Goal: Answer question/provide support: Share knowledge or assist other users

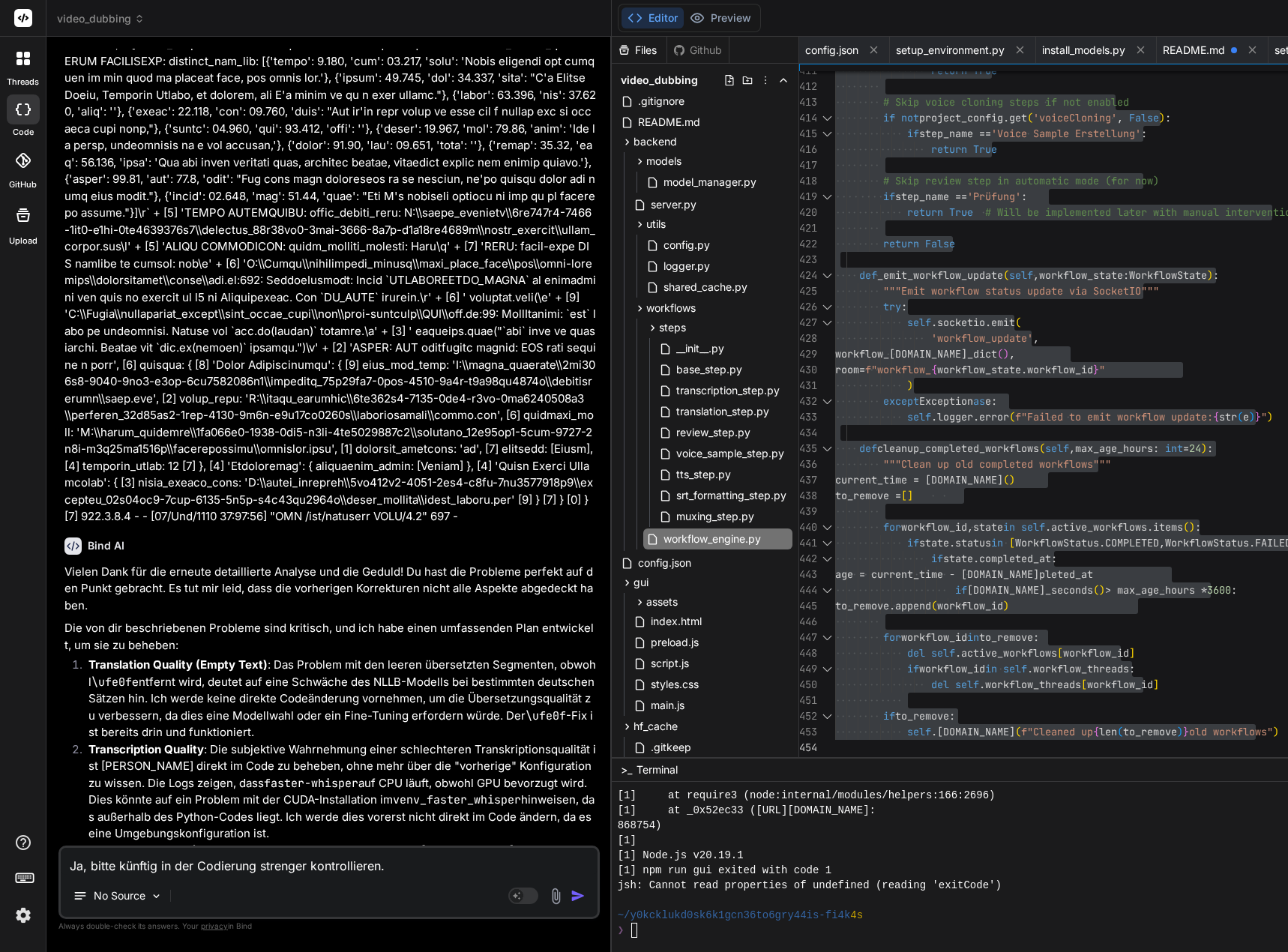
scroll to position [0, 1519]
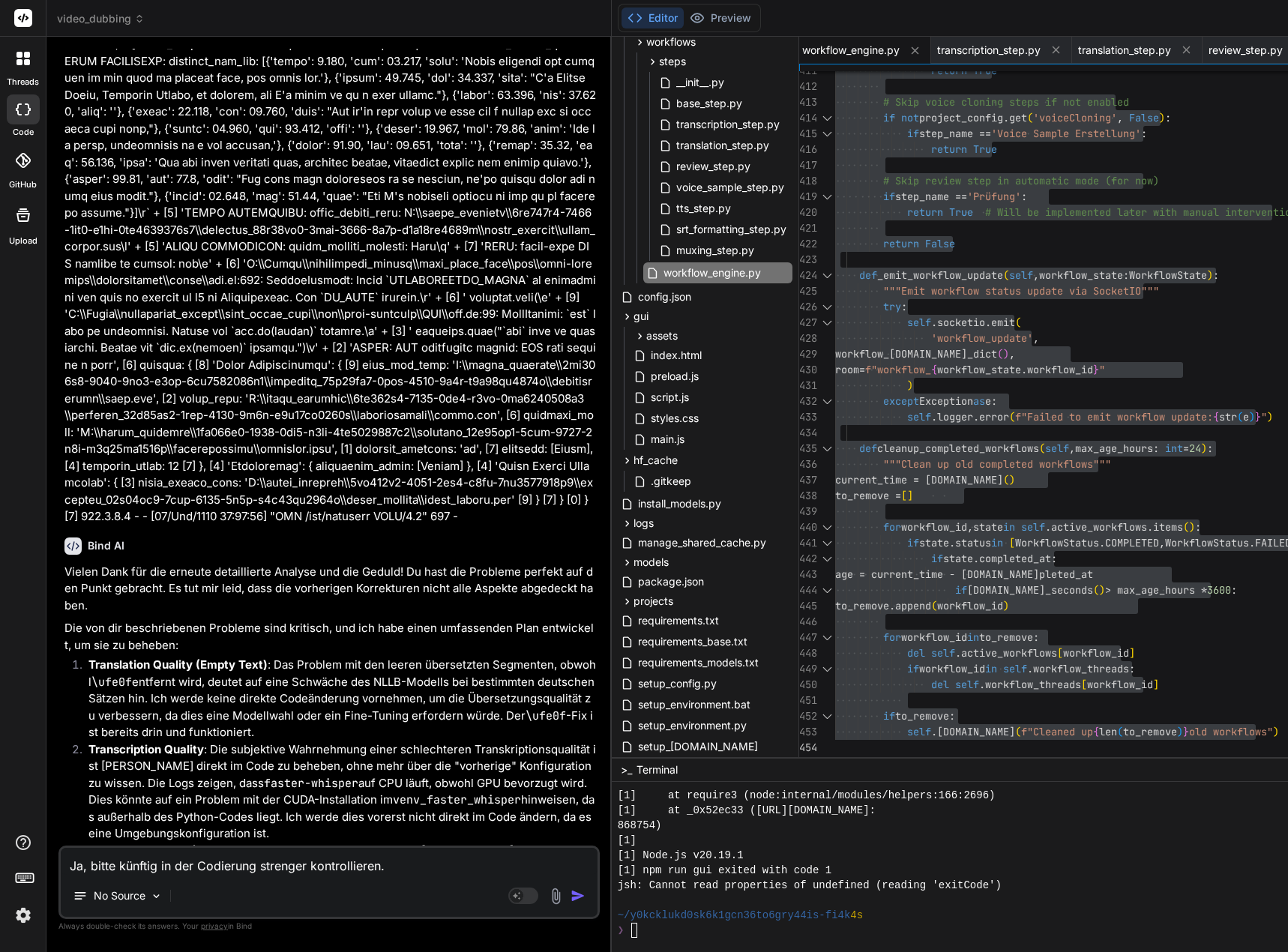
drag, startPoint x: 0, startPoint y: 0, endPoint x: 423, endPoint y: 868, distance: 965.6
click at [423, 868] on textarea "Ja, bitte künftig in der Codierung strenger kontrollieren." at bounding box center [329, 862] width 537 height 27
type textarea "Ja, bitte künftig in der Codierung strenger kontrollieren."
type textarea "x"
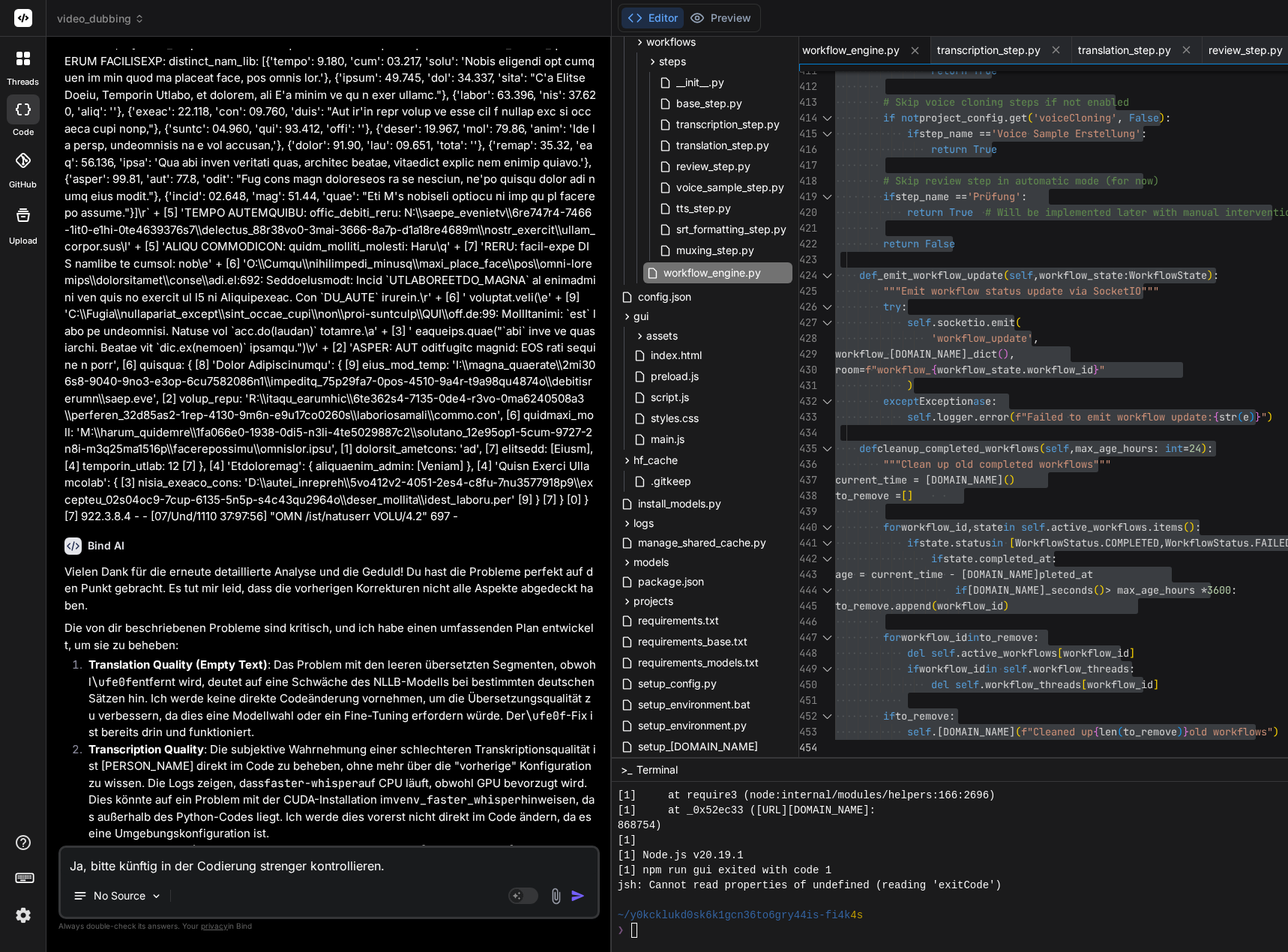
type textarea "Ja, bitte künftig in der Codierung strenger kontrollieren. N"
type textarea "x"
type textarea "Ja, bitte künftig in der Codierung strenger kontrollieren. Nu"
type textarea "x"
type textarea "Ja, bitte künftig in der Codierung strenger kontrollieren. Nun"
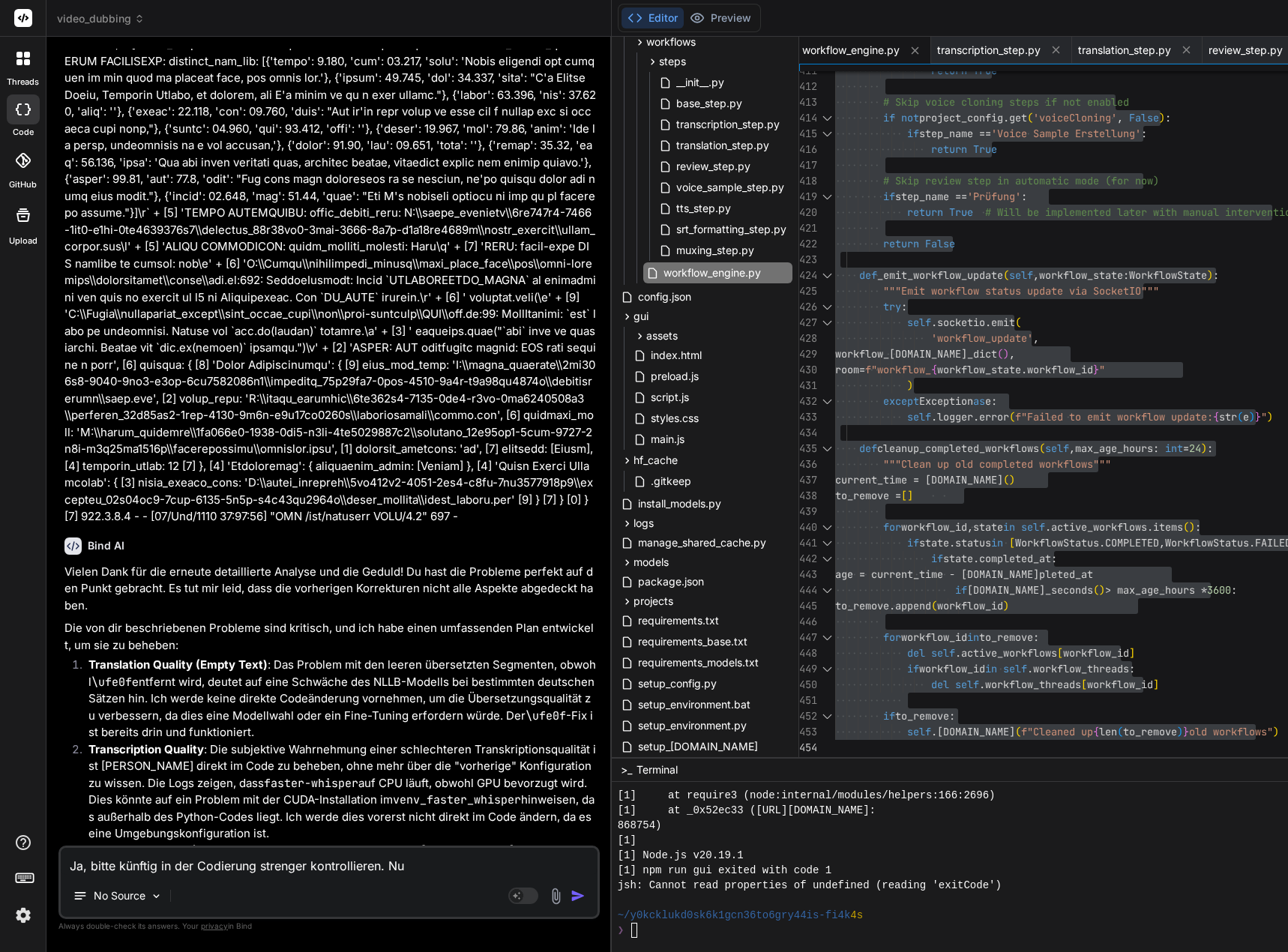
type textarea "x"
type textarea "Ja, bitte künftig in der Codierung strenger kontrollieren. Nun"
type textarea "x"
type textarea "Ja, bitte künftig in der Codierung strenger kontrollieren. Nun w"
type textarea "x"
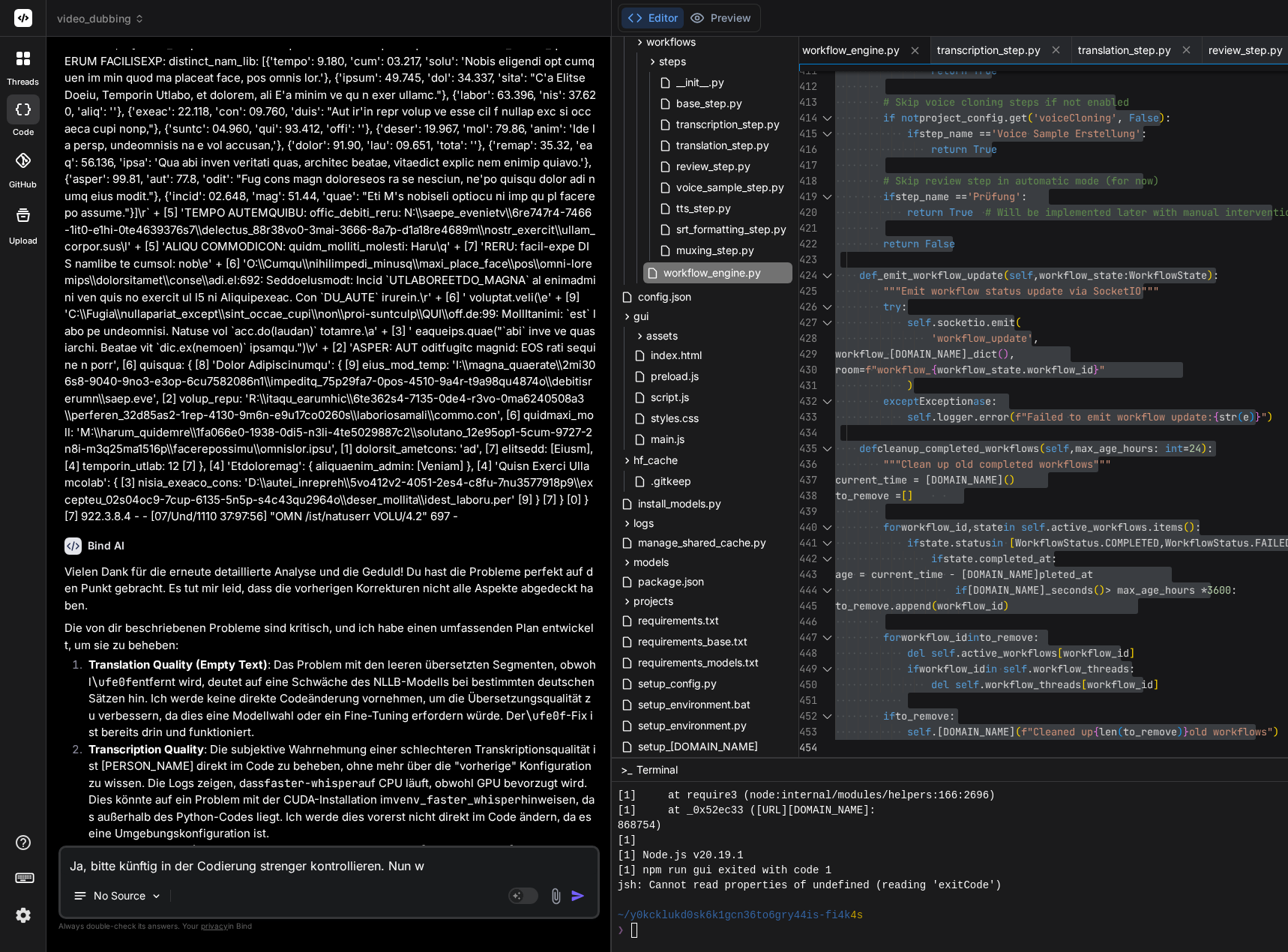
type textarea "Ja, bitte künftig in der Codierung strenger kontrollieren. Nun wi"
type textarea "x"
type textarea "Ja, bitte künftig in der Codierung strenger kontrollieren. Nun wir"
type textarea "x"
type textarea "Ja, bitte künftig in der Codierung strenger kontrollieren. Nun wird"
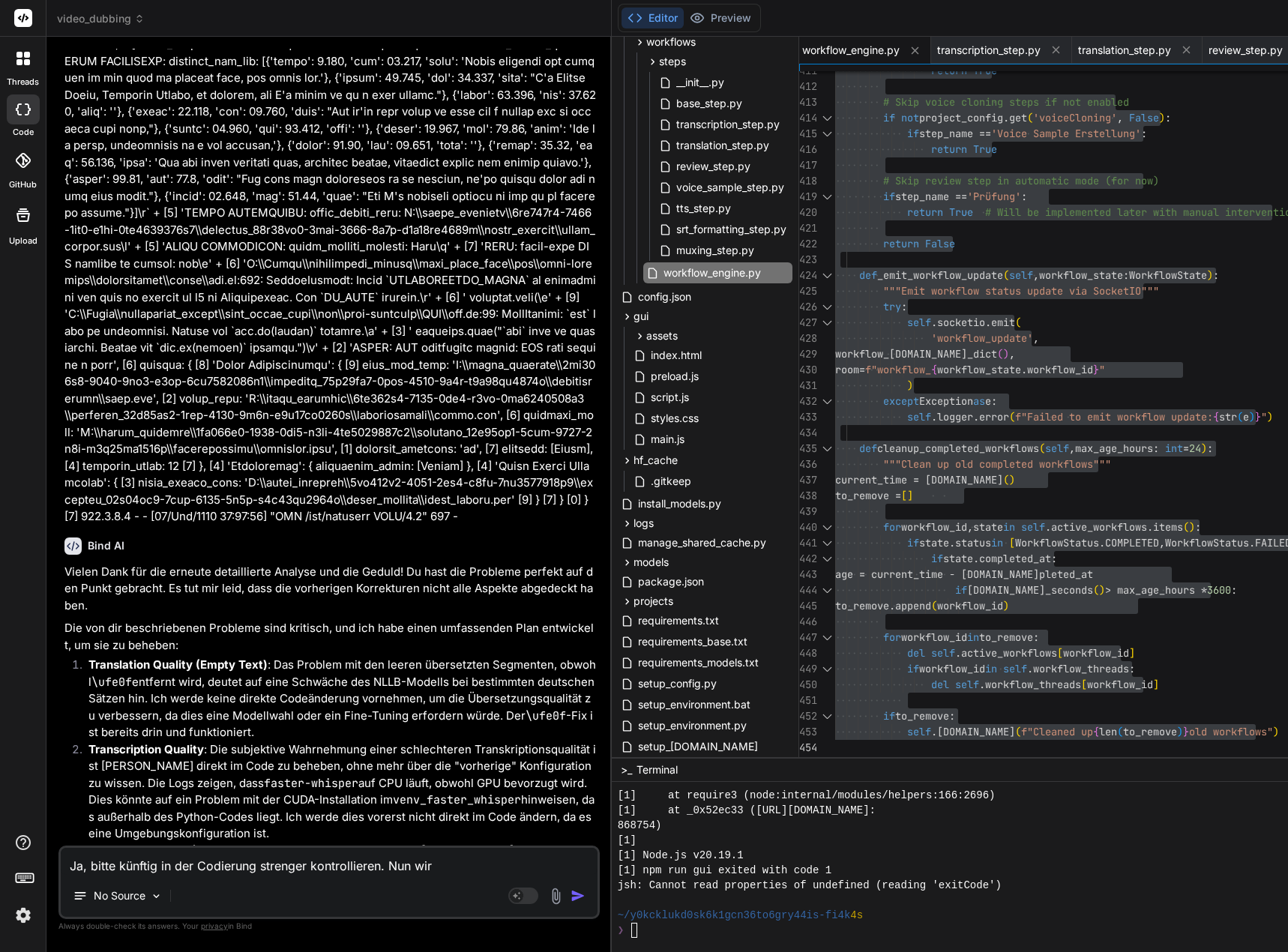
type textarea "x"
type textarea "Ja, bitte künftig in der Codierung strenger kontrollieren. Nun wird"
type textarea "x"
type textarea "Ja, bitte künftig in der Codierung strenger kontrollieren. Nun wird e"
type textarea "x"
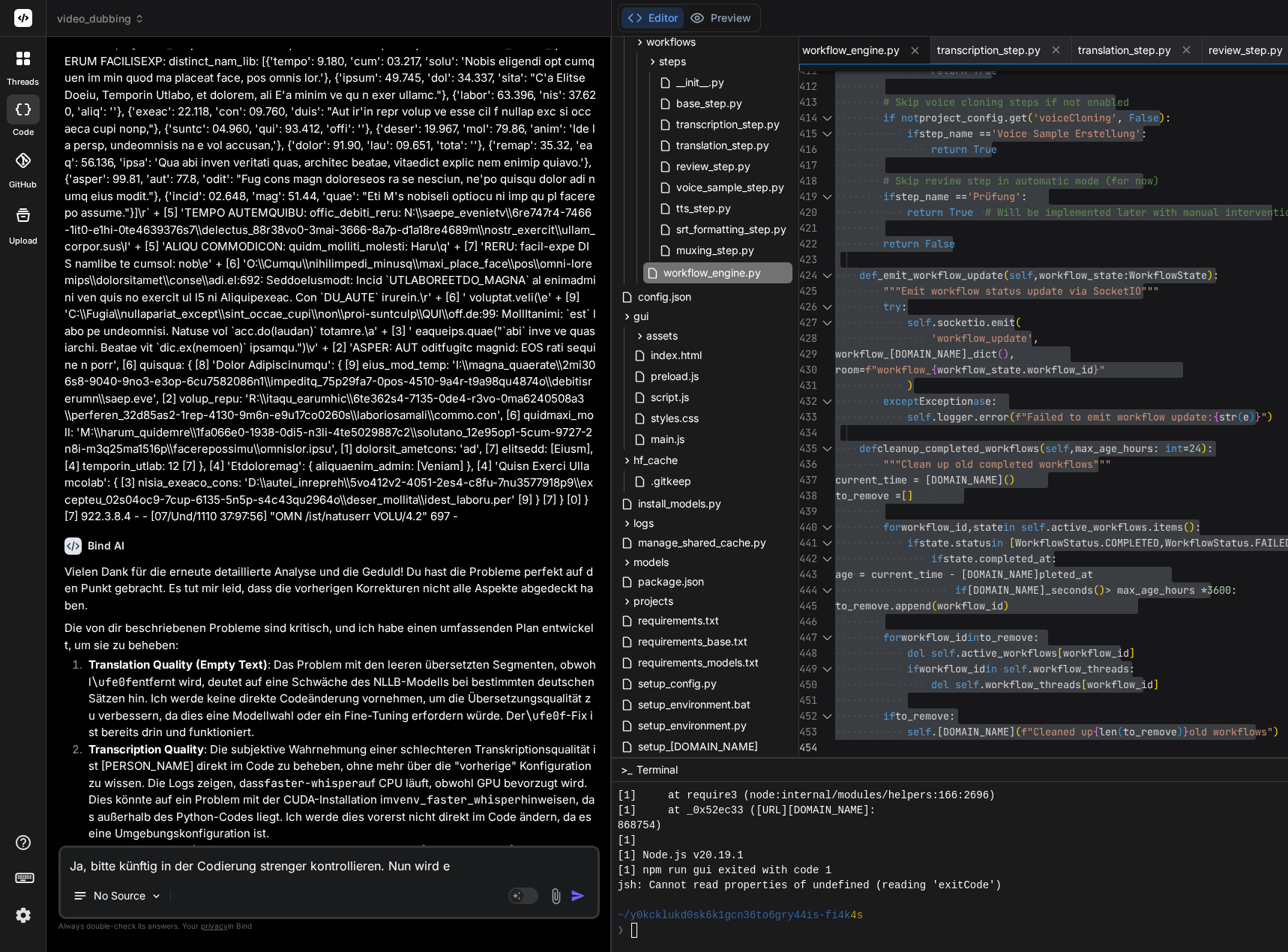
type textarea "Ja, bitte künftig in der Codierung strenger kontrollieren. Nun wird ei"
type textarea "x"
type textarea "Ja, bitte künftig in der Codierung strenger kontrollieren. Nun wird ein"
type textarea "x"
type textarea "Ja, bitte künftig in der Codierung strenger kontrollieren. Nun wird ein"
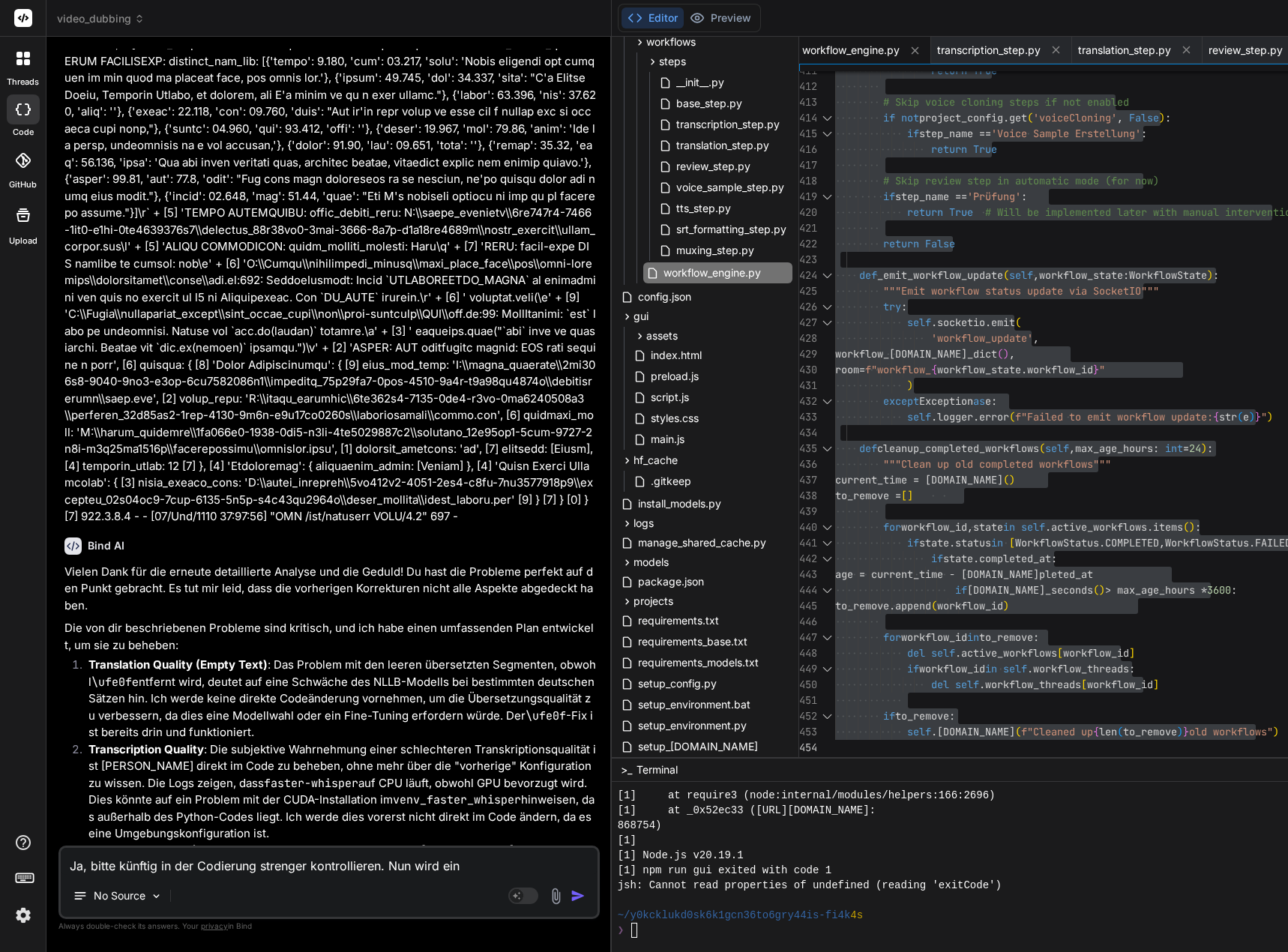
type textarea "x"
type textarea "Ja, bitte künftig in der Codierung strenger kontrollieren. Nun wird ein L"
type textarea "x"
type textarea "Ja, bitte künftig in der Codierung strenger kontrollieren. Nun wird ein Lo"
type textarea "x"
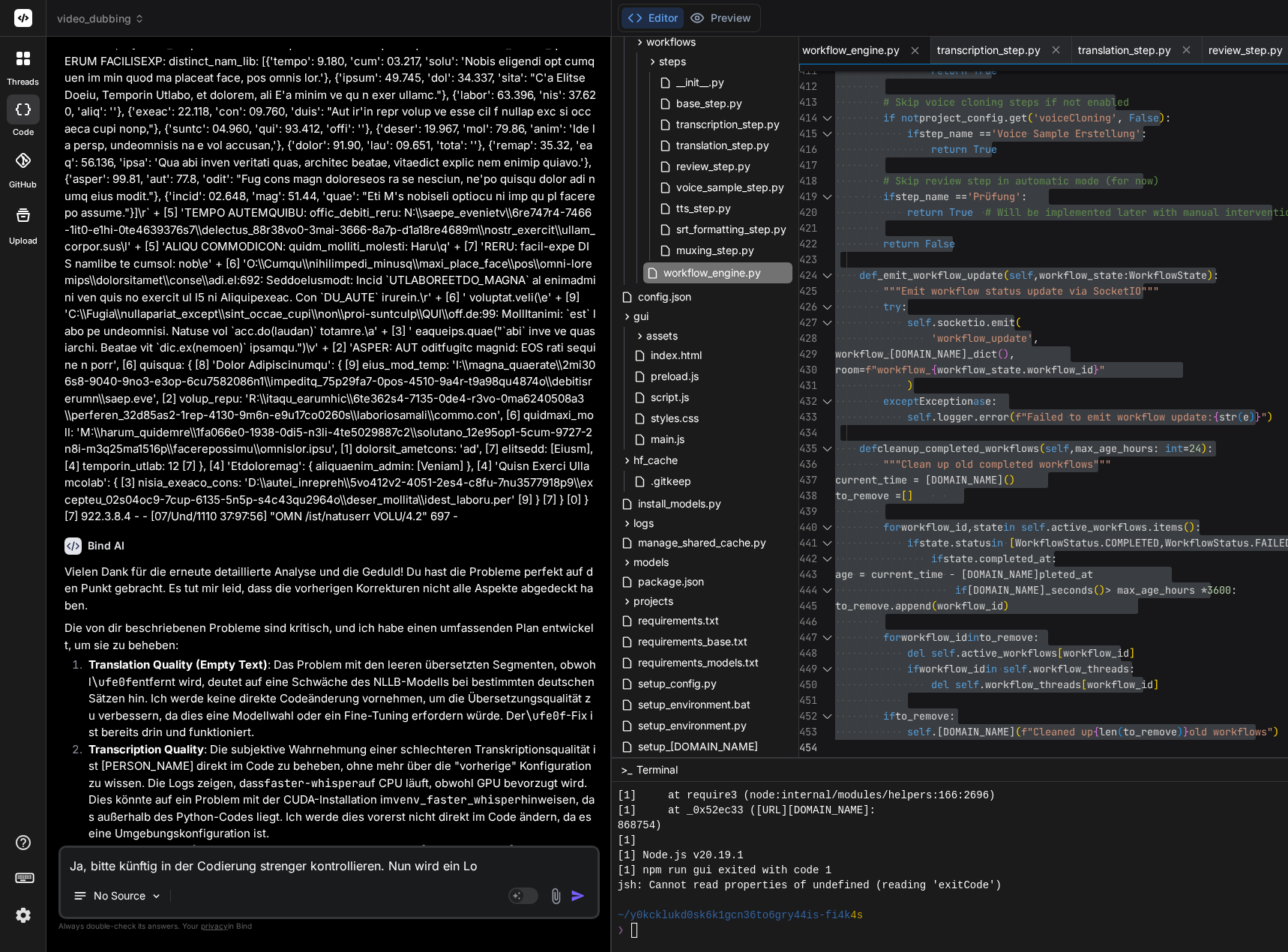
type textarea "Ja, bitte künftig in der Codierung strenger kontrollieren. Nun wird ein Log"
type textarea "x"
type textarea "Ja, bitte künftig in der Codierung strenger kontrollieren. Nun wird ein Log"
type textarea "x"
type textarea "Ja, bitte künftig in der Codierung strenger kontrollieren. Nun wird ein Log i"
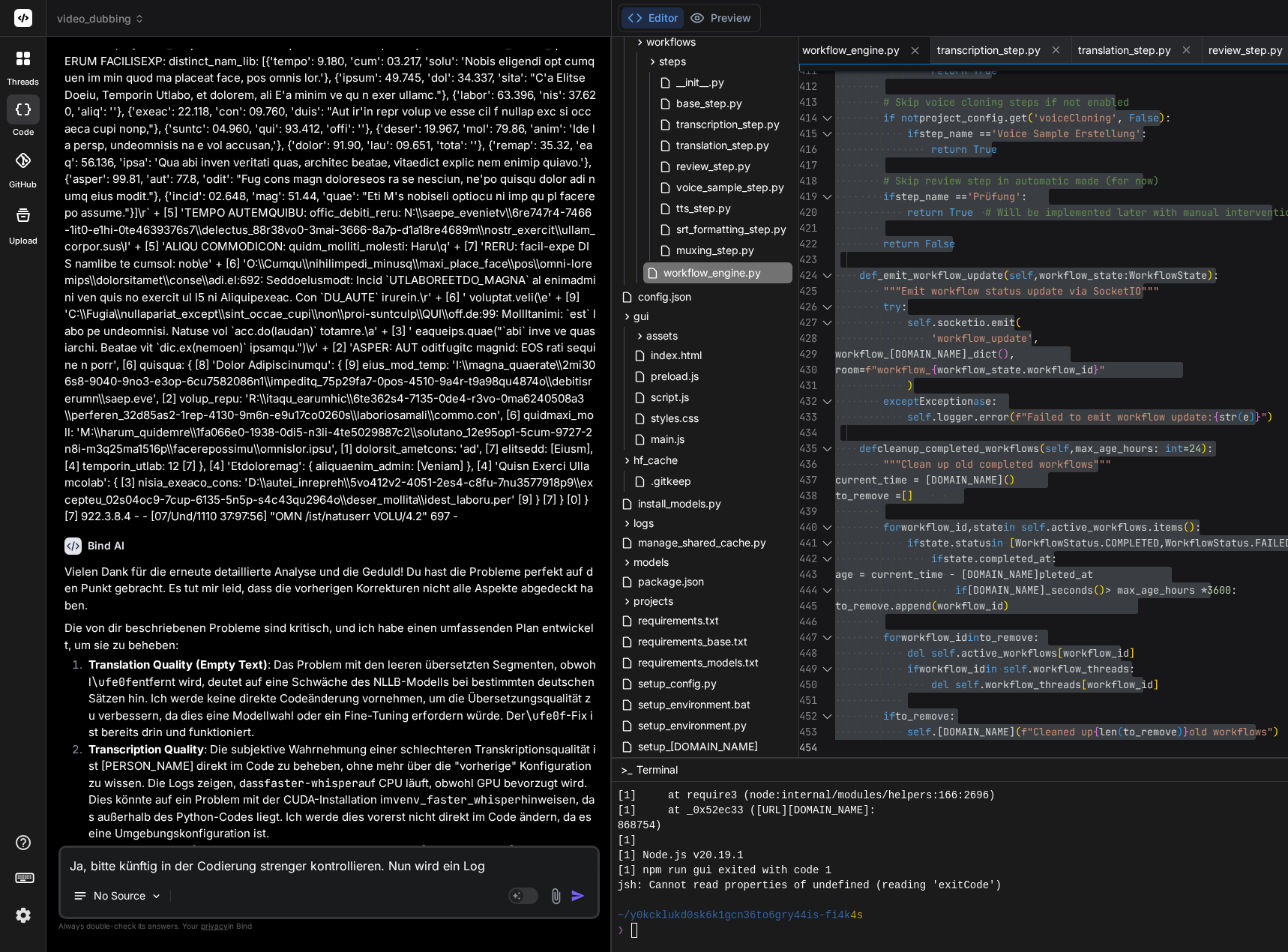
type textarea "x"
type textarea "Ja, bitte künftig in der Codierung strenger kontrollieren. Nun wird ein Log in"
type textarea "x"
type textarea "Ja, bitte künftig in der Codierung strenger kontrollieren. Nun wird ein Log in"
type textarea "x"
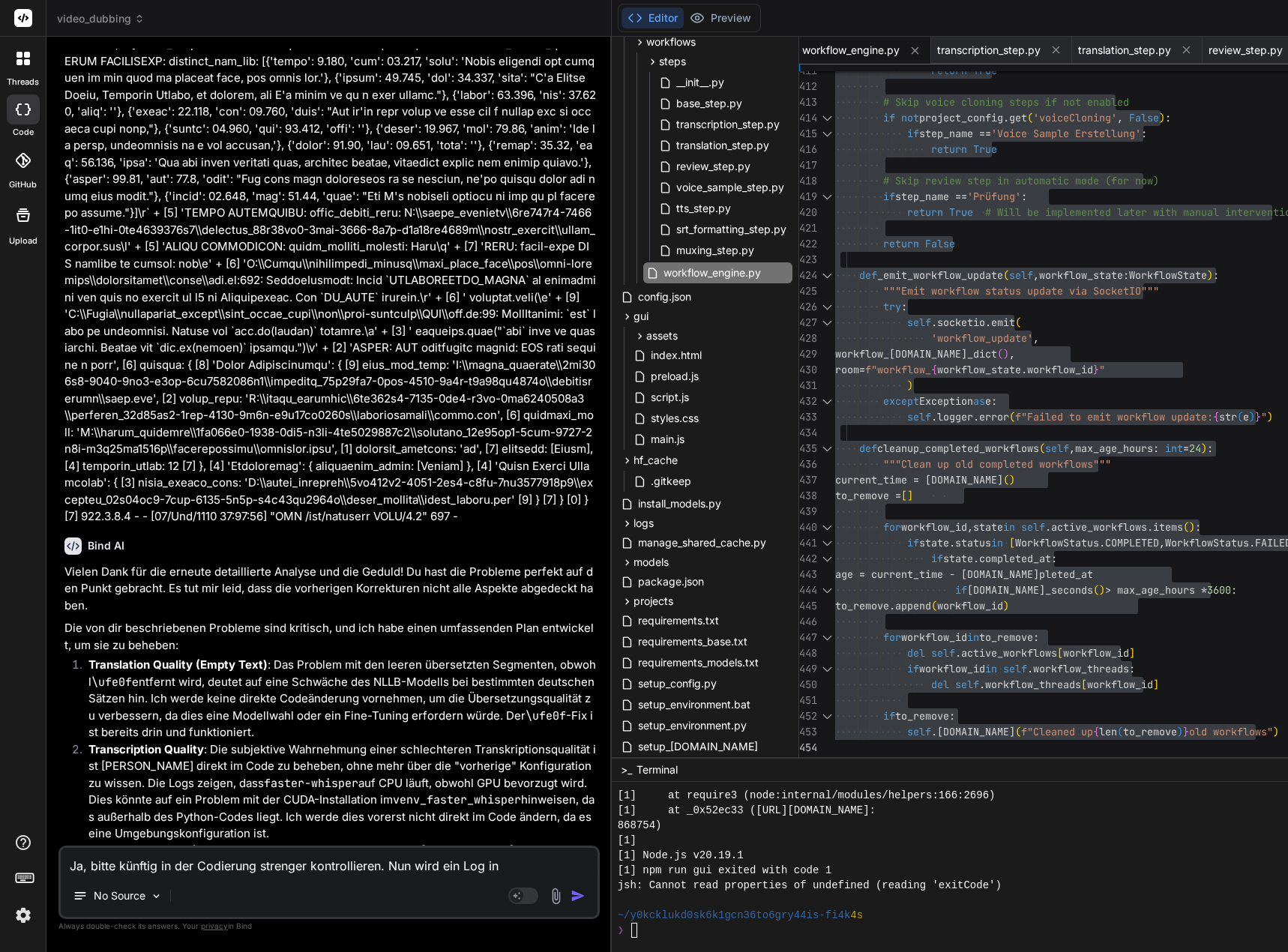
type textarea "Ja, bitte künftig in der Codierung strenger kontrollieren. Nun wird ein Log in W"
type textarea "x"
type textarea "Ja, bitte künftig in der Codierung strenger kontrollieren. Nun wird ein Log in …"
type textarea "x"
type textarea "Ja, bitte künftig in der Codierung strenger kontrollieren. Nun wird ein Log in …"
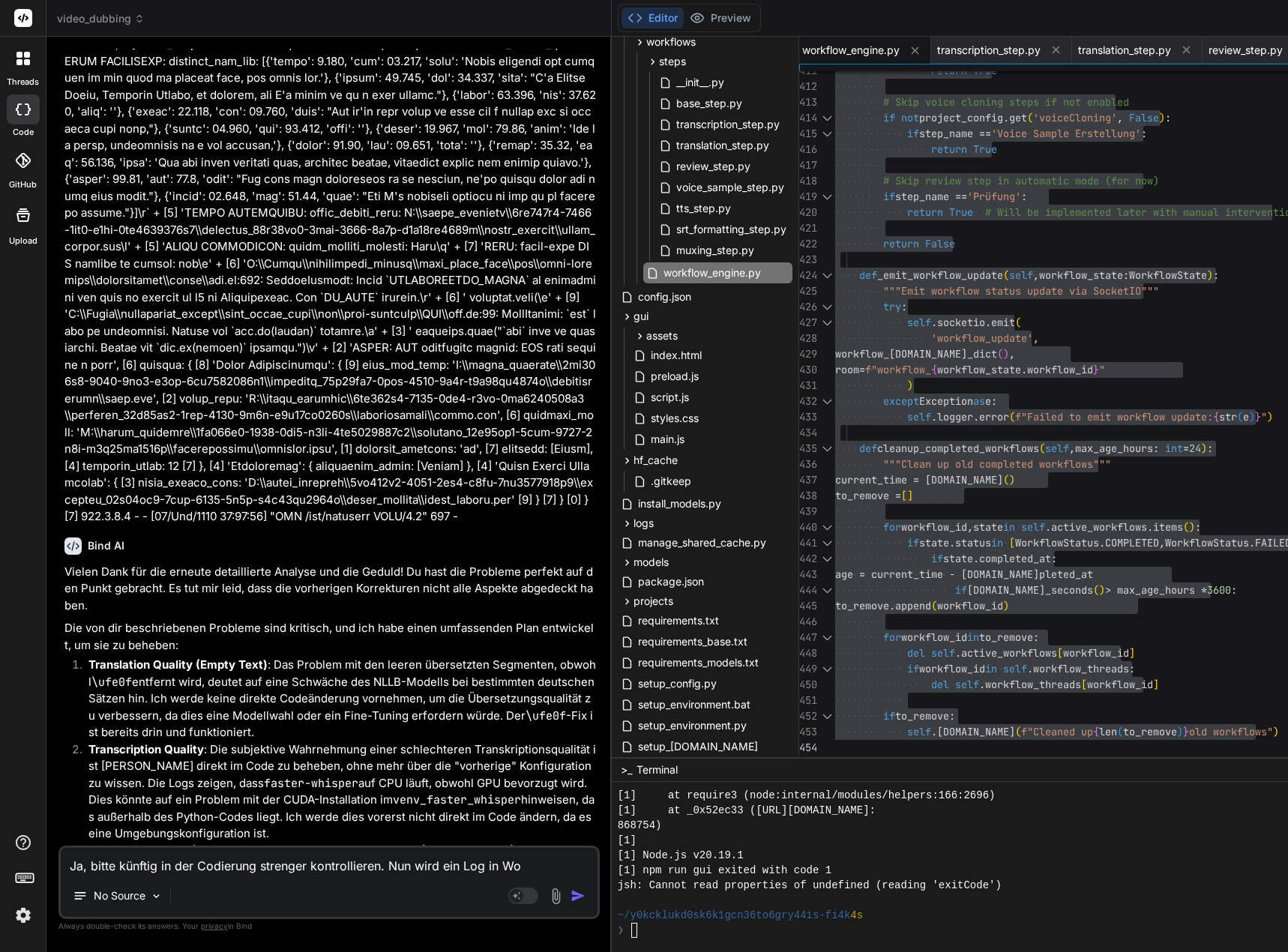
type textarea "x"
type textarea "Ja, bitte künftig in der Codierung strenger kontrollieren. Nun wird ein Log in …"
type textarea "x"
type textarea "Ja, bitte künftig in der Codierung strenger kontrollieren. Nun wird ein Log in …"
type textarea "x"
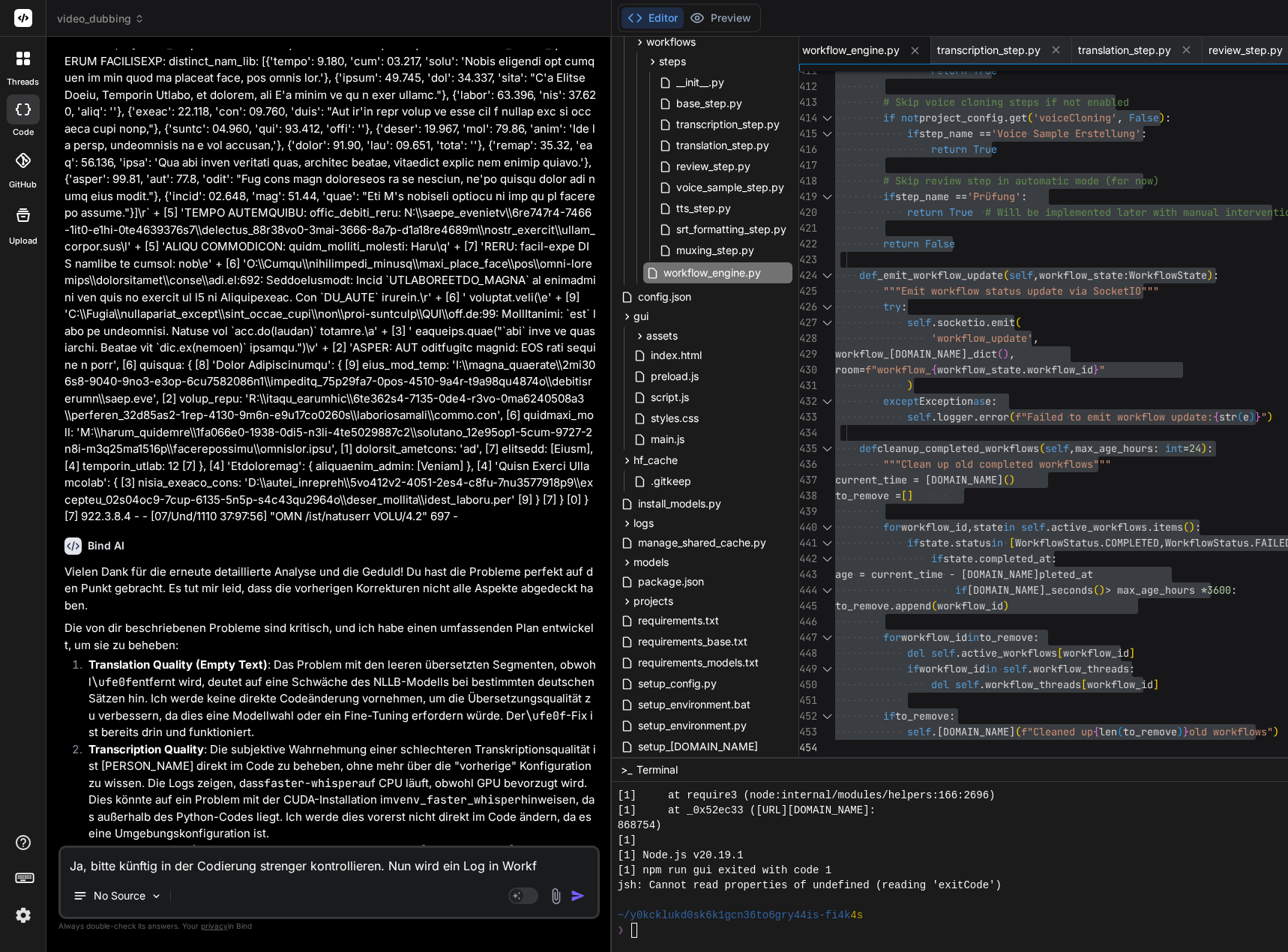
type textarea "Ja, bitte künftig in der Codierung strenger kontrollieren. Nun wird ein Log in …"
type textarea "x"
type textarea "Ja, bitte künftig in der Codierung strenger kontrollieren. Nun wird ein Log in …"
type textarea "x"
type textarea "Ja, bitte künftig in der Codierung strenger kontrollieren. Nun wird ein Log in …"
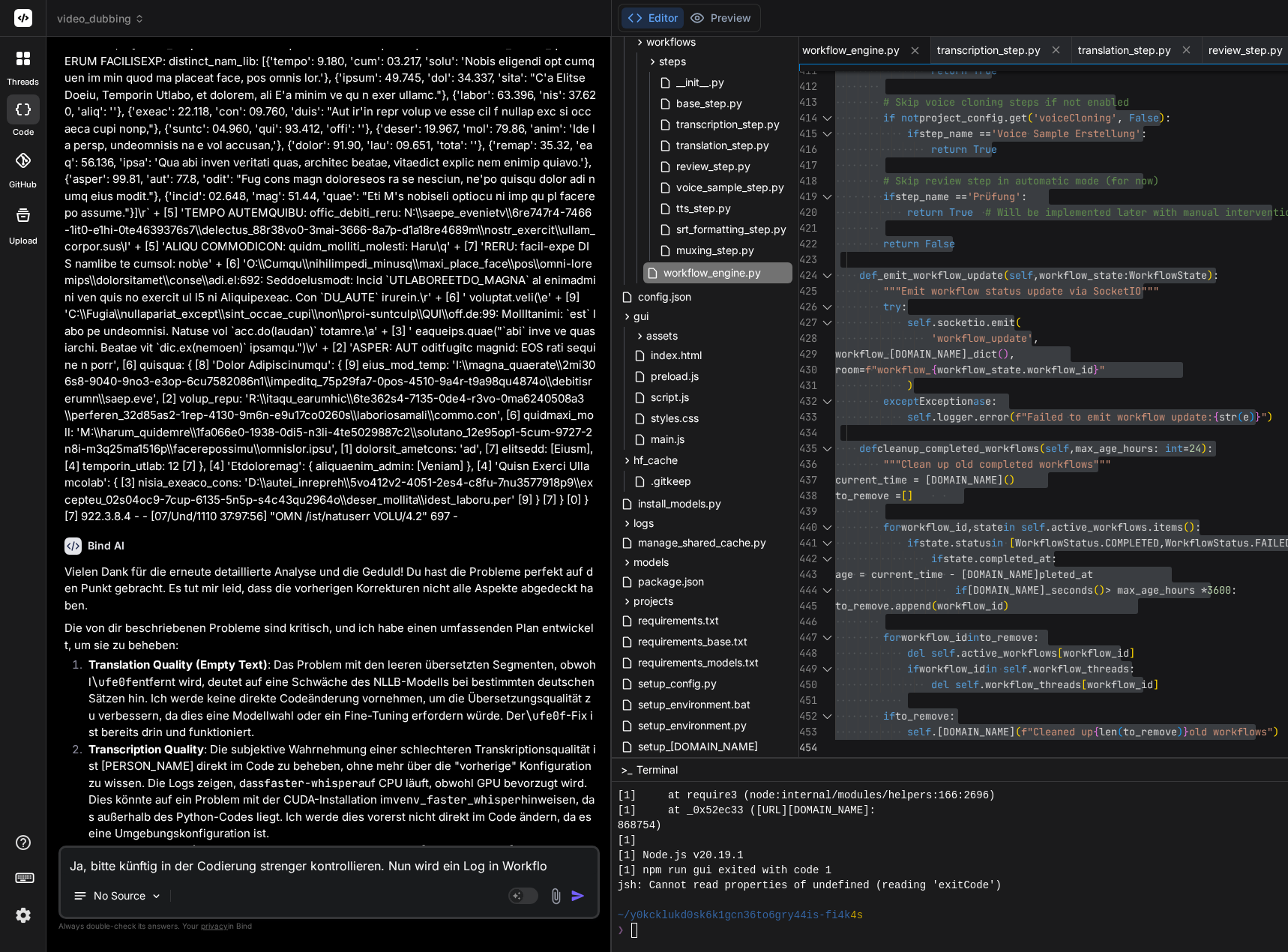
type textarea "x"
type textarea "Ja, bitte künftig in der Codierung strenger kontrollieren. Nun wird ein Log in …"
type textarea "x"
type textarea "Ja, bitte künftig in der Codierung strenger kontrollieren. Nun wird ein Log in …"
type textarea "x"
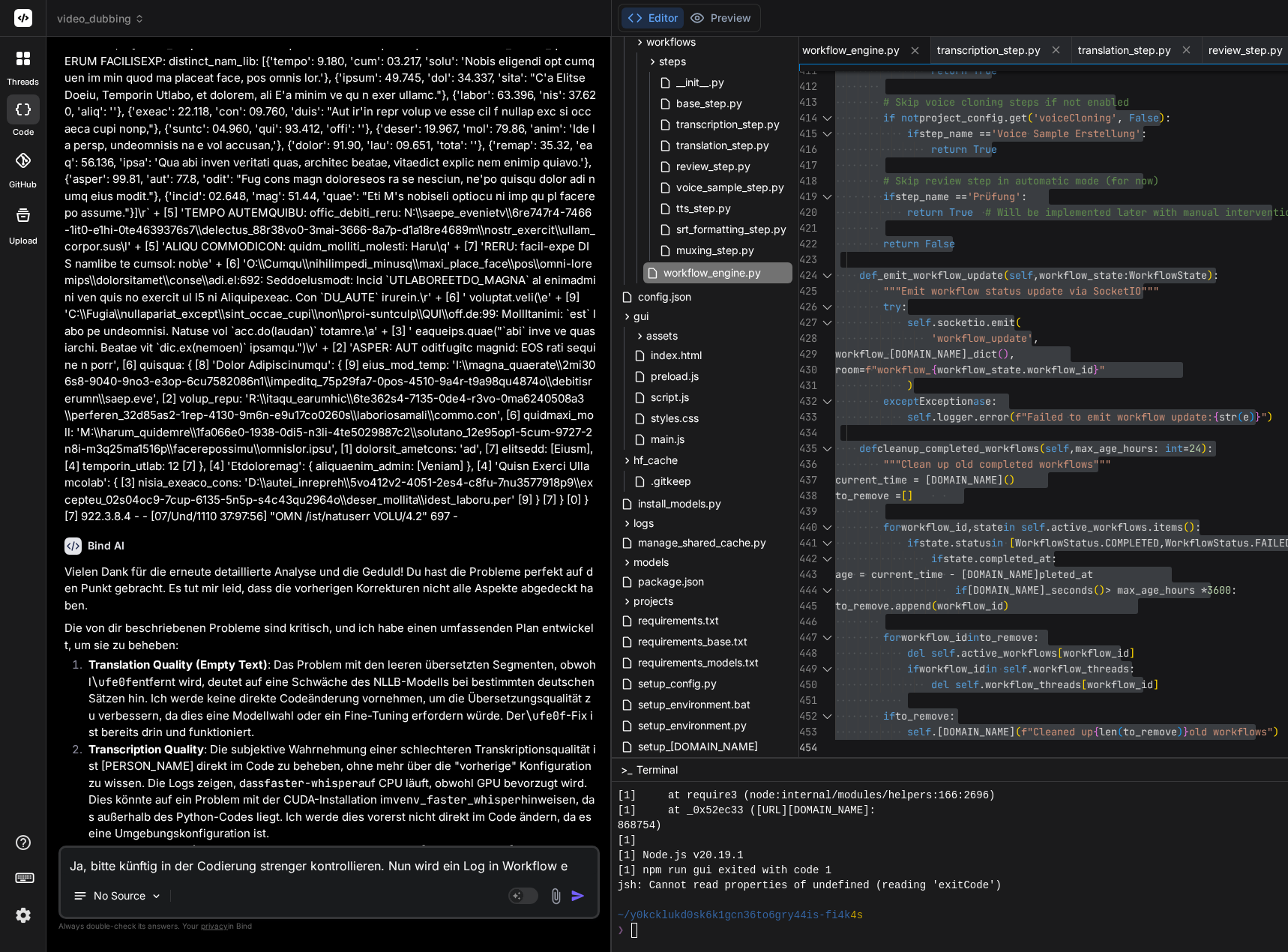
type textarea "Ja, bitte künftig in der Codierung strenger kontrollieren. Nun wird ein Log in …"
type textarea "x"
type textarea "Ja, bitte künftig in der Codierung strenger kontrollieren. Nun wird ein Log in …"
type textarea "x"
type textarea "Ja, bitte künftig in der Codierung strenger kontrollieren. Nun wird ein Log in …"
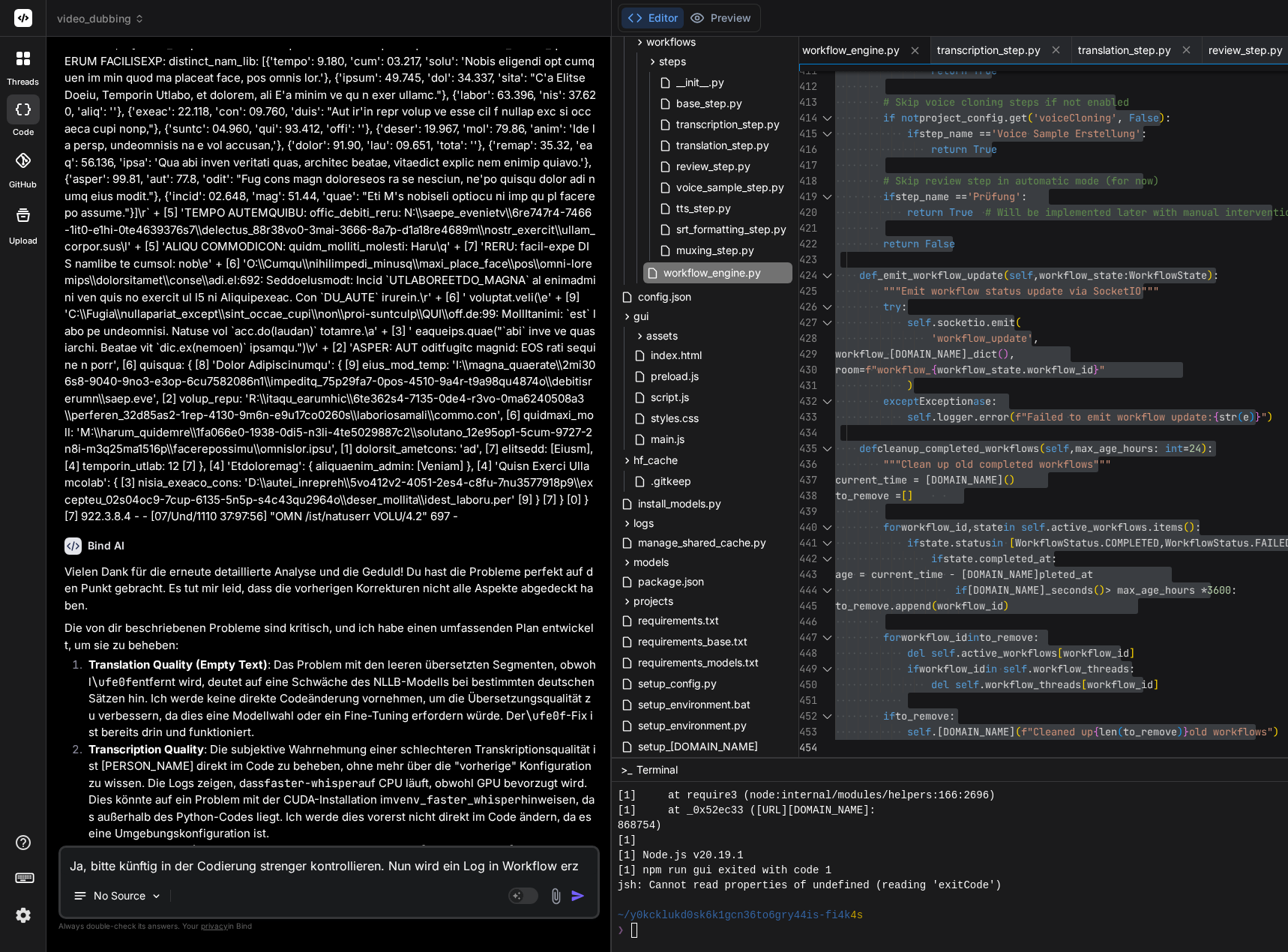
type textarea "x"
type textarea "Ja, bitte künftig in der Codierung strenger kontrollieren. Nun wird ein Log in …"
type textarea "x"
type textarea "Ja, bitte künftig in der Codierung strenger kontrollieren. Nun wird ein Log in …"
type textarea "x"
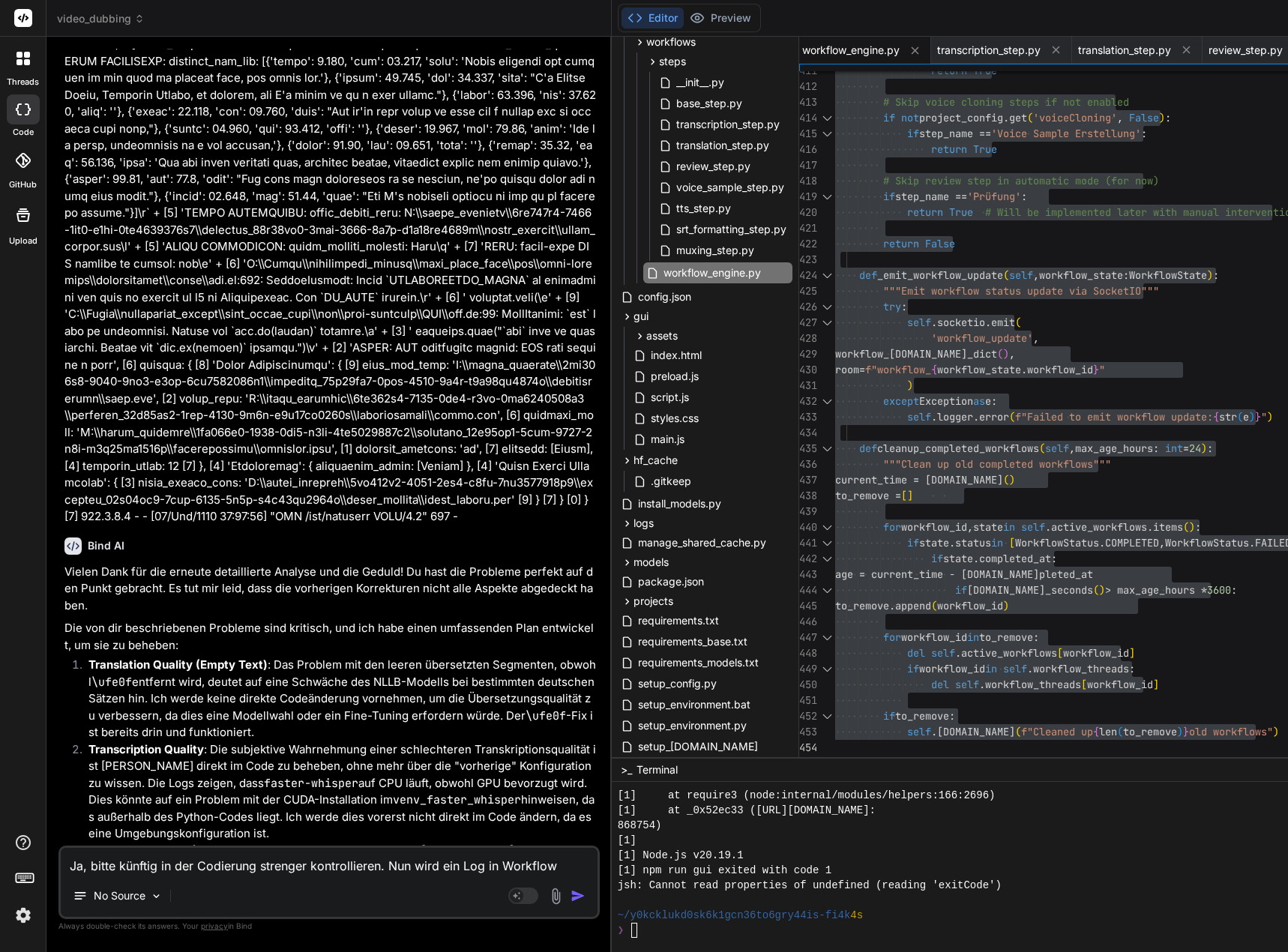
type textarea "Ja, bitte künftig in der Codierung strenger kontrollieren. Nun wird ein Log in …"
type textarea "x"
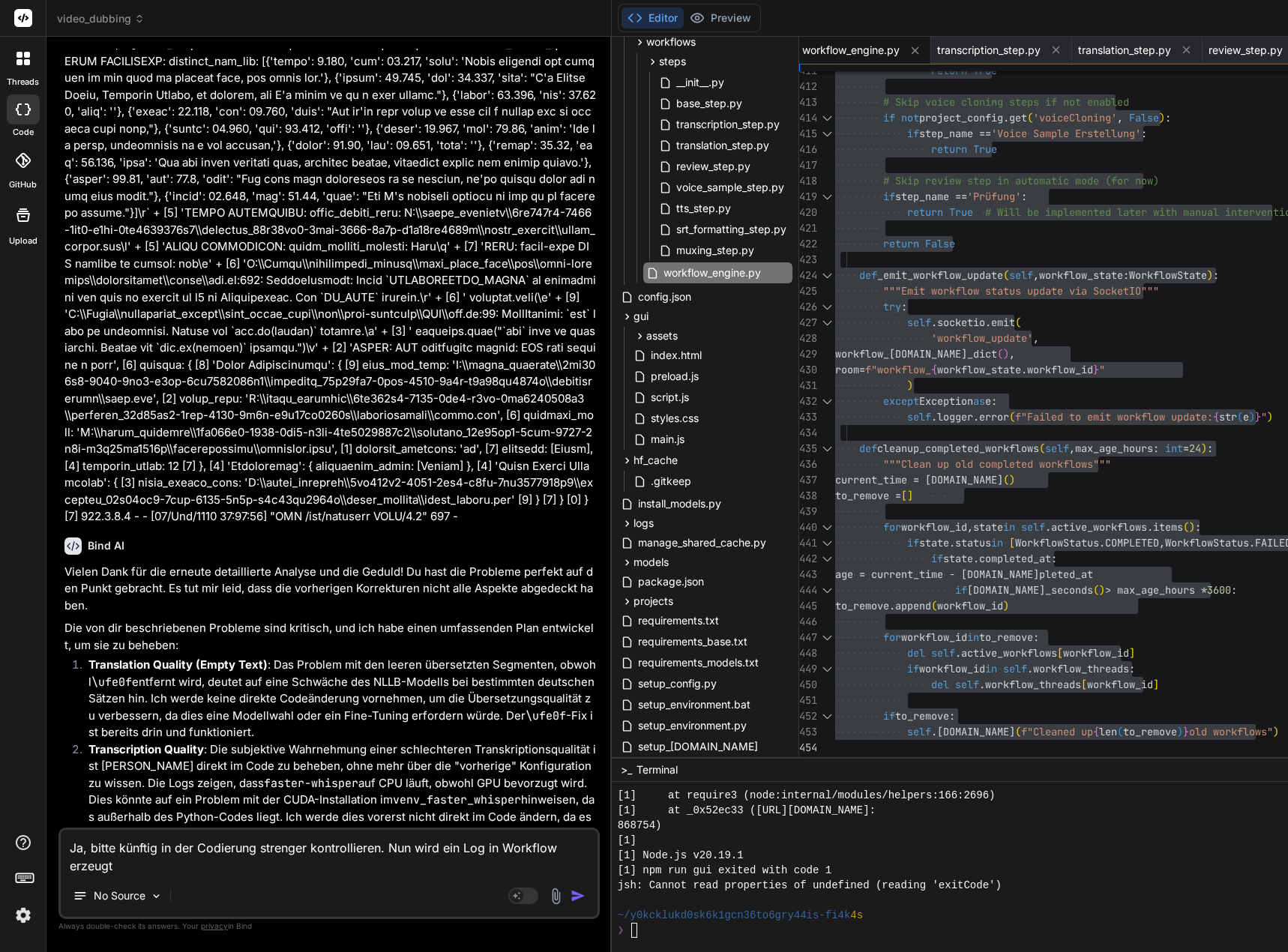
type textarea "Ja, bitte künftig in der Codierung strenger kontrollieren. Nun wird ein Log in …"
type textarea "x"
type textarea "Ja, bitte künftig in der Codierung strenger kontrollieren. Nun wird ein Log in …"
type textarea "x"
type textarea "Ja, bitte künftig in der Codierung strenger kontrollieren. Nun wird ein Log in …"
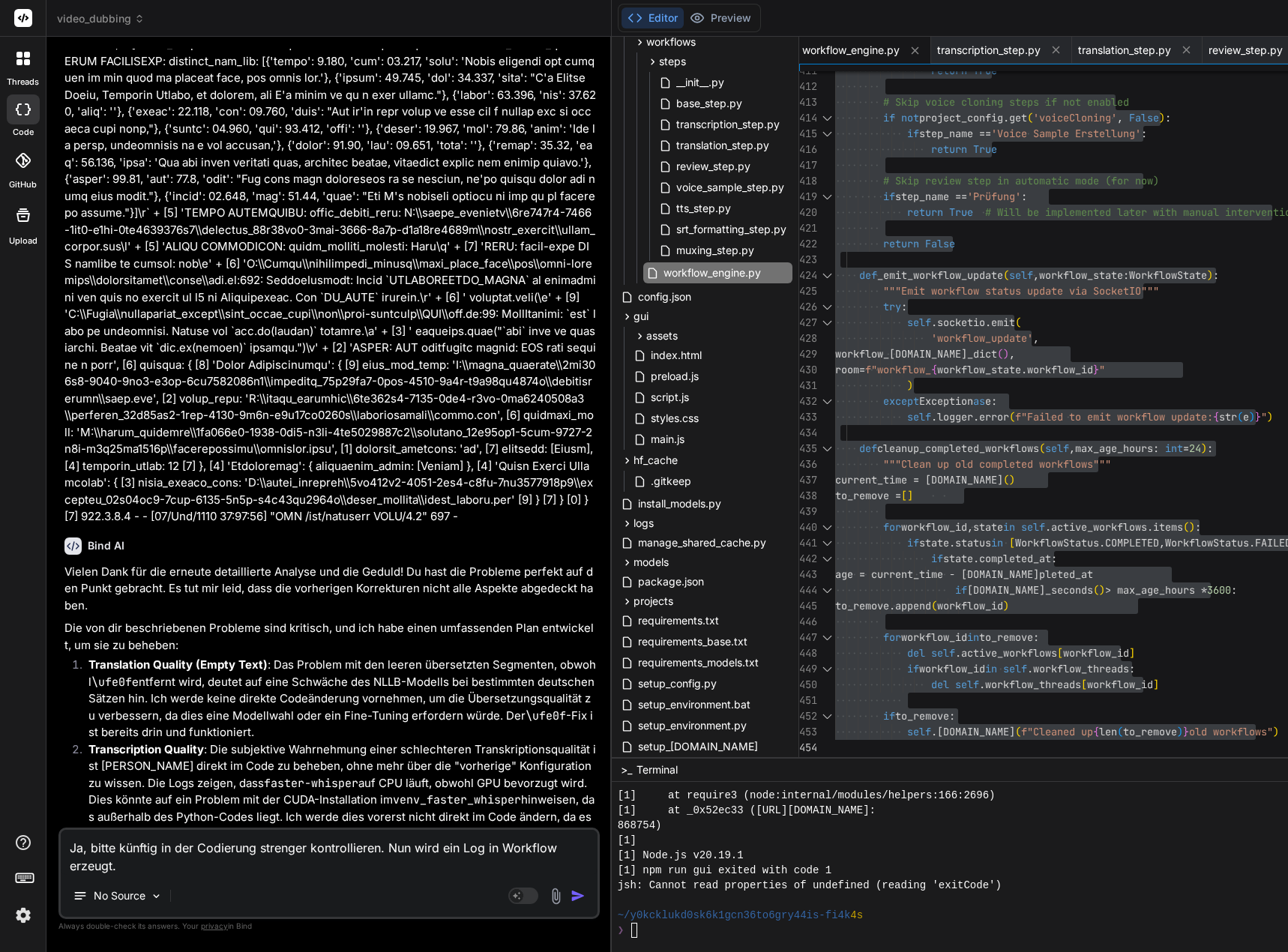
type textarea "x"
type textarea "Ja, bitte künftig in der Codierung strenger kontrollieren. Nun wird ein Log in …"
type textarea "x"
type textarea "Ja, bitte künftig in der Codierung strenger kontrollieren. Nun wird ein Log in …"
type textarea "x"
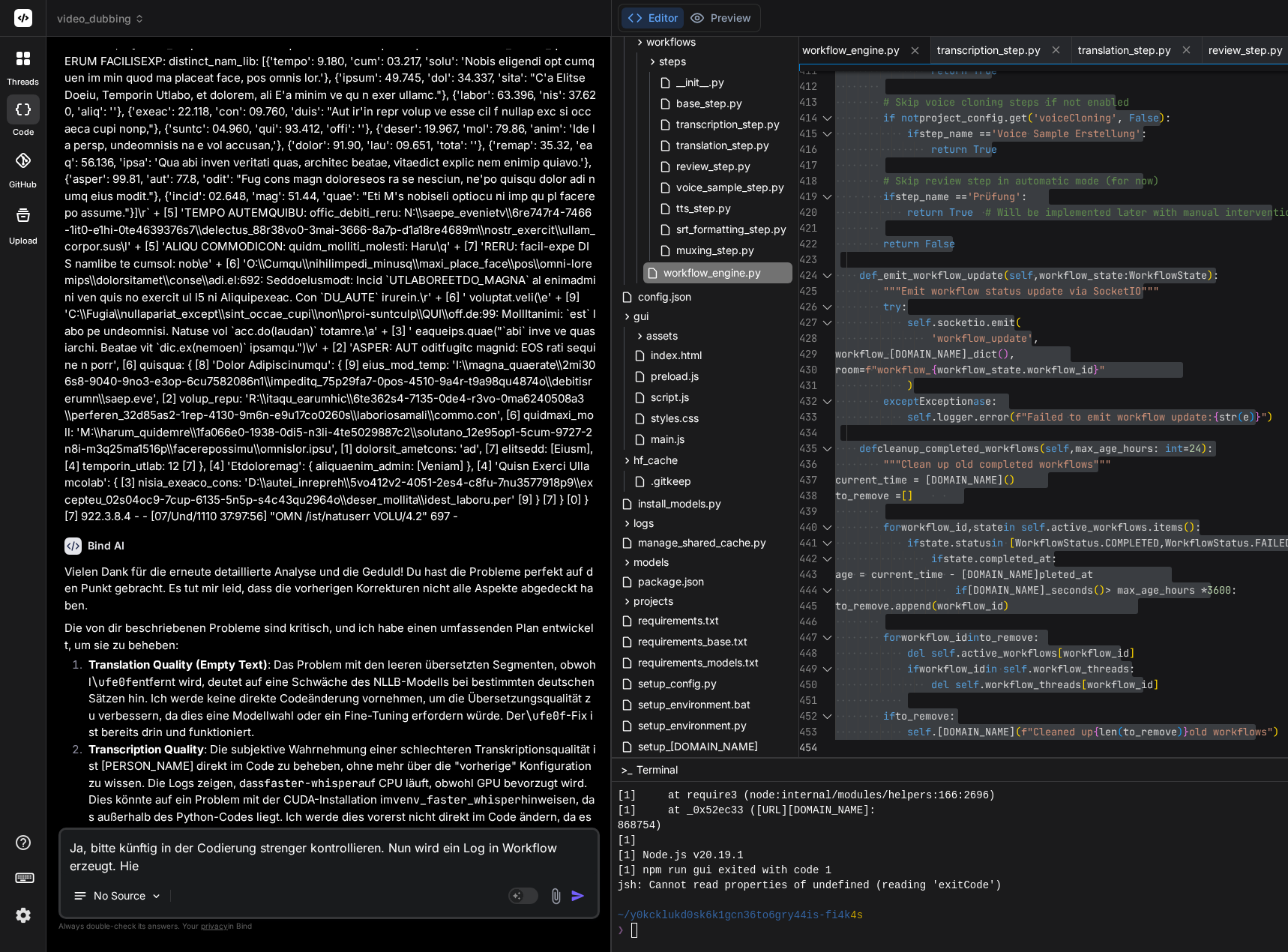
type textarea "Ja, bitte künftig in der Codierung strenger kontrollieren. Nun wird ein Log in …"
type textarea "x"
type textarea "Ja, bitte künftig in der Codierung strenger kontrollieren. Nun wird ein Log in …"
type textarea "x"
type textarea "Ja, bitte künftig in der Codierung strenger kontrollieren. Nun wird ein Log in …"
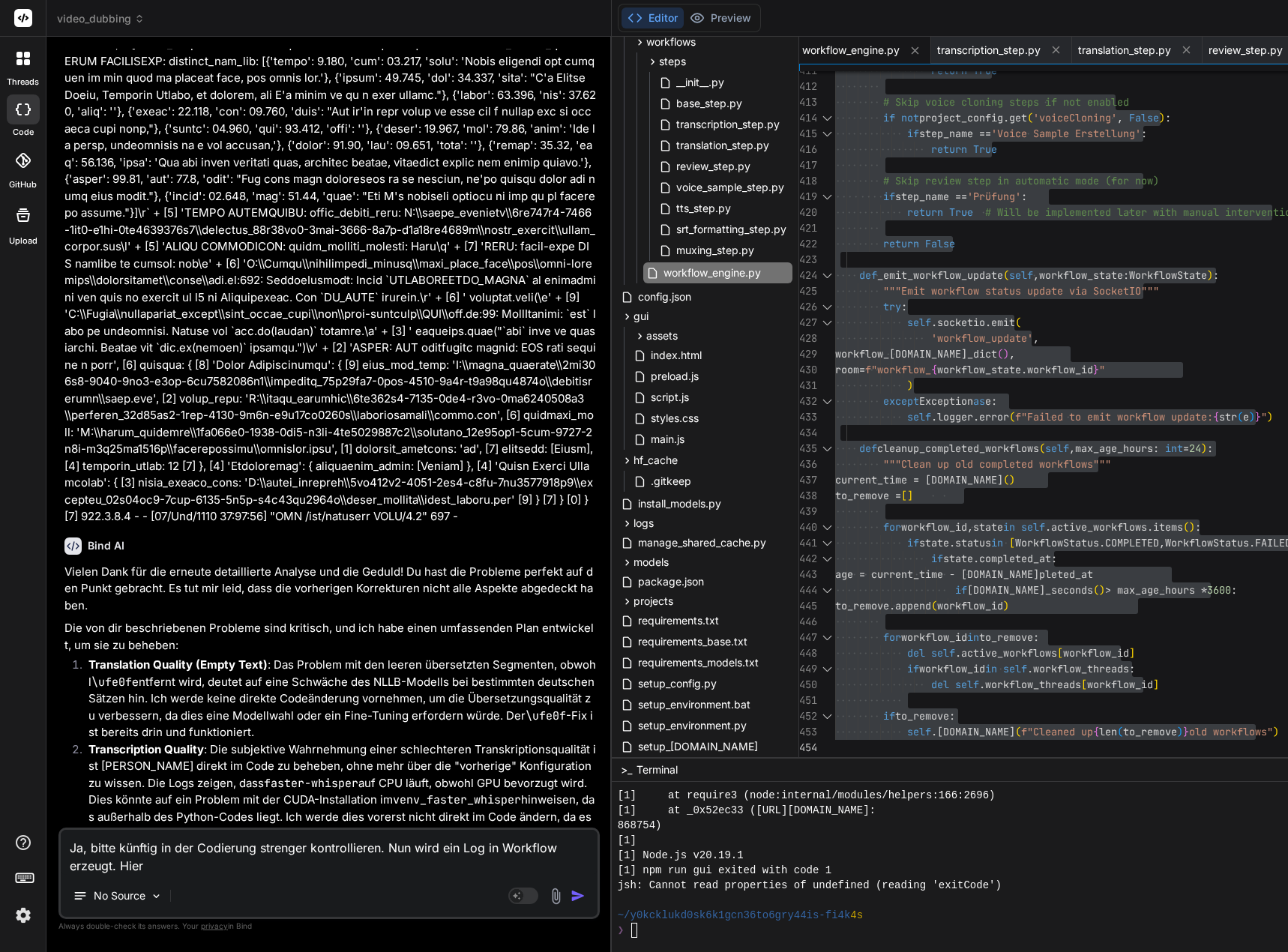
type textarea "x"
type textarea "Ja, bitte künftig in der Codierung strenger kontrollieren. Nun wird ein Log in …"
type textarea "x"
type textarea "Ja, bitte künftig in der Codierung strenger kontrollieren. Nun wird ein Log in …"
type textarea "x"
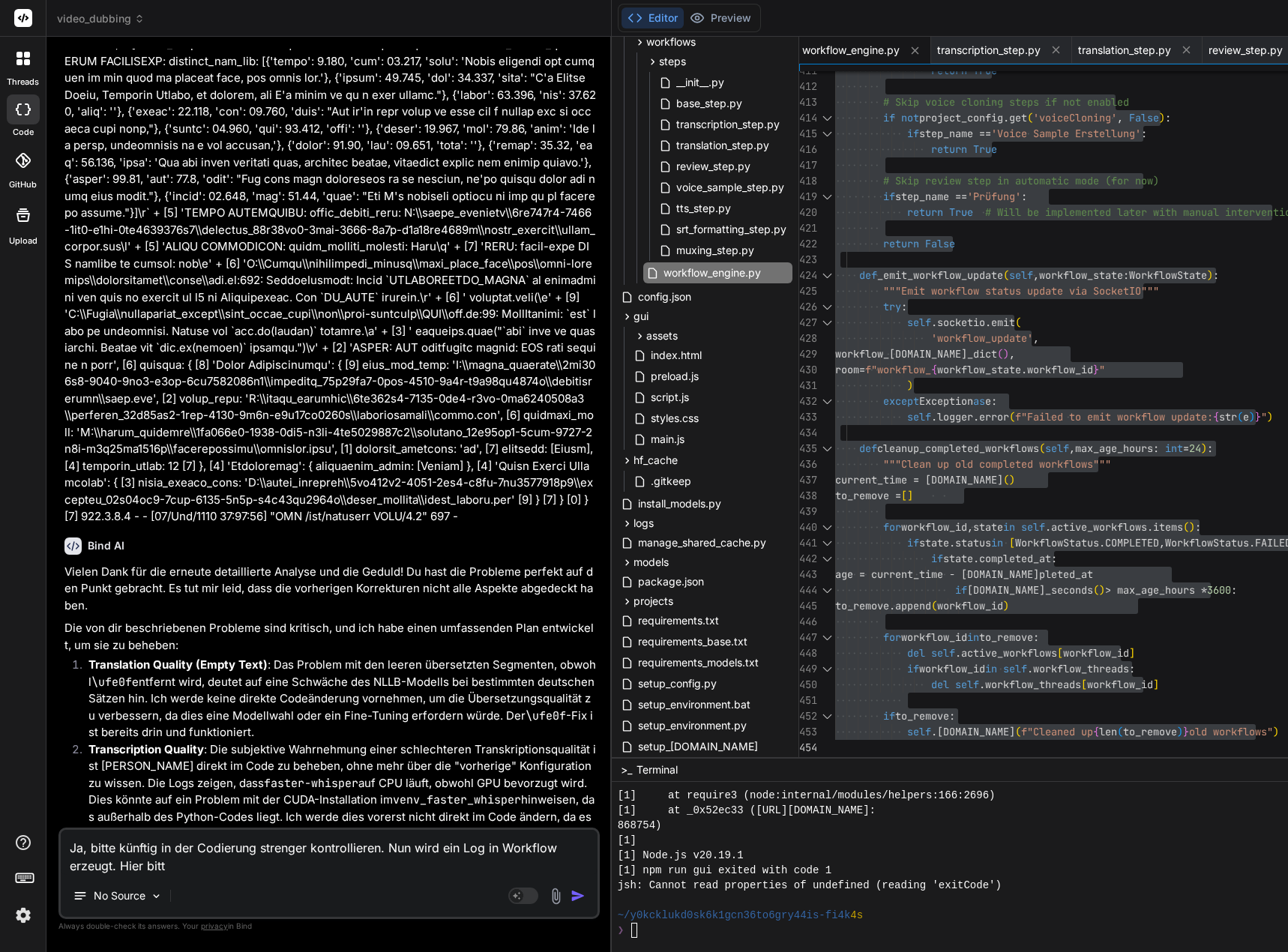
type textarea "Ja, bitte künftig in der Codierung strenger kontrollieren. Nun wird ein Log in …"
type textarea "x"
type textarea "Ja, bitte künftig in der Codierung strenger kontrollieren. Nun wird ein Log in …"
type textarea "x"
type textarea "Ja, bitte künftig in der Codierung strenger kontrollieren. Nun wird ein Log in …"
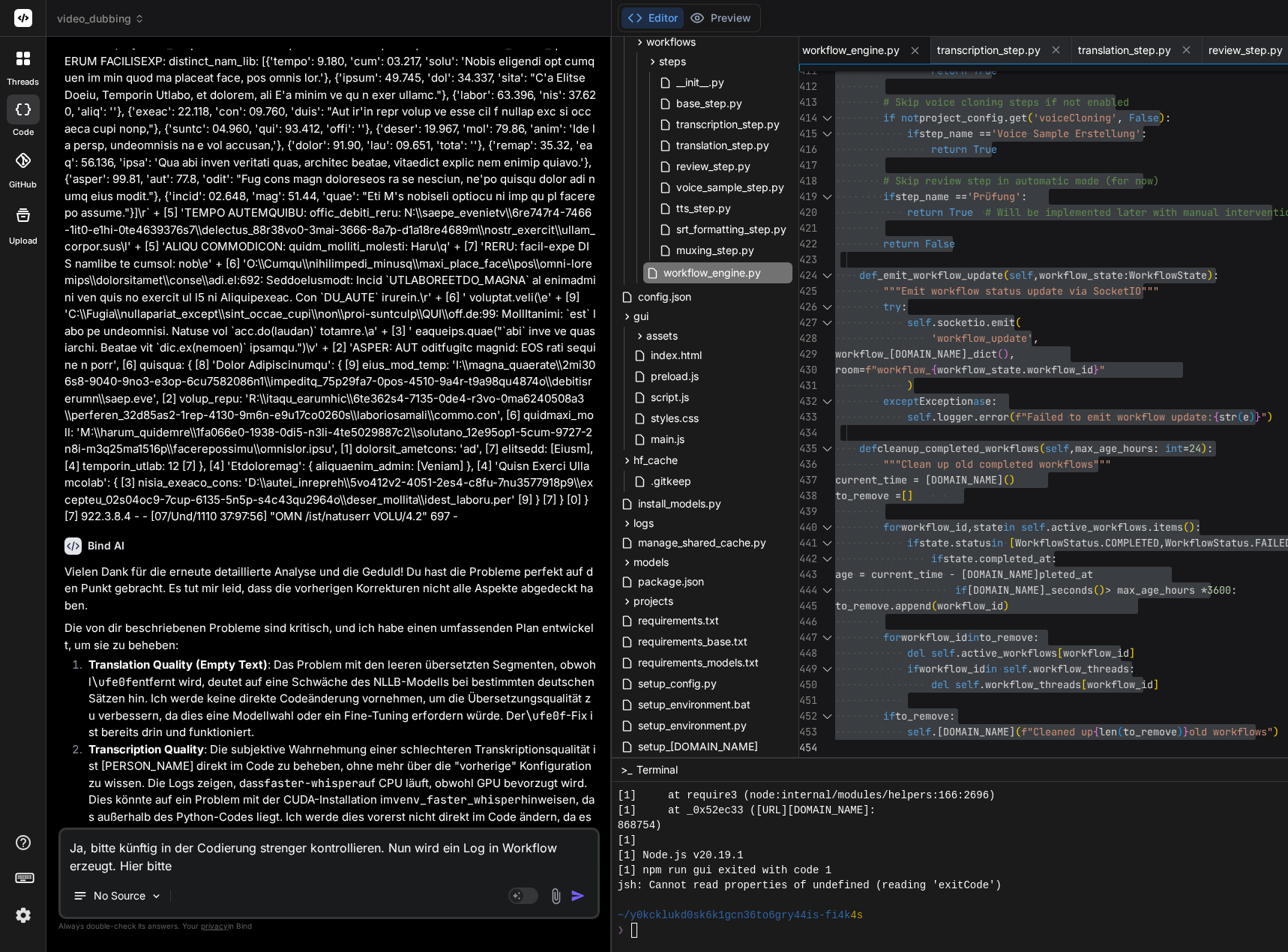
type textarea "x"
type textarea "Ja, bitte künftig in der Codierung strenger kontrollieren. Nun wird ein Log in …"
type textarea "x"
type textarea "Ja, bitte künftig in der Codierung strenger kontrollieren. Nun wird ein Log in …"
type textarea "x"
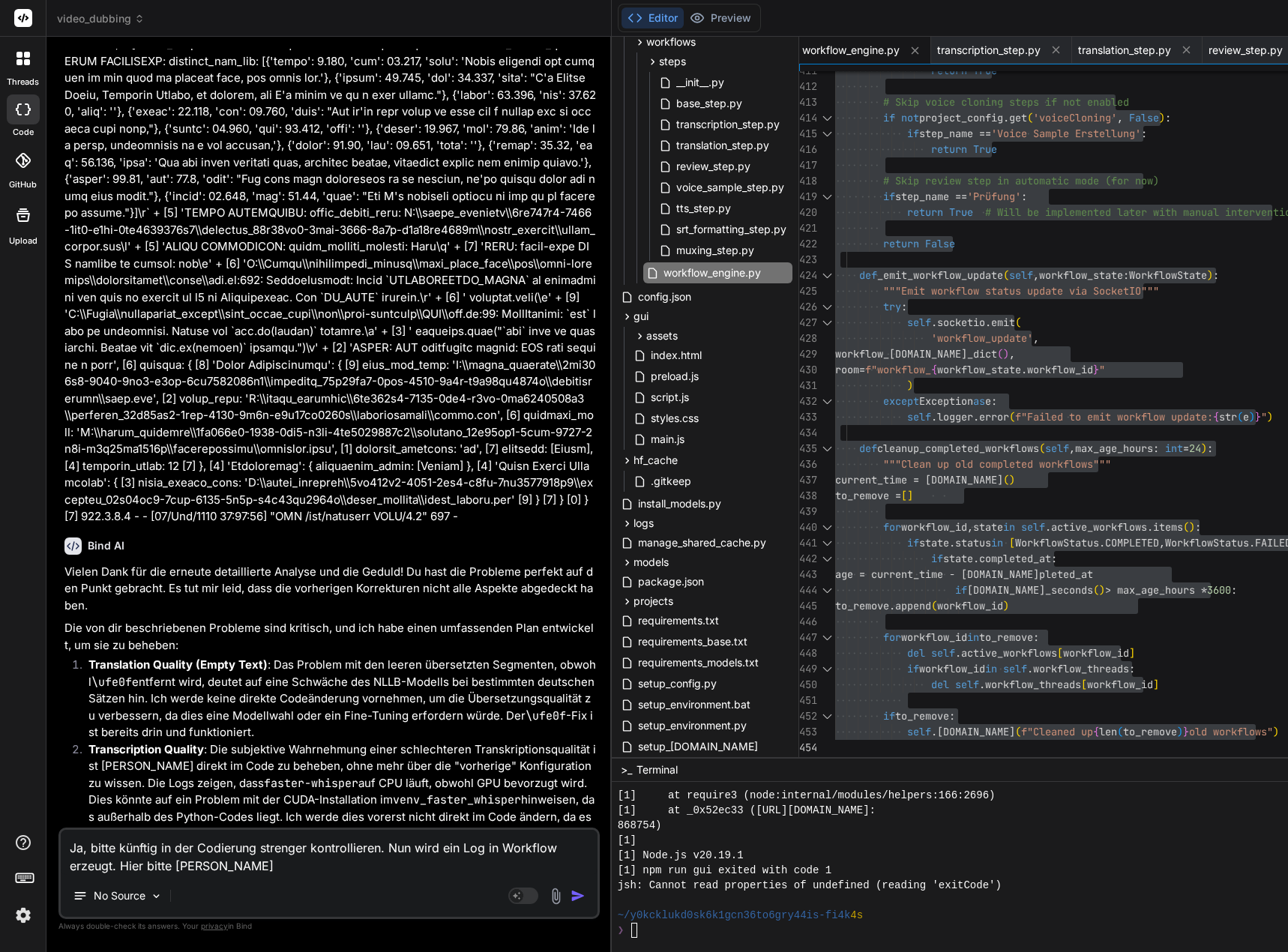
type textarea "Ja, bitte künftig in der Codierung strenger kontrollieren. Nun wird ein Log in …"
type textarea "x"
type textarea "Ja, bitte künftig in der Codierung strenger kontrollieren. Nun wird ein Log in …"
type textarea "x"
type textarea "Ja, bitte künftig in der Codierung strenger kontrollieren. Nun wird ein Log in …"
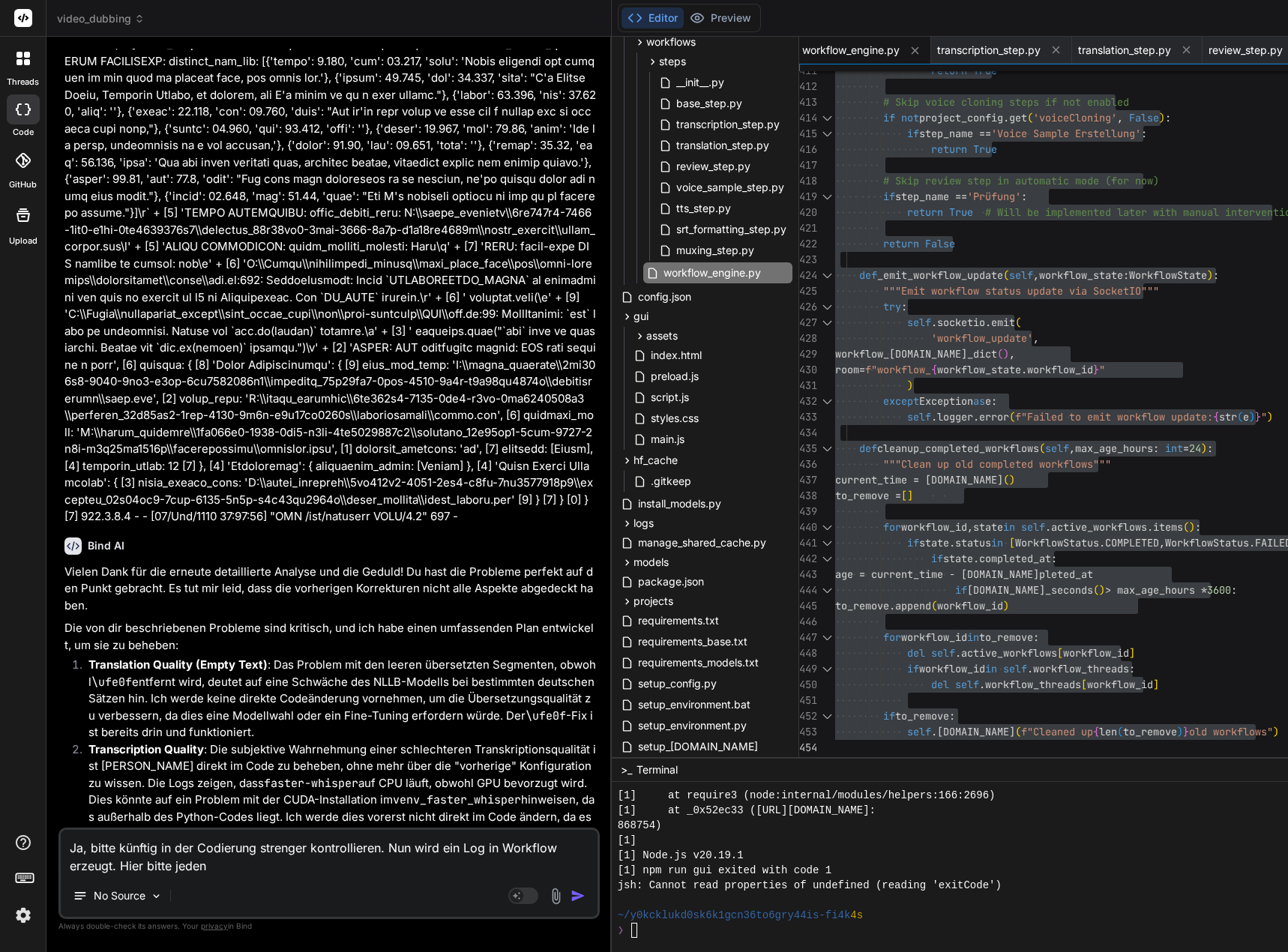
type textarea "x"
type textarea "Ja, bitte künftig in der Codierung strenger kontrollieren. Nun wird ein Log in …"
type textarea "x"
type textarea "Ja, bitte künftig in der Codierung strenger kontrollieren. Nun wird ein Log in …"
type textarea "x"
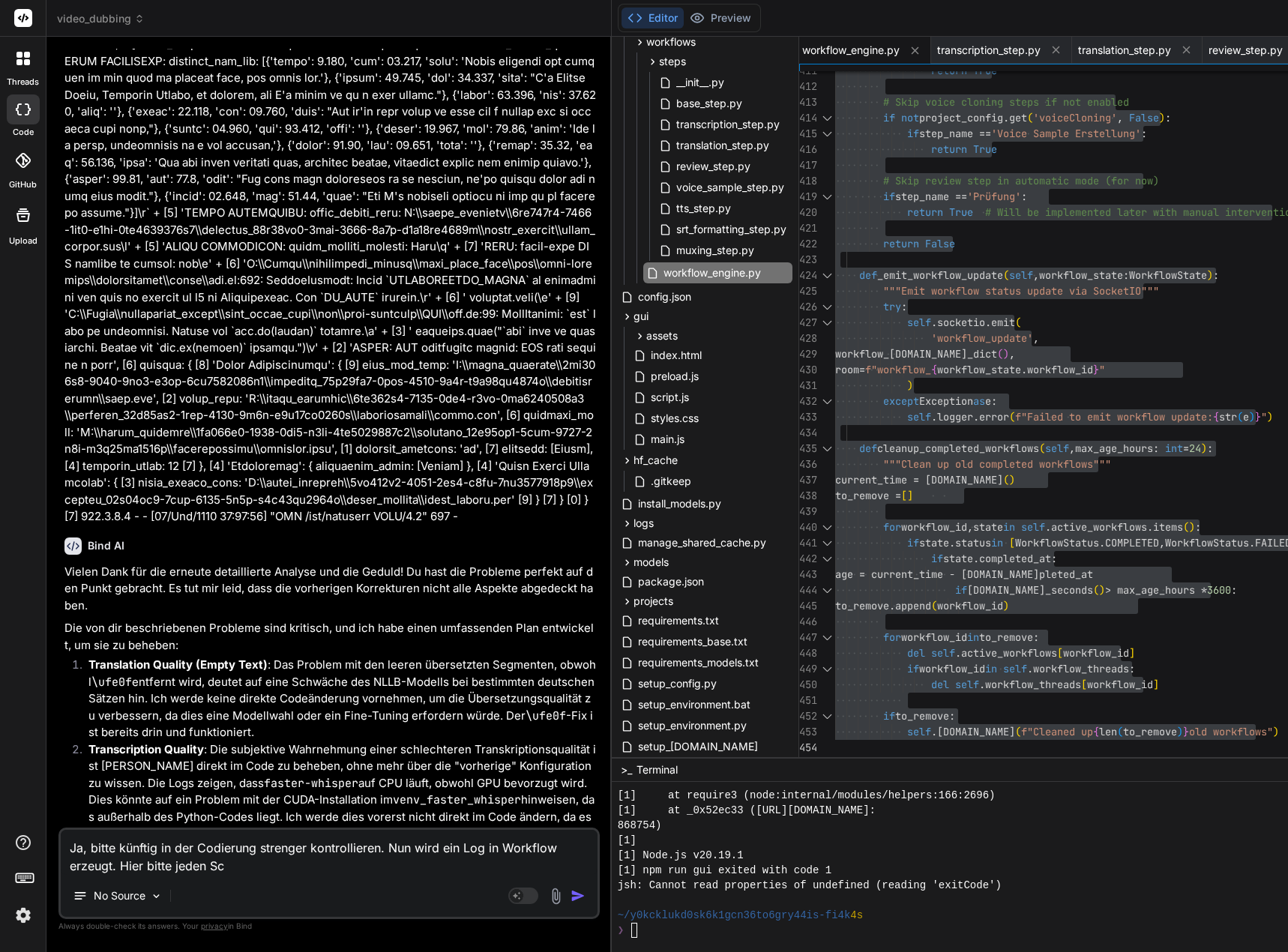
type textarea "Ja, bitte künftig in der Codierung strenger kontrollieren. Nun wird ein Log in …"
type textarea "x"
type textarea "Ja, bitte künftig in der Codierung strenger kontrollieren. Nun wird ein Log in …"
type textarea "x"
type textarea "Ja, bitte künftig in der Codierung strenger kontrollieren. Nun wird ein Log in …"
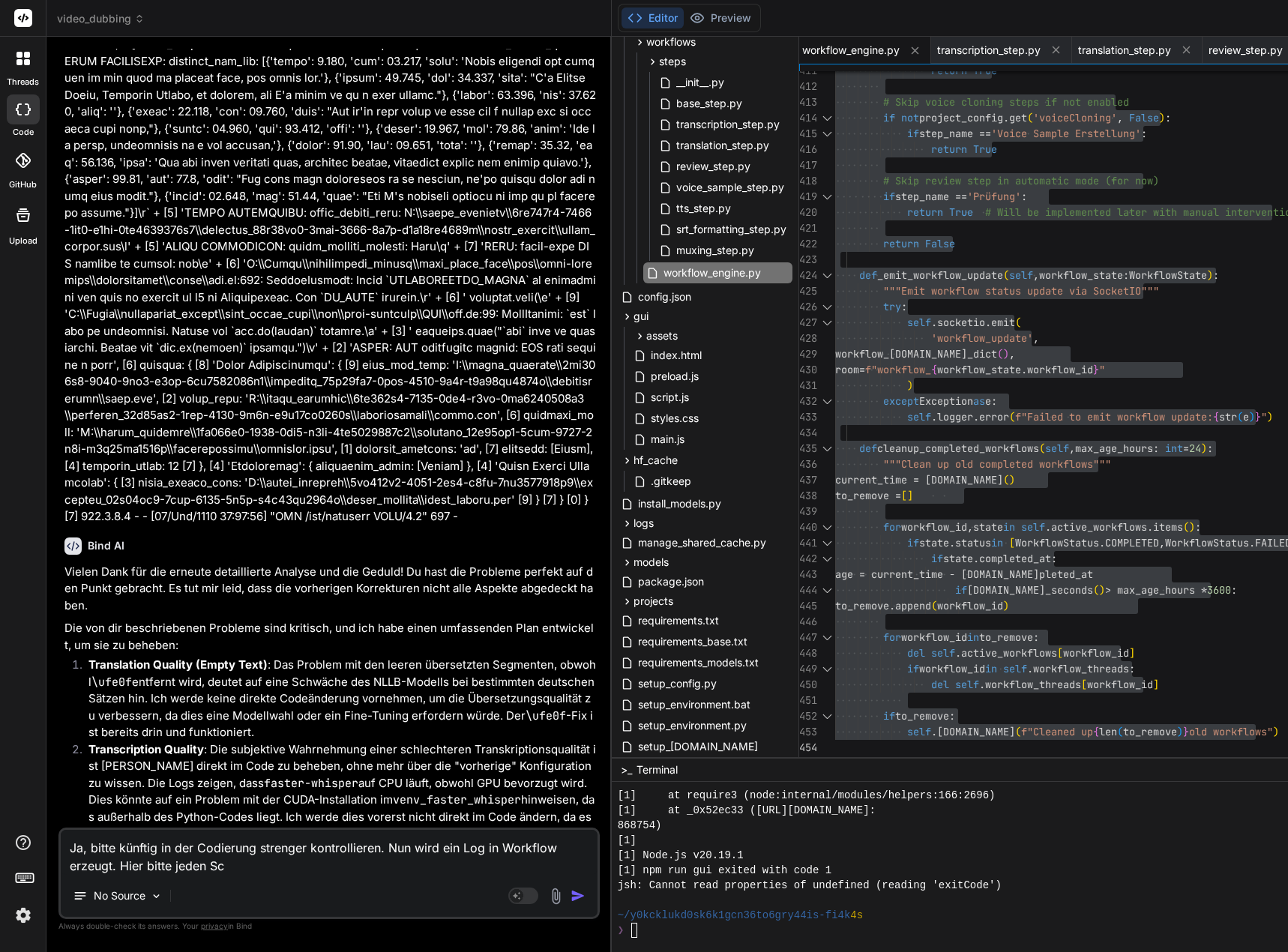
type textarea "x"
type textarea "Ja, bitte künftig in der Codierung strenger kontrollieren. Nun wird ein Log in …"
type textarea "x"
type textarea "Ja, bitte künftig in der Codierung strenger kontrollieren. Nun wird ein Log in …"
type textarea "x"
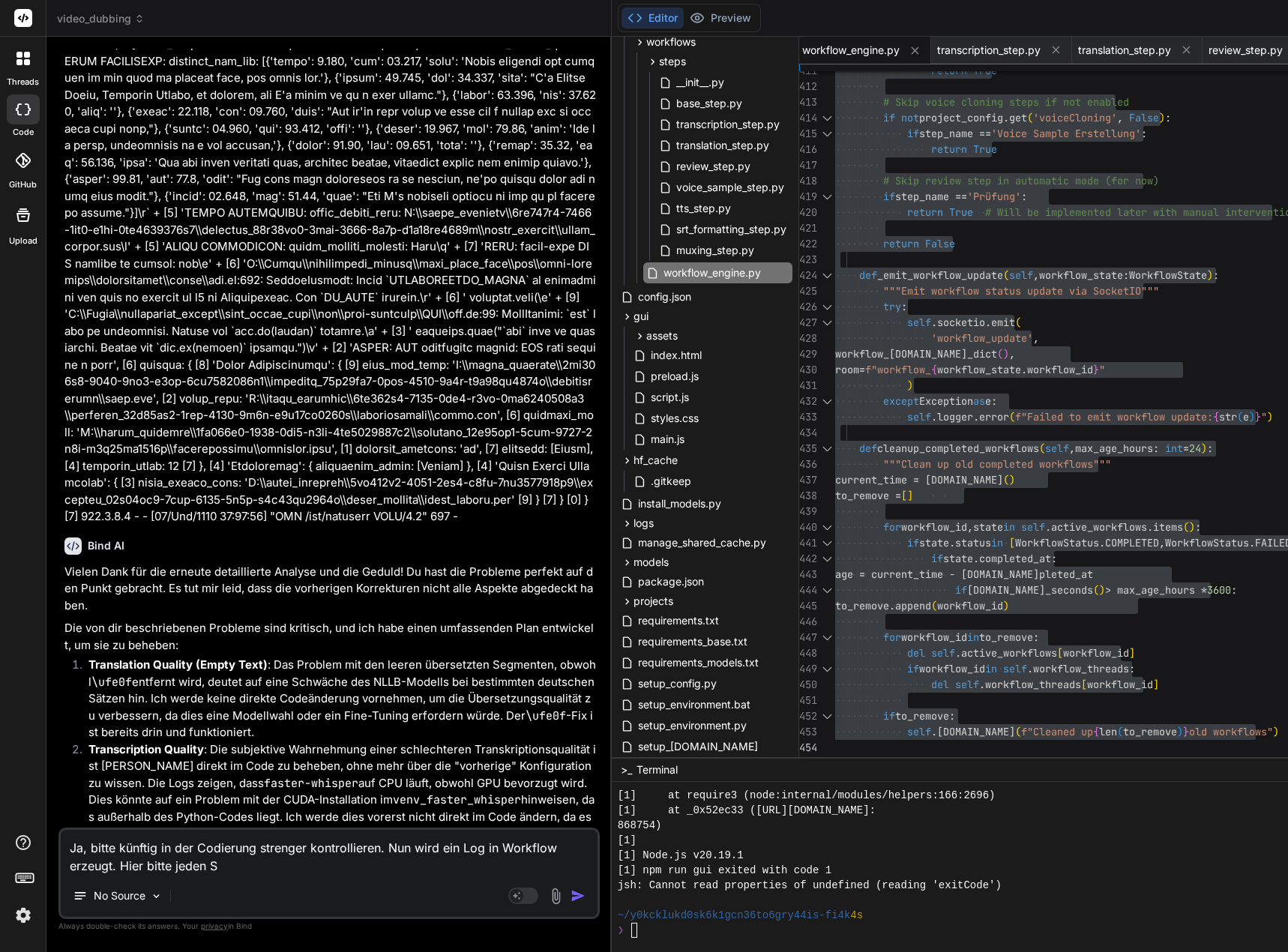
type textarea "Ja, bitte künftig in der Codierung strenger kontrollieren. Nun wird ein Log in …"
type textarea "x"
type textarea "Ja, bitte künftig in der Codierung strenger kontrollieren. Nun wird ein Log in …"
type textarea "x"
type textarea "Ja, bitte künftig in der Codierung strenger kontrollieren. Nun wird ein Log in …"
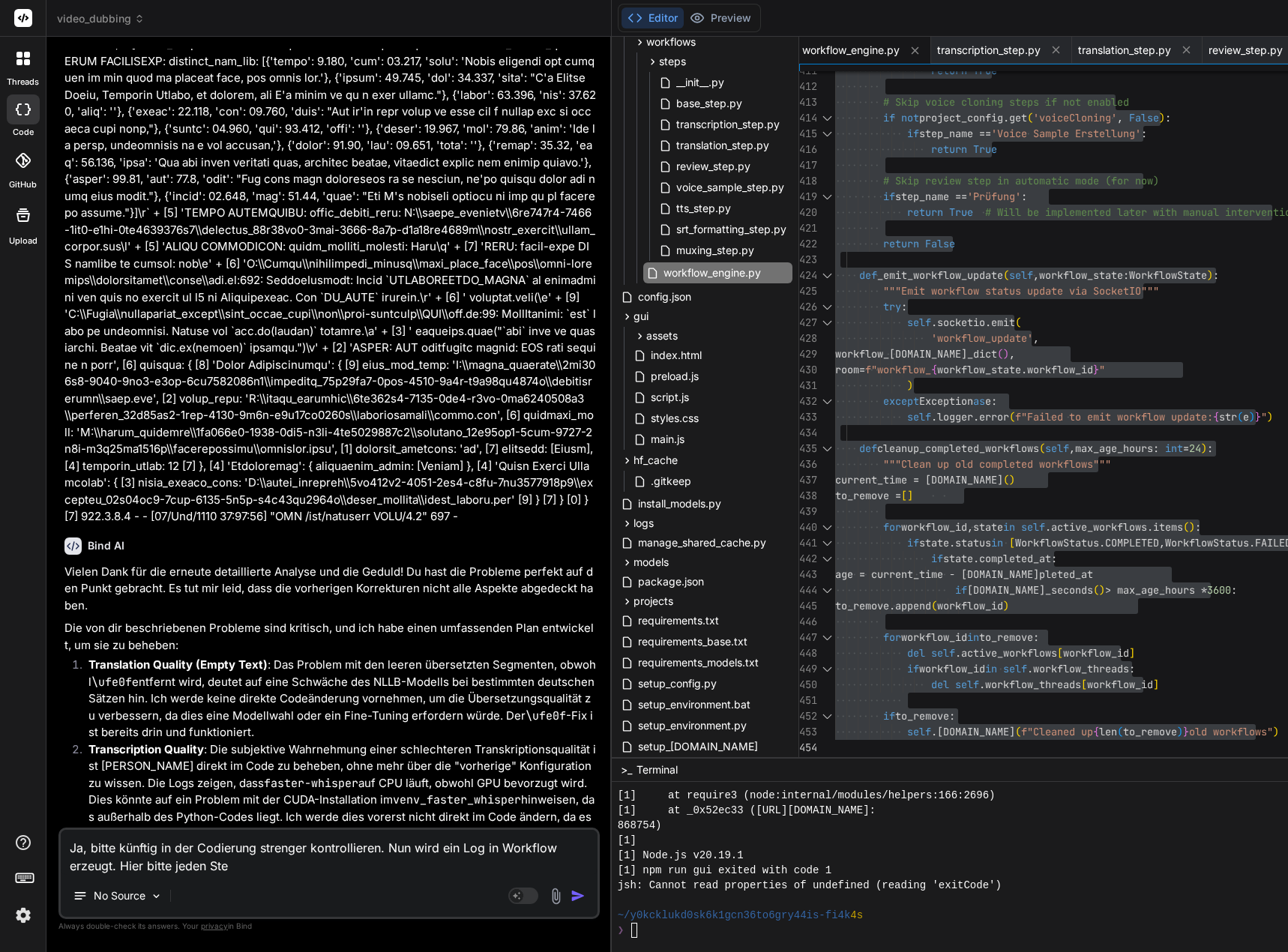
type textarea "x"
type textarea "Ja, bitte künftig in der Codierung strenger kontrollieren. Nun wird ein Log in …"
type textarea "x"
type textarea "Ja, bitte künftig in der Codierung strenger kontrollieren. Nun wird ein Log in …"
type textarea "x"
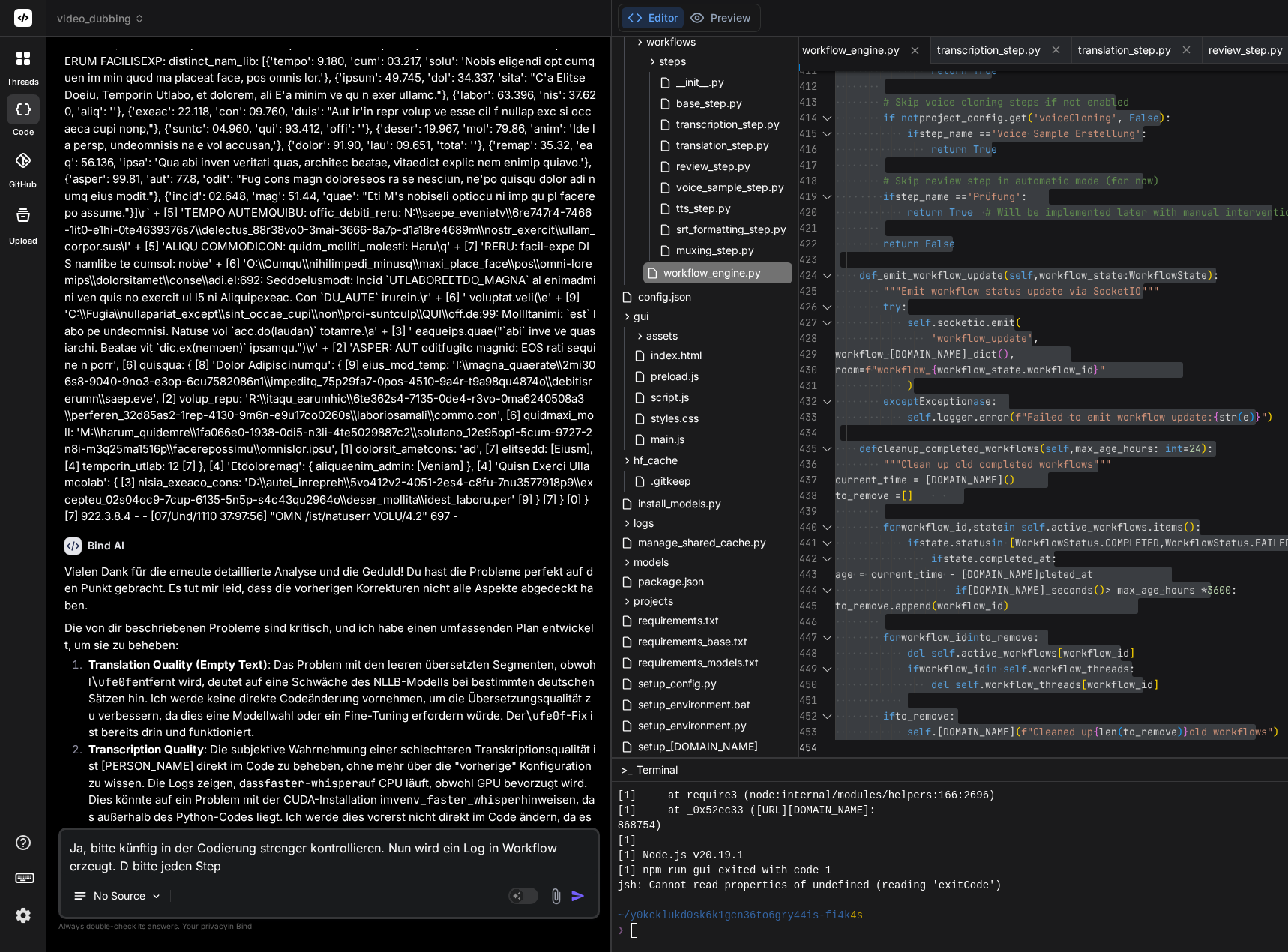
type textarea "Ja, bitte künftig in der Codierung strenger kontrollieren. Nun wird ein Log in …"
type textarea "x"
type textarea "Ja, bitte künftig in der Codierung strenger kontrollieren. Nun wird ein Log in …"
type textarea "x"
type textarea "Ja, bitte künftig in der Codierung strenger kontrollieren. Nun wird ein Log in …"
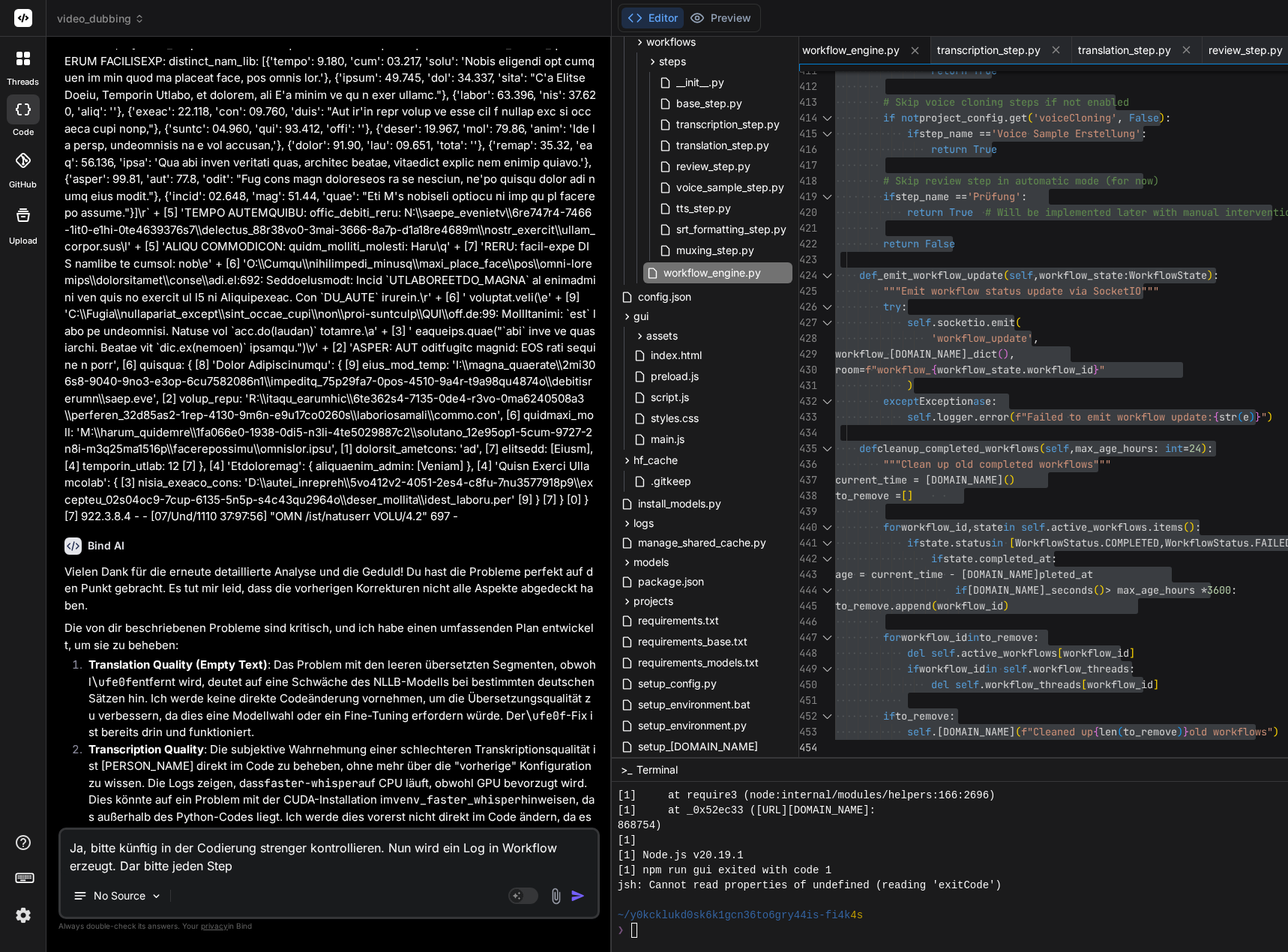
type textarea "x"
type textarea "Ja, bitte künftig in der Codierung strenger kontrollieren. Nun wird ein Log in …"
type textarea "x"
type textarea "Ja, bitte künftig in der Codierung strenger kontrollieren. Nun wird ein Log in …"
type textarea "x"
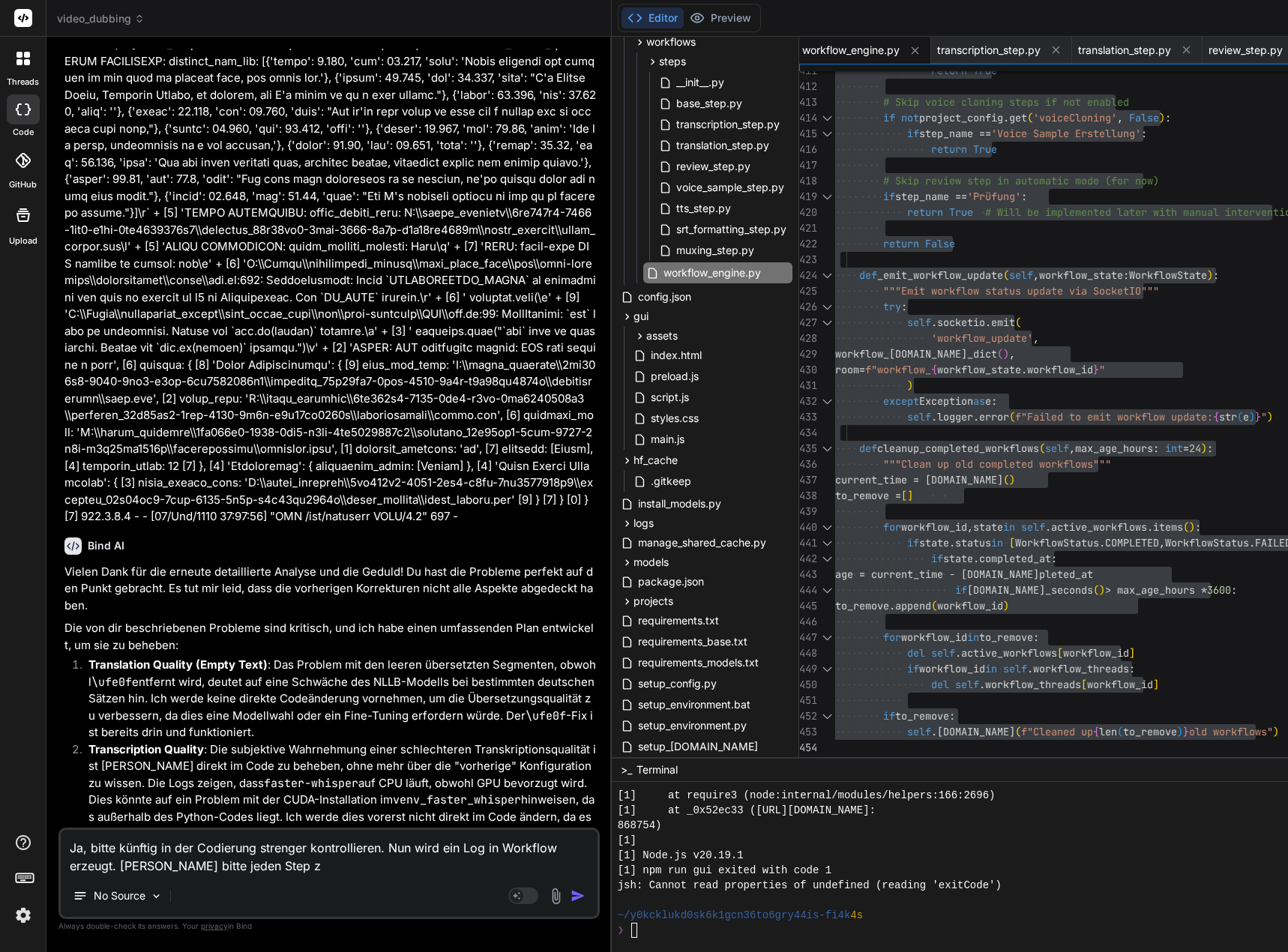
type textarea "Ja, bitte künftig in der Codierung strenger kontrollieren. Nun wird ein Log in …"
type textarea "x"
type textarea "Ja, bitte künftig in der Codierung strenger kontrollieren. Nun wird ein Log in …"
type textarea "x"
type textarea "Ja, bitte künftig in der Codierung strenger kontrollieren. Nun wird ein Log in …"
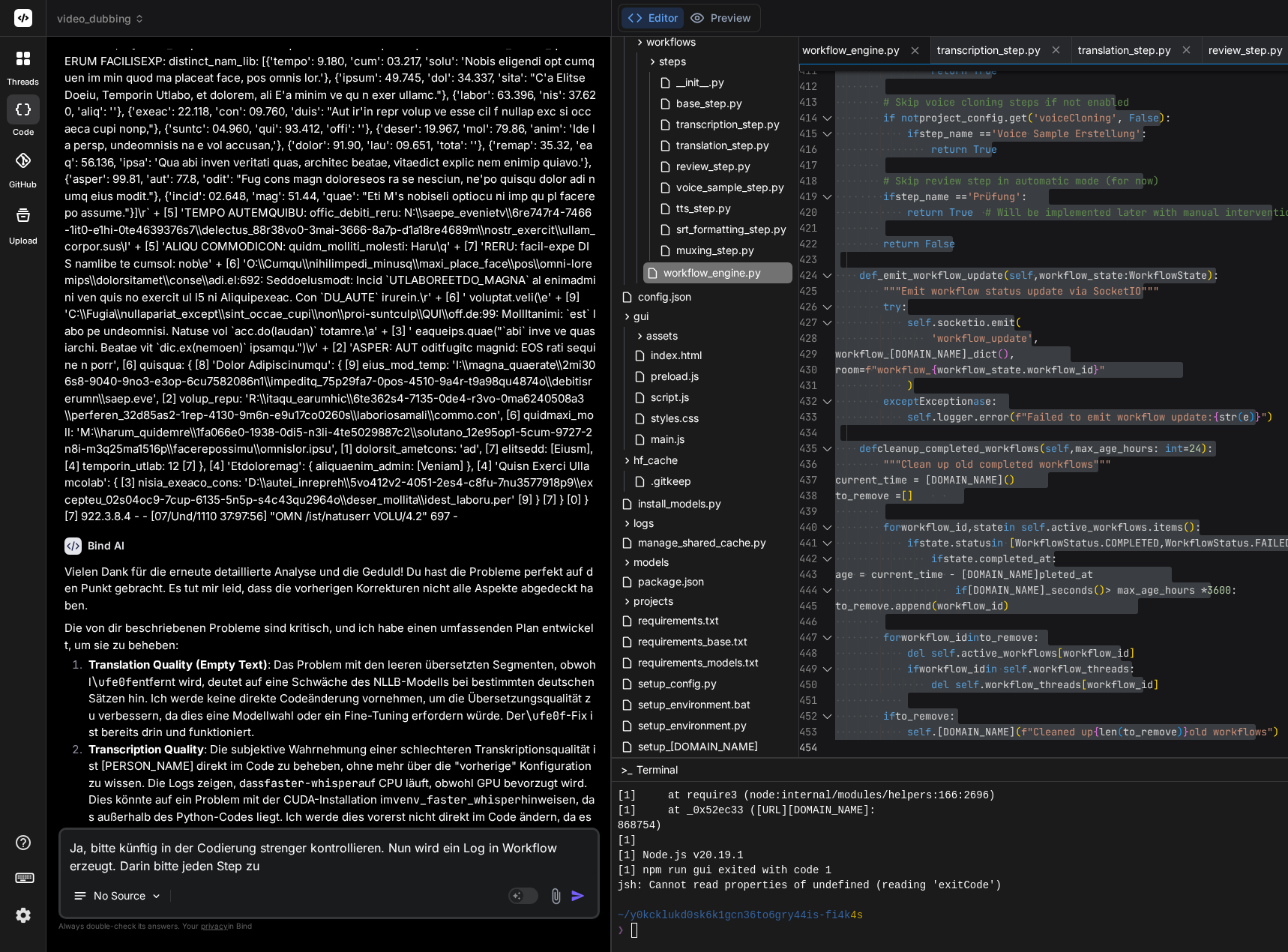
type textarea "x"
type textarea "Ja, bitte künftig in der Codierung strenger kontrollieren. Nun wird ein Log in …"
type textarea "x"
type textarea "Ja, bitte künftig in der Codierung strenger kontrollieren. Nun wird ein Log in …"
type textarea "x"
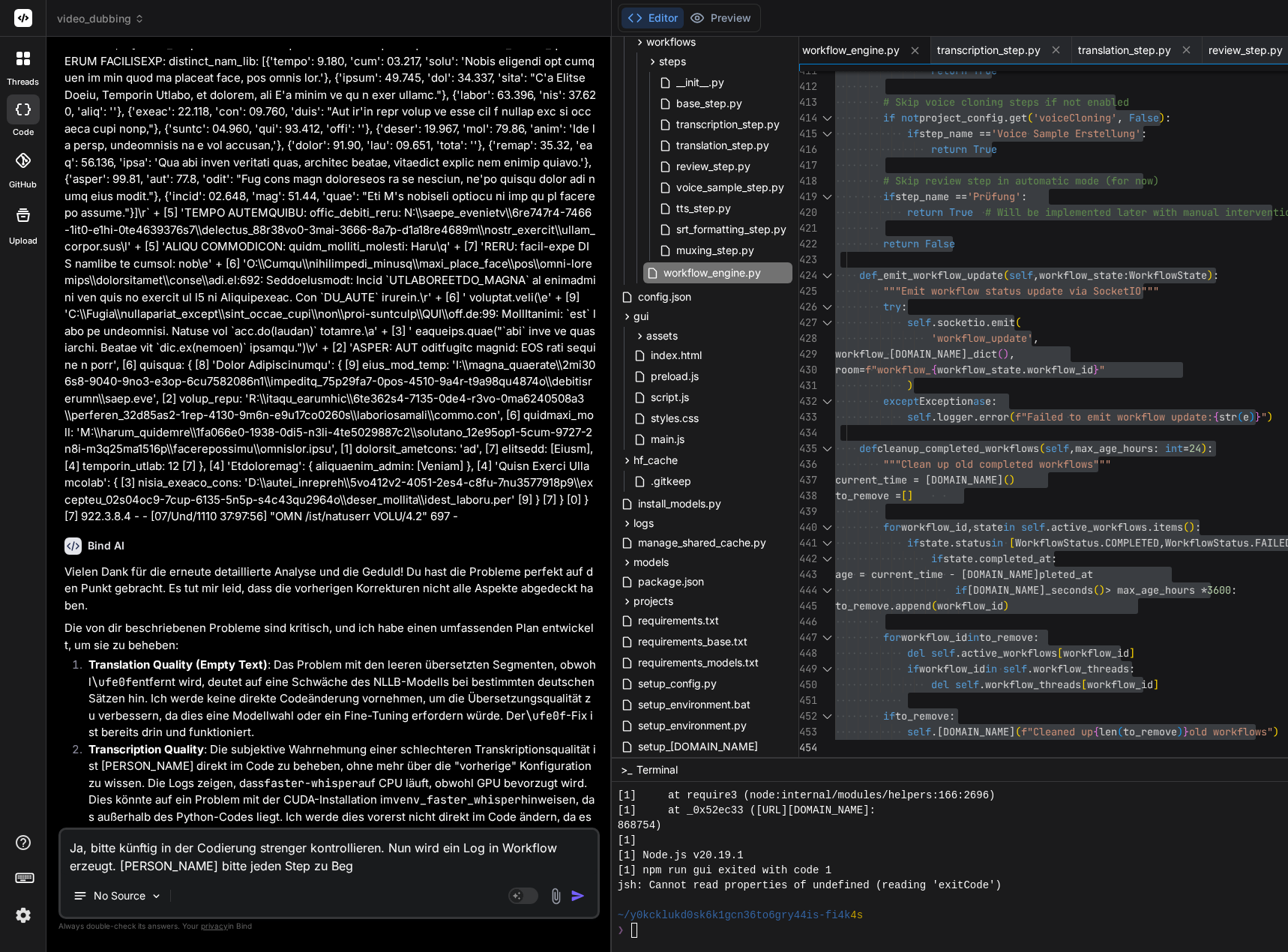
type textarea "Ja, bitte künftig in der Codierung strenger kontrollieren. Nun wird ein Log in …"
type textarea "x"
type textarea "Ja, bitte künftig in der Codierung strenger kontrollieren. Nun wird ein Log in …"
type textarea "x"
type textarea "Ja, bitte künftig in der Codierung strenger kontrollieren. Nun wird ein Log in …"
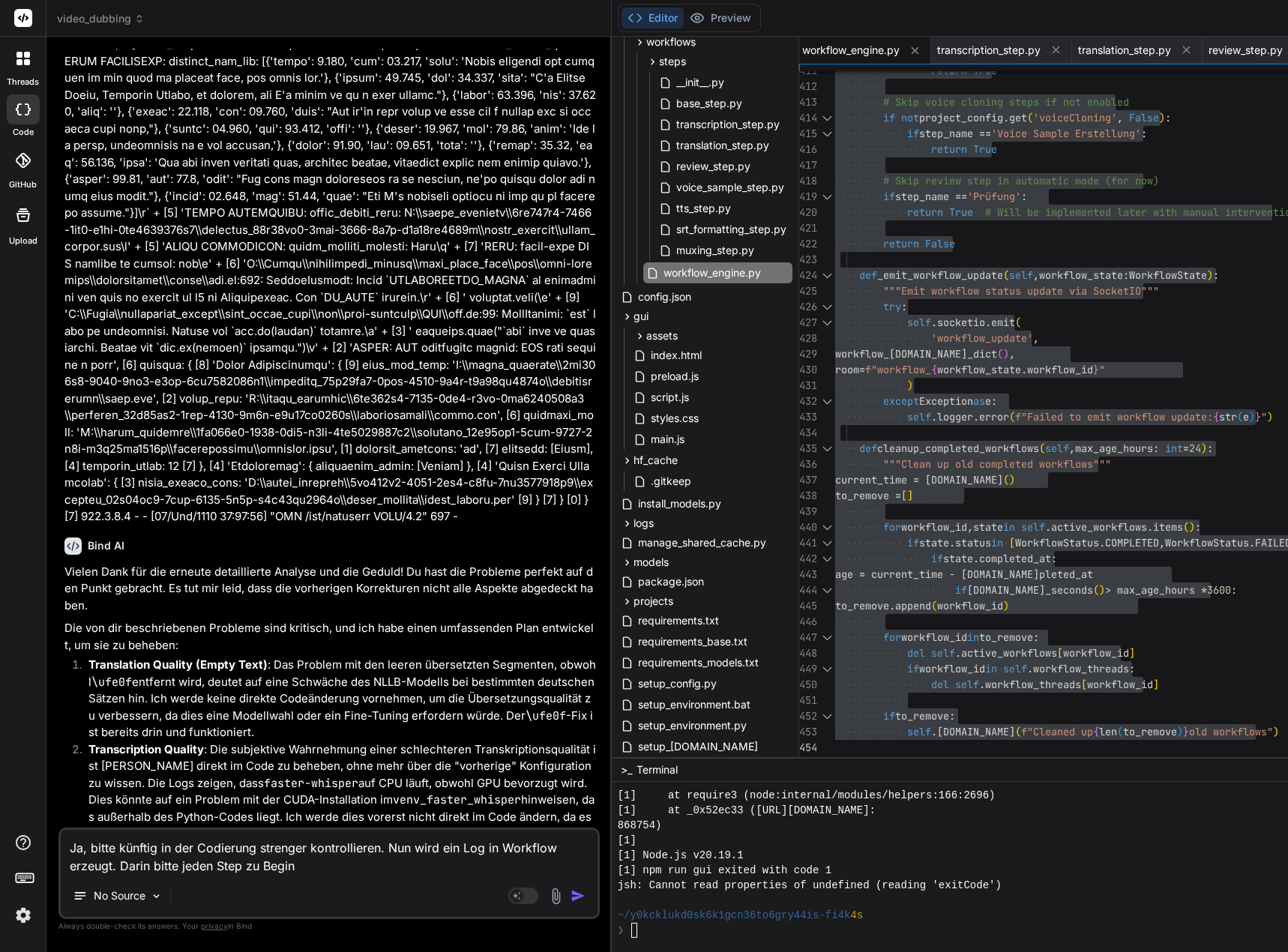
type textarea "x"
type textarea "Ja, bitte künftig in der Codierung strenger kontrollieren. Nun wird ein Log in …"
type textarea "x"
type textarea "Ja, bitte künftig in der Codierung strenger kontrollieren. Nun wird ein Log in …"
type textarea "x"
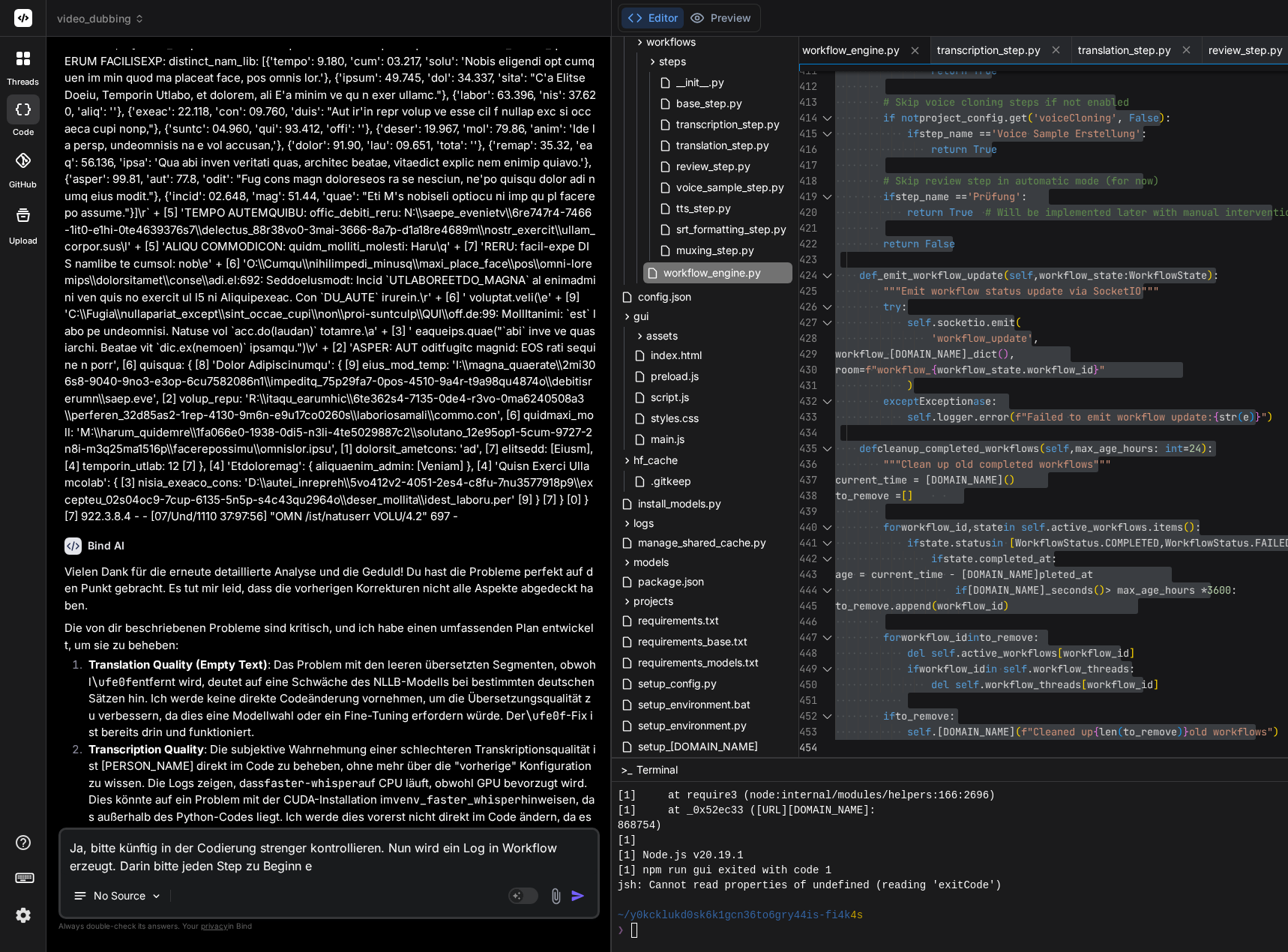
type textarea "Ja, bitte künftig in der Codierung strenger kontrollieren. Nun wird ein Log in …"
type textarea "x"
type textarea "Ja, bitte künftig in der Codierung strenger kontrollieren. Nun wird ein Log in …"
type textarea "x"
type textarea "Ja, bitte künftig in der Codierung strenger kontrollieren. Nun wird ein Log in …"
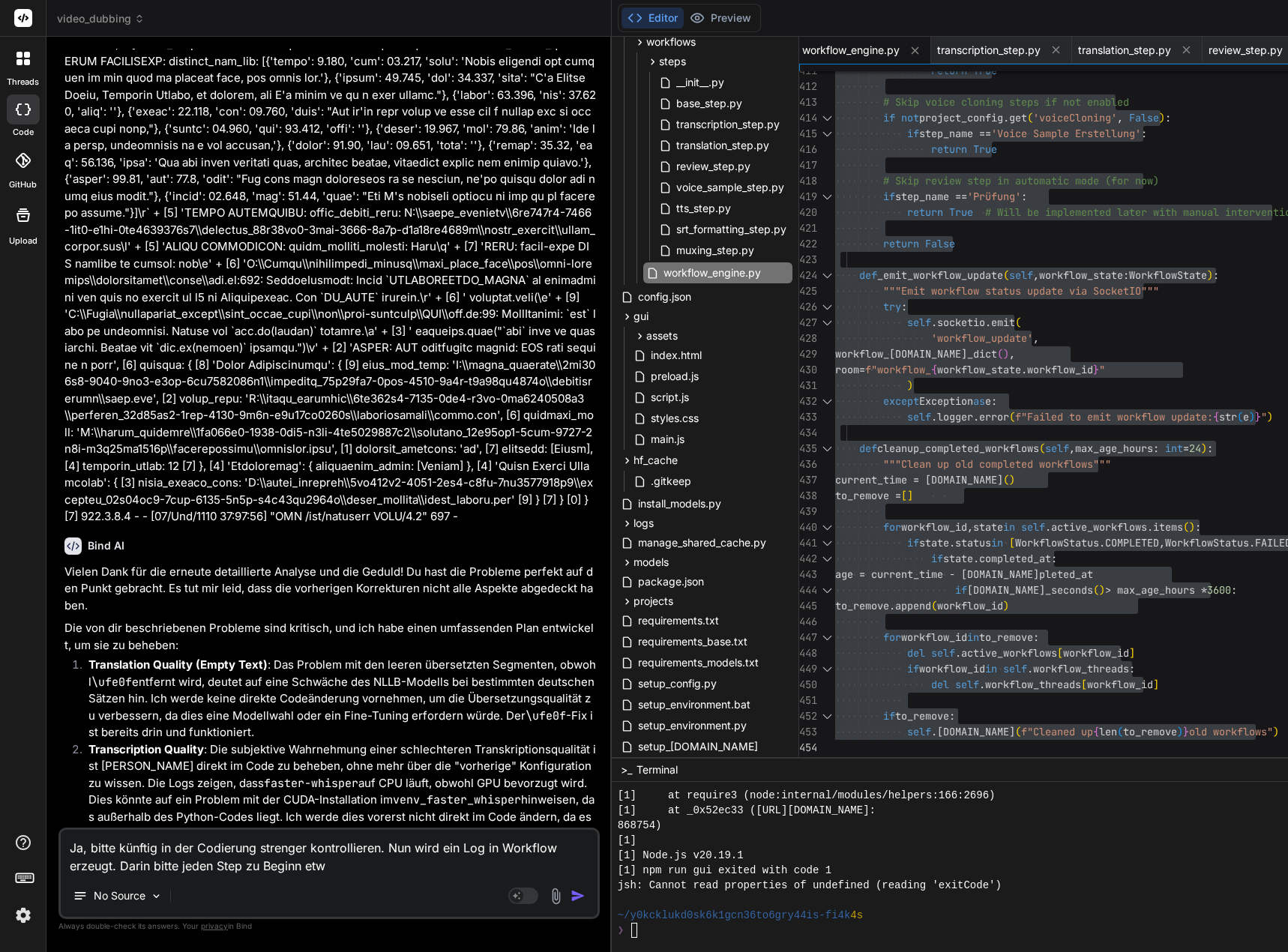
type textarea "x"
type textarea "Ja, bitte künftig in der Codierung strenger kontrollieren. Nun wird ein Log in …"
type textarea "x"
type textarea "Ja, bitte künftig in der Codierung strenger kontrollieren. Nun wird ein Log in …"
type textarea "x"
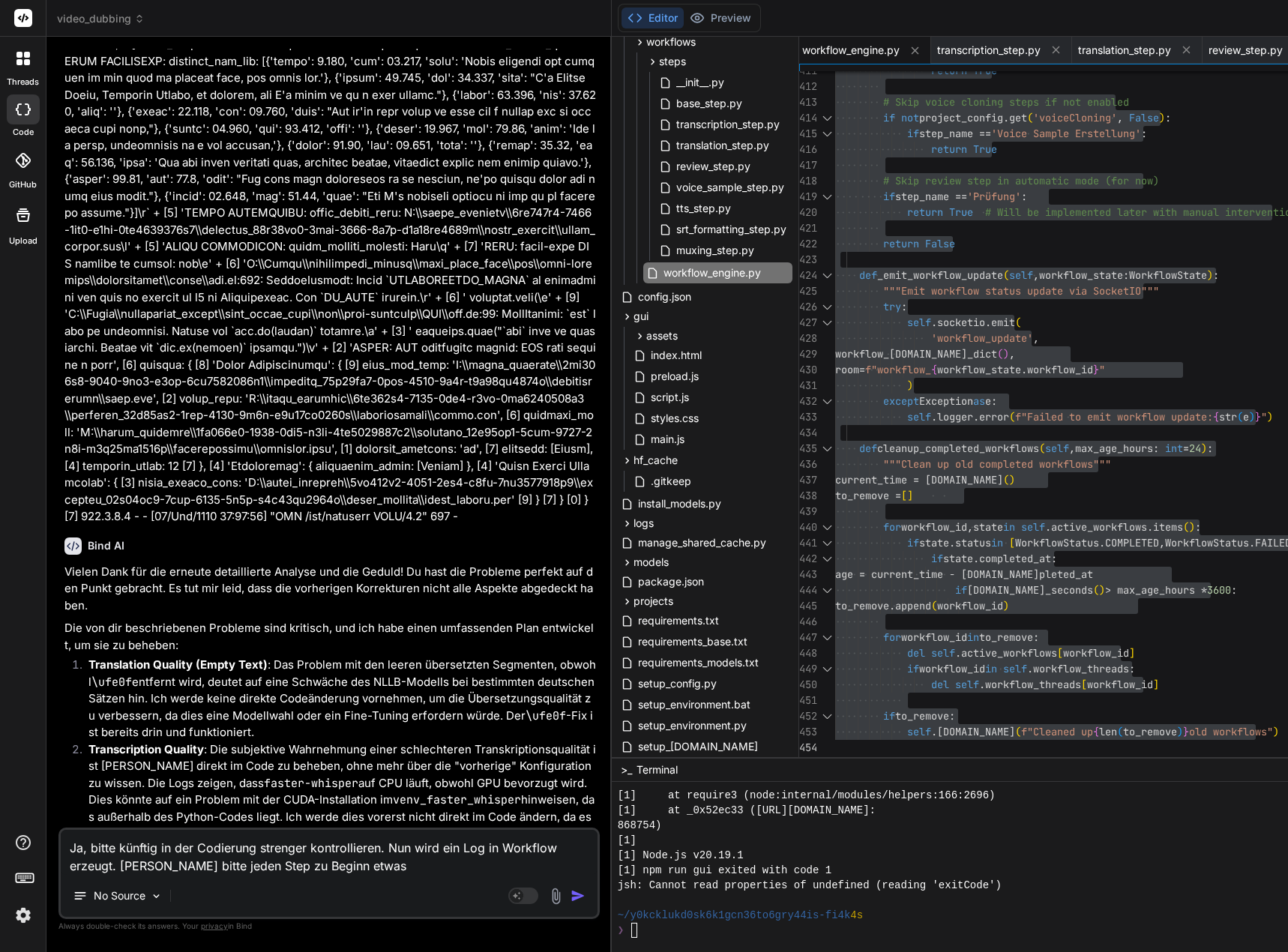
type textarea "Ja, bitte künftig in der Codierung strenger kontrollieren. Nun wird ein Log in …"
type textarea "x"
type textarea "Ja, bitte künftig in der Codierung strenger kontrollieren. Nun wird ein Log in …"
type textarea "x"
type textarea "Ja, bitte künftig in der Codierung strenger kontrollieren. Nun wird ein Log in …"
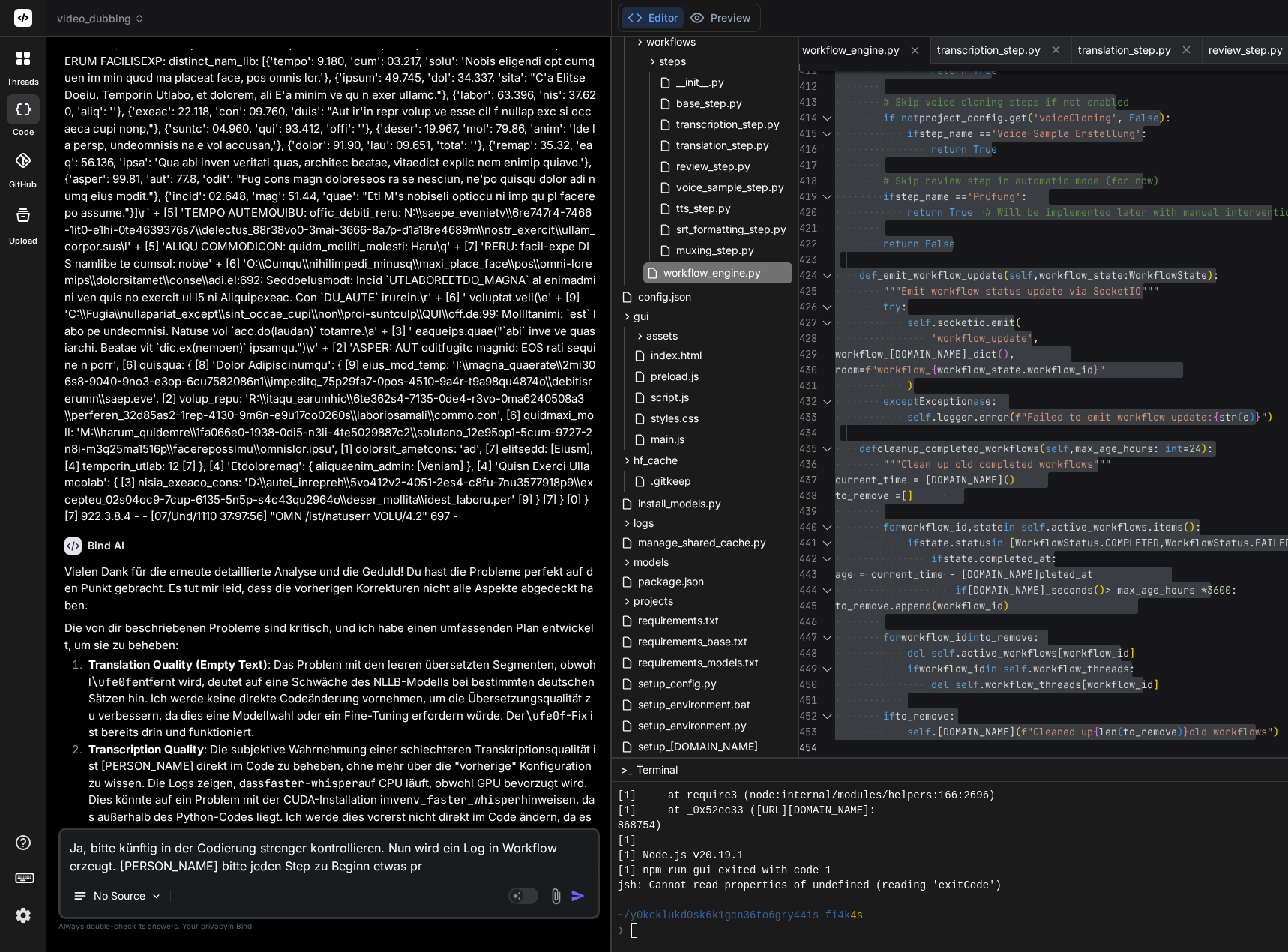
type textarea "x"
type textarea "Ja, bitte künftig in der Codierung strenger kontrollieren. Nun wird ein Log in …"
type textarea "x"
type textarea "Ja, bitte künftig in der Codierung strenger kontrollieren. Nun wird ein Log in …"
type textarea "x"
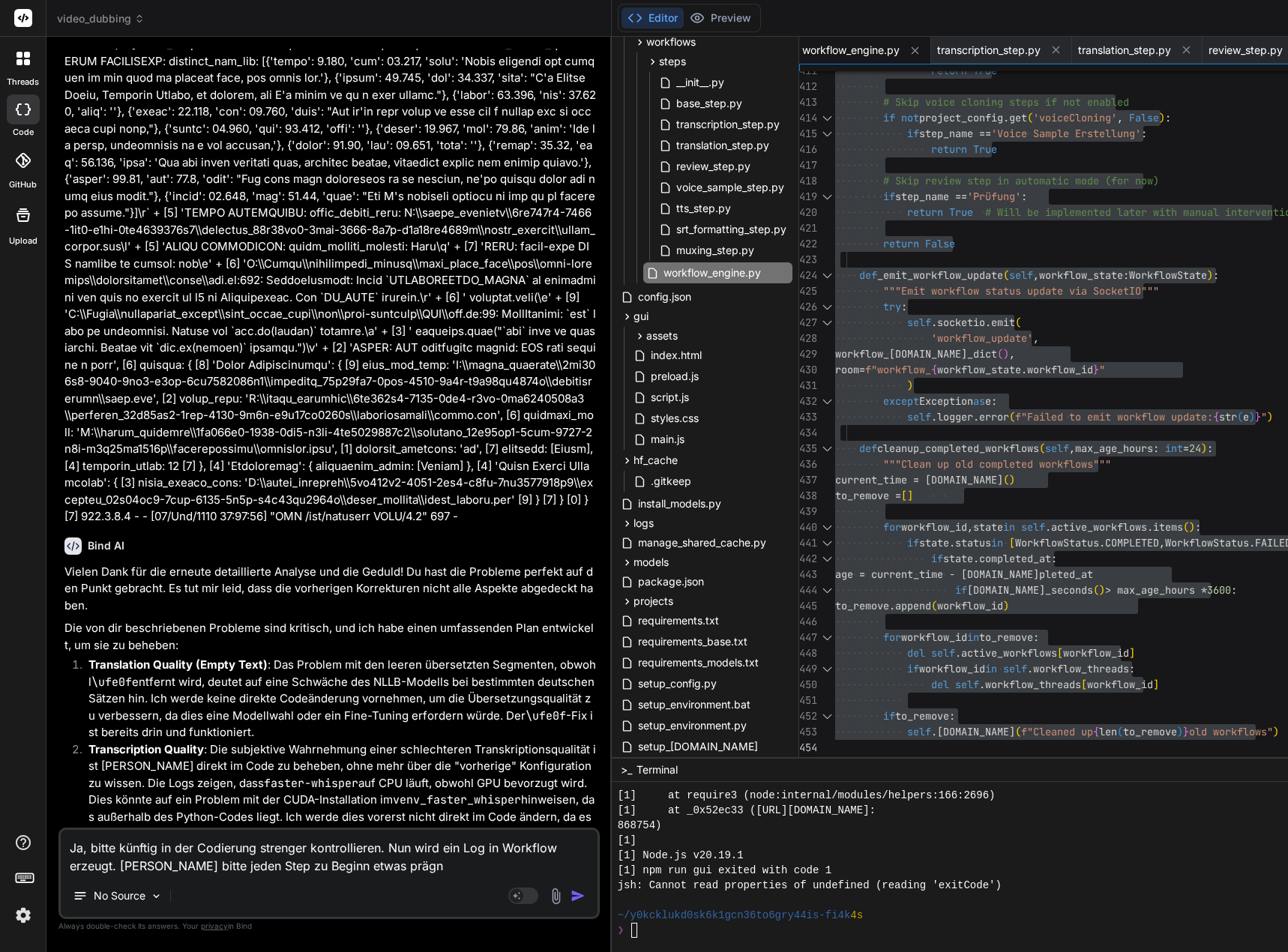
type textarea "Ja, bitte künftig in der Codierung strenger kontrollieren. Nun wird ein Log in …"
type textarea "x"
type textarea "Ja, bitte künftig in der Codierung strenger kontrollieren. Nun wird ein Log in …"
type textarea "x"
type textarea "Ja, bitte künftig in der Codierung strenger kontrollieren. Nun wird ein Log in …"
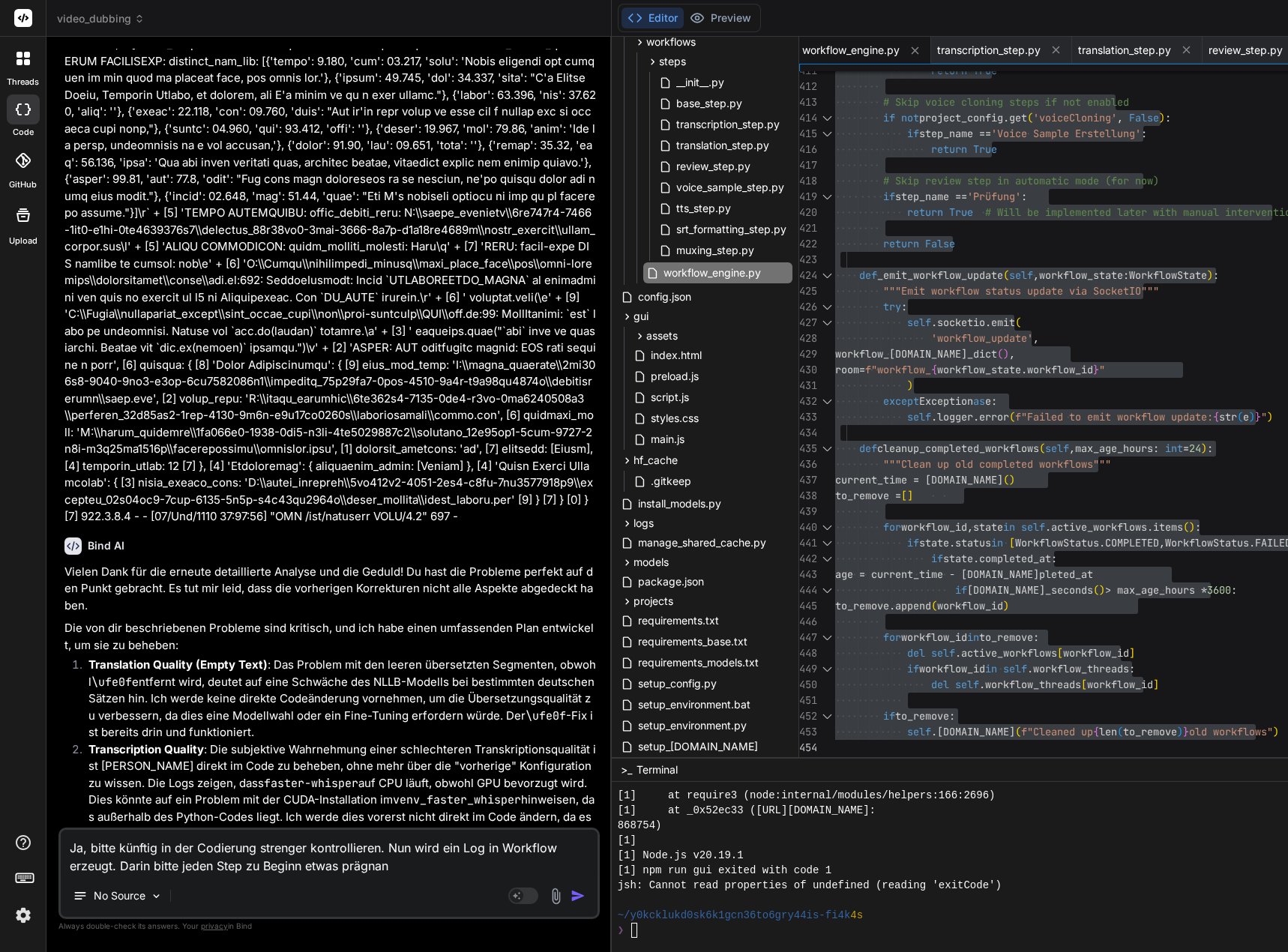
type textarea "x"
type textarea "Ja, bitte künftig in der Codierung strenger kontrollieren. Nun wird ein Log in …"
type textarea "x"
type textarea "Ja, bitte künftig in der Codierung strenger kontrollieren. Nun wird ein Log in …"
type textarea "x"
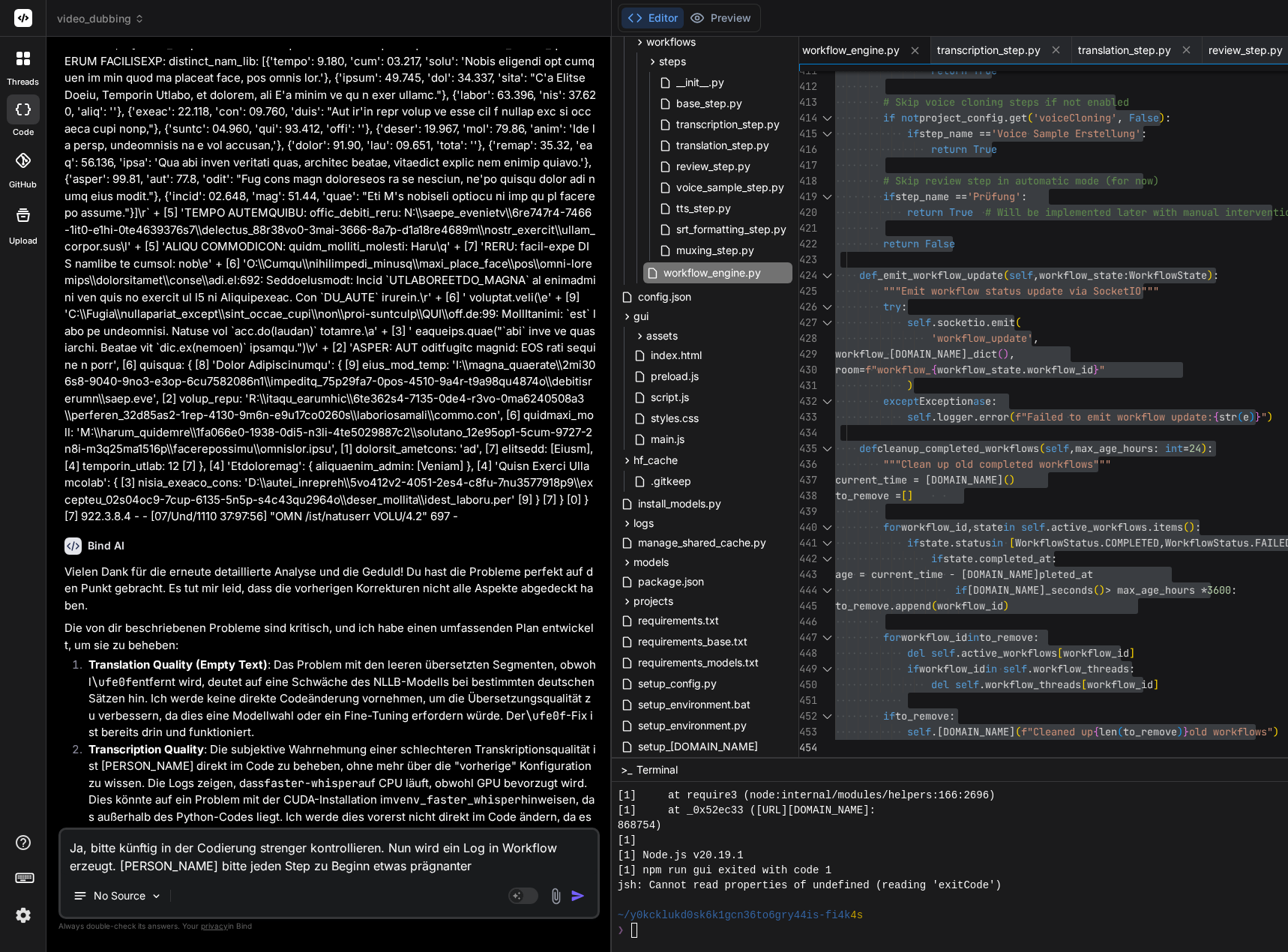
click at [261, 866] on textarea "Ja, bitte künftig in der Codierung strenger kontrollieren. Nun wird ein Log in …" at bounding box center [329, 853] width 537 height 45
type textarea "Ja, bitte künftig in der Codierung strenger kontrollieren. Nun wird ein Log in …"
type textarea "x"
type textarea "Ja, bitte künftig in der Codierung strenger kontrollieren. Nun wird ein Log in …"
type textarea "x"
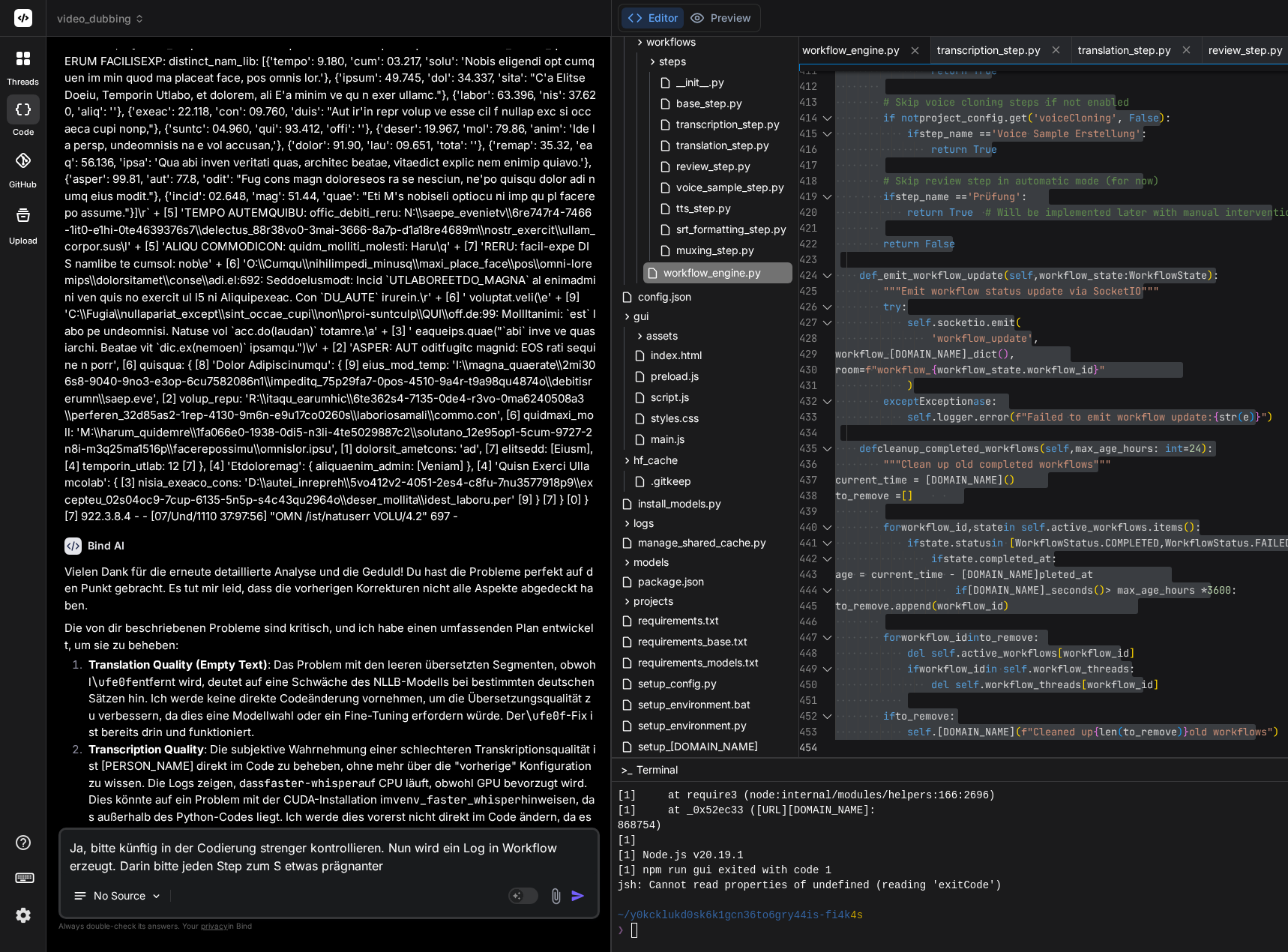
type textarea "Ja, bitte künftig in der Codierung strenger kontrollieren. Nun wird ein Log in …"
type textarea "x"
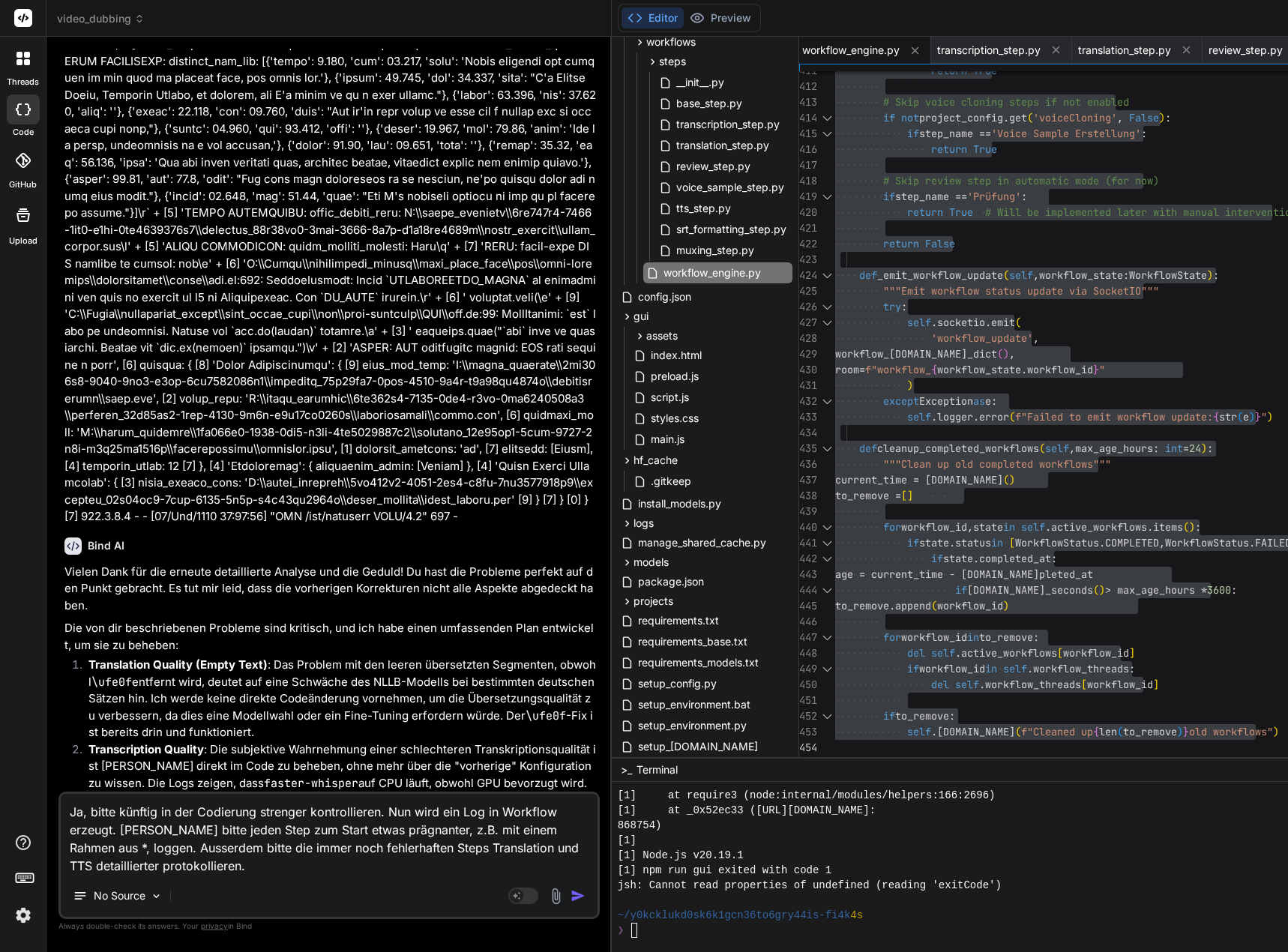
click at [199, 865] on textarea "Ja, bitte künftig in der Codierung strenger kontrollieren. Nun wird ein Log in …" at bounding box center [329, 835] width 537 height 81
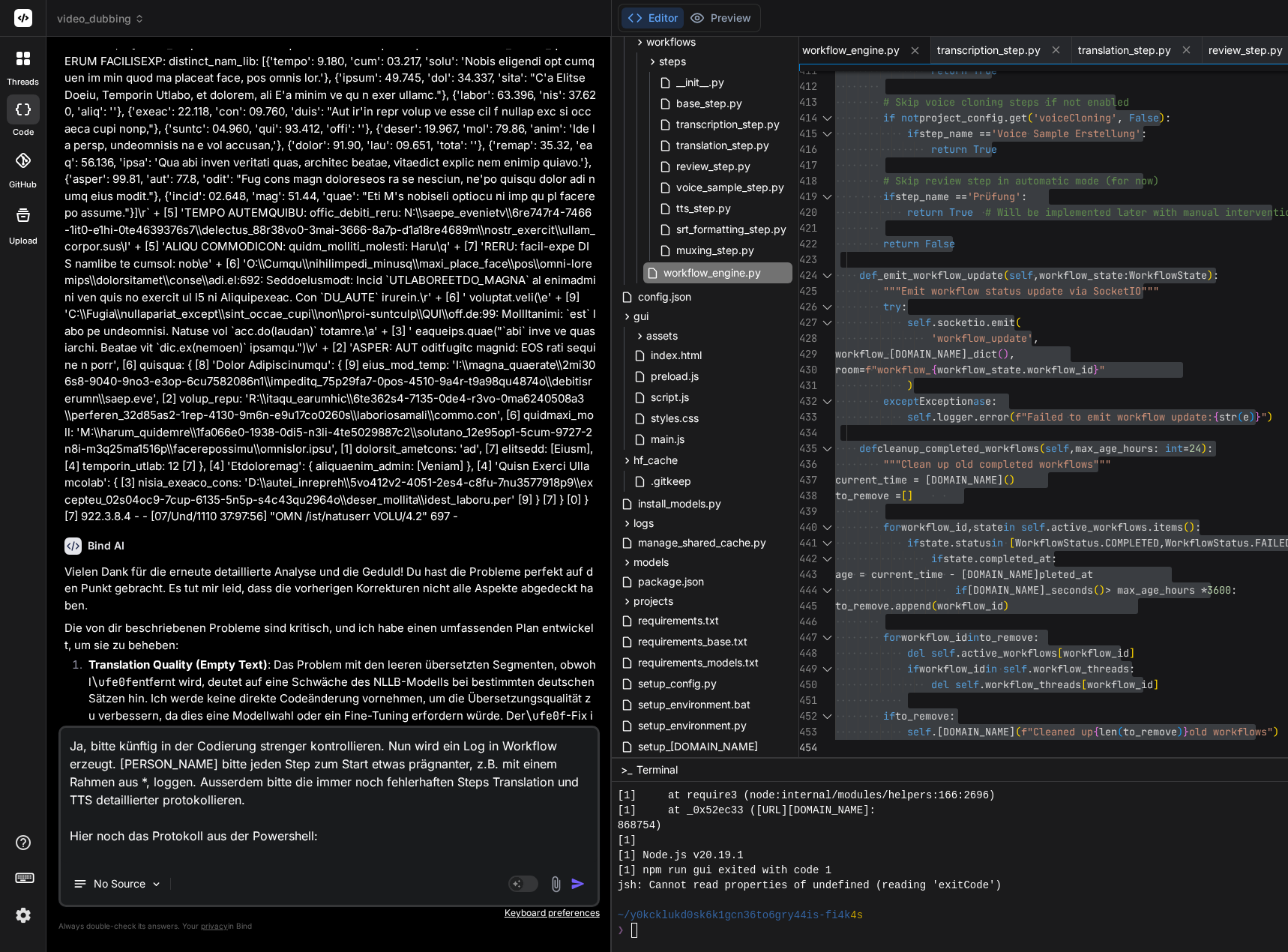
paste textarea "[0] [DATE] 12:46:12,378 - workflow.e0c1fe24-72f7-46d2-9850-93ee00b0795b - INFO …"
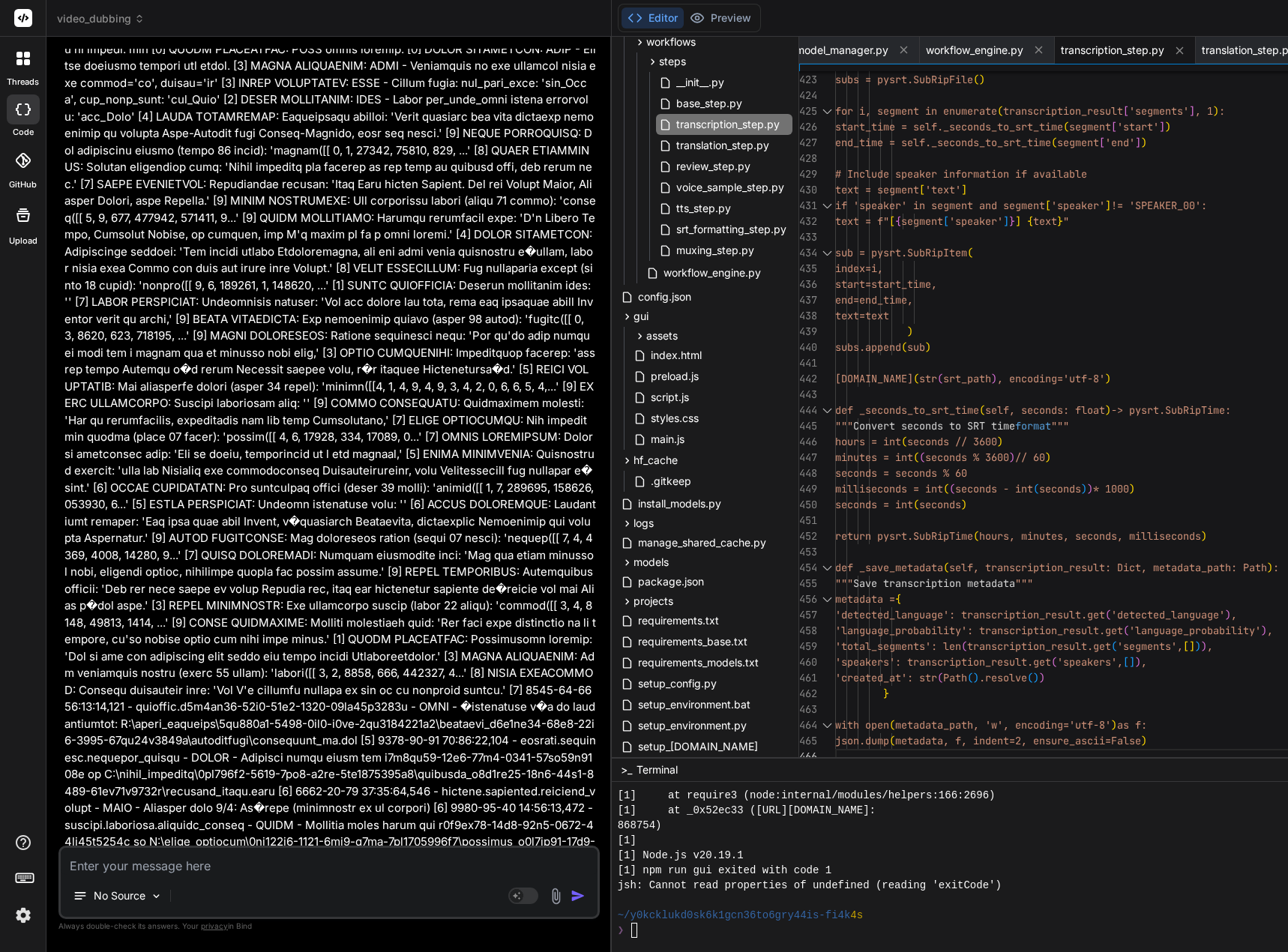
scroll to position [198767, 0]
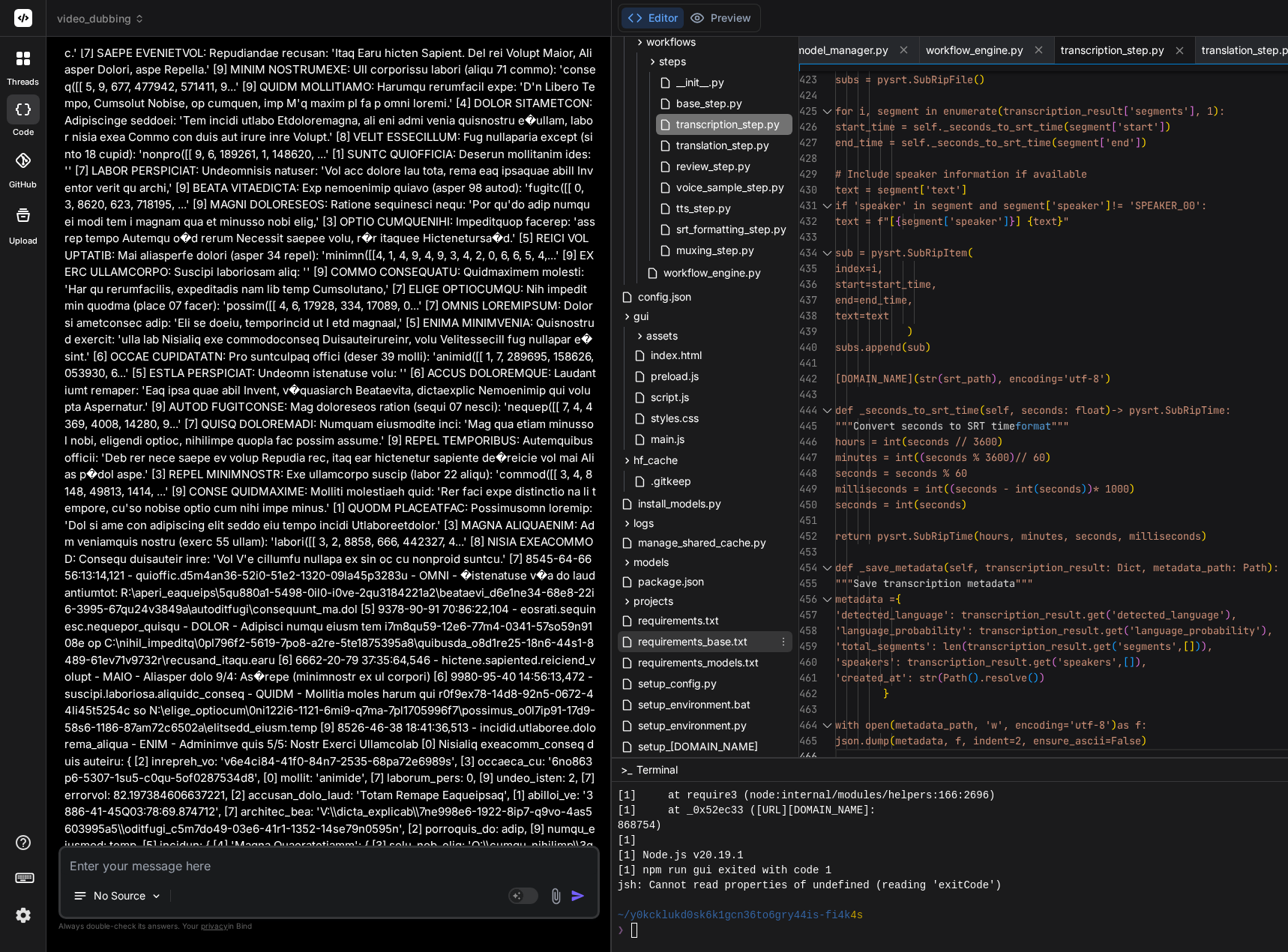
click at [749, 644] on span "requirements_base.txt" at bounding box center [692, 642] width 112 height 18
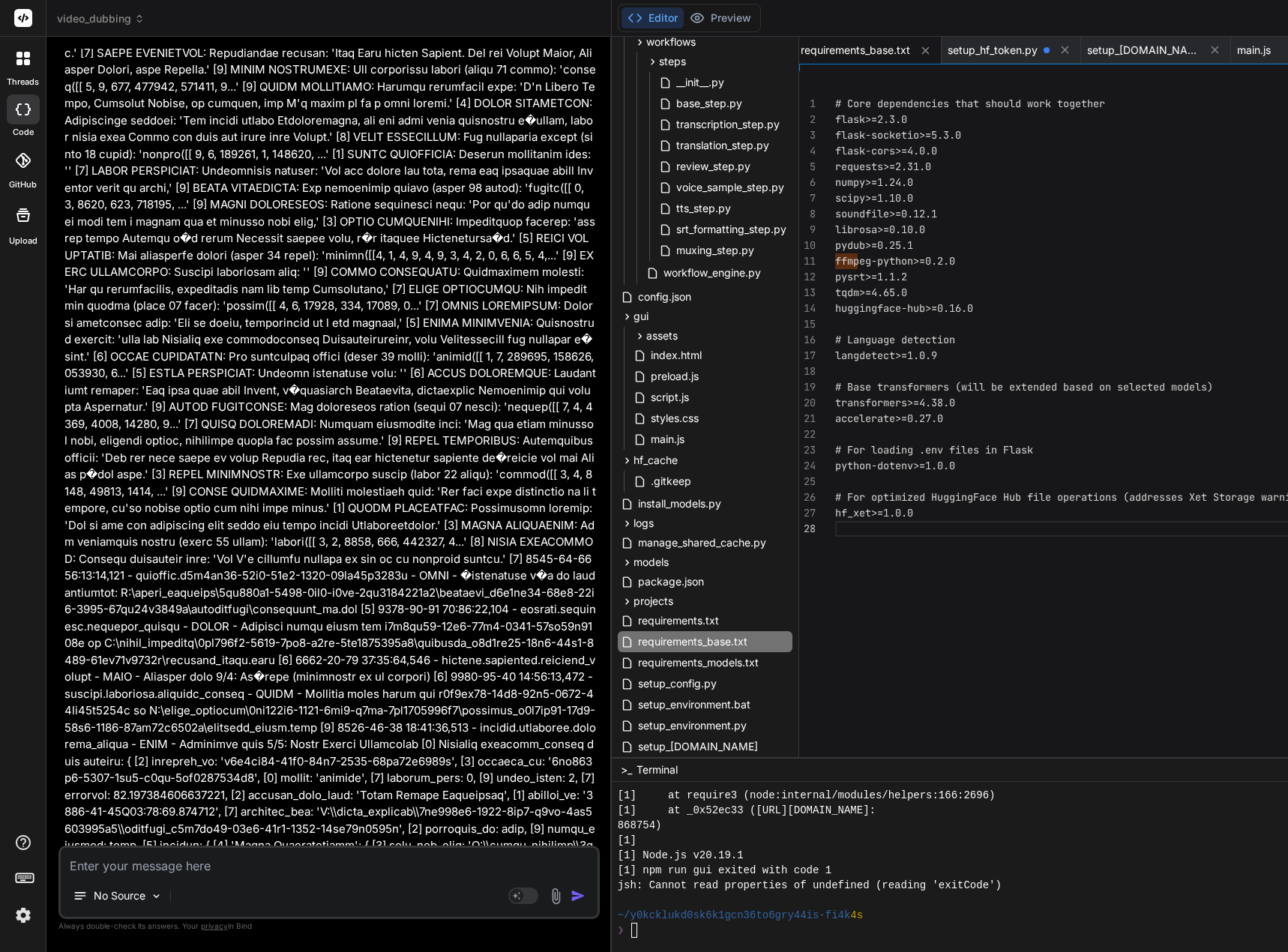
scroll to position [15, 0]
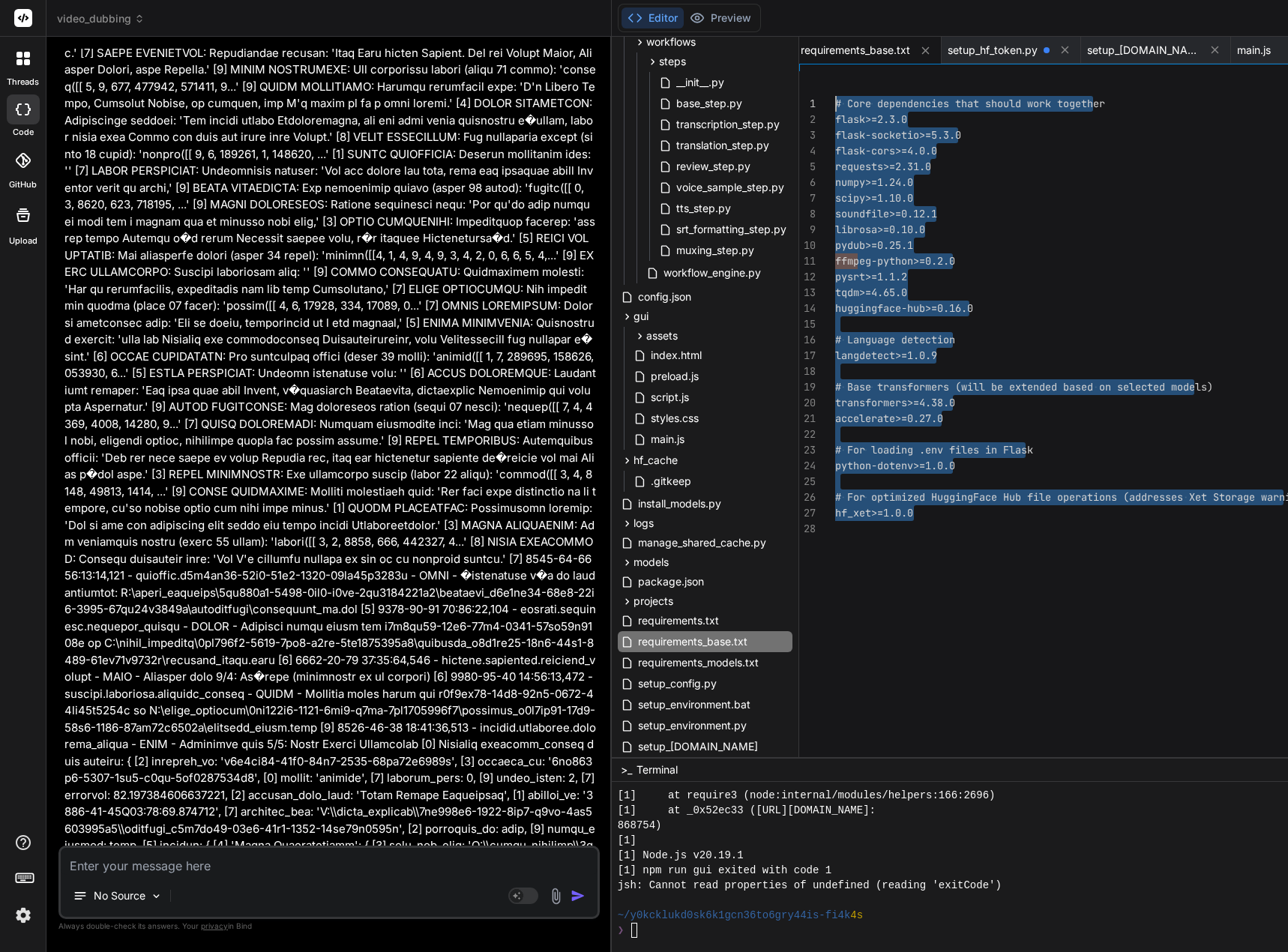
drag, startPoint x: 863, startPoint y: 531, endPoint x: 851, endPoint y: 72, distance: 459.2
click at [851, 72] on div "# Core dependencies that should work together flask>=2.3.0 flask-socketio>=5.3.…" at bounding box center [1269, 418] width 868 height 694
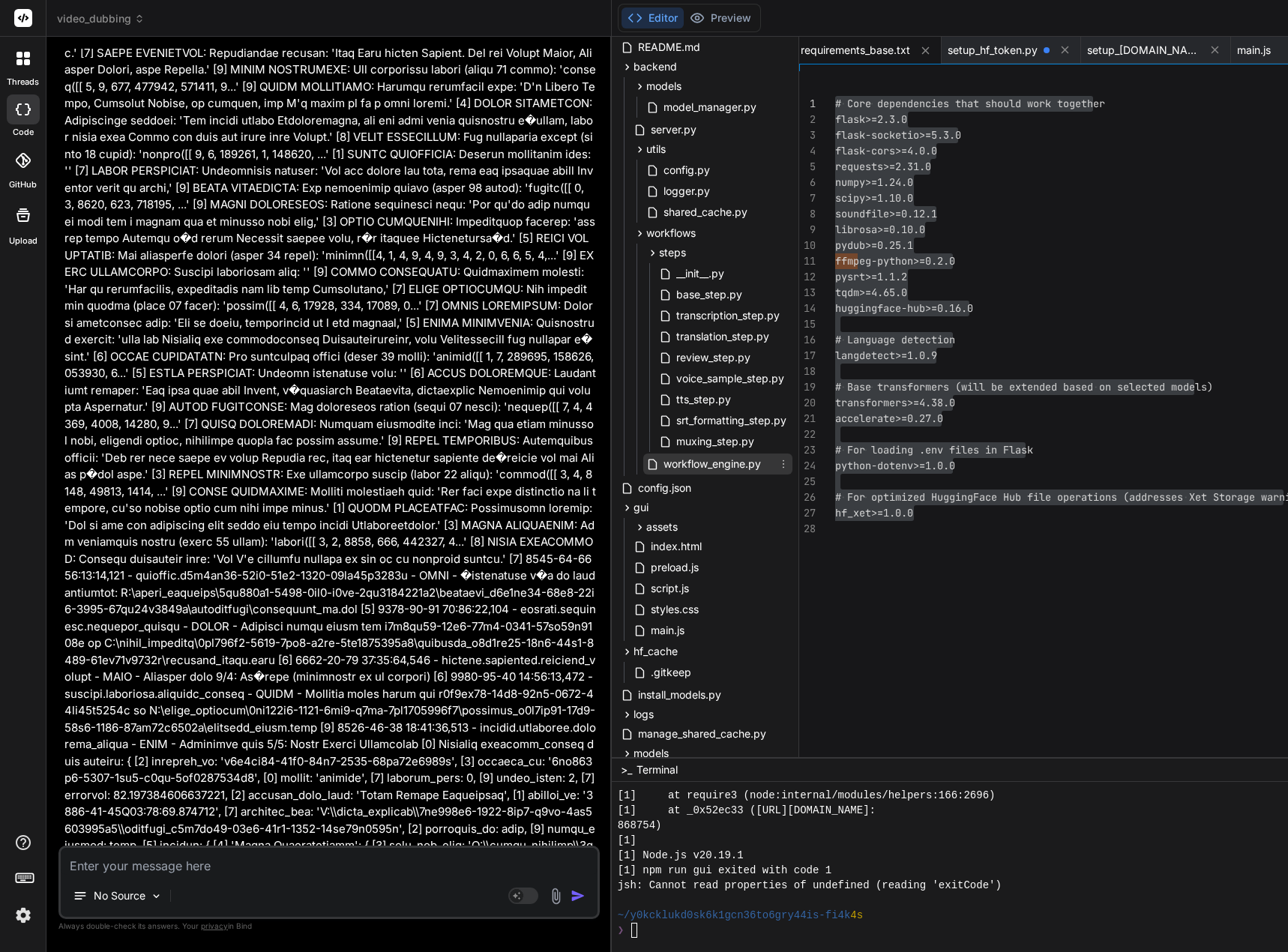
scroll to position [225, 0]
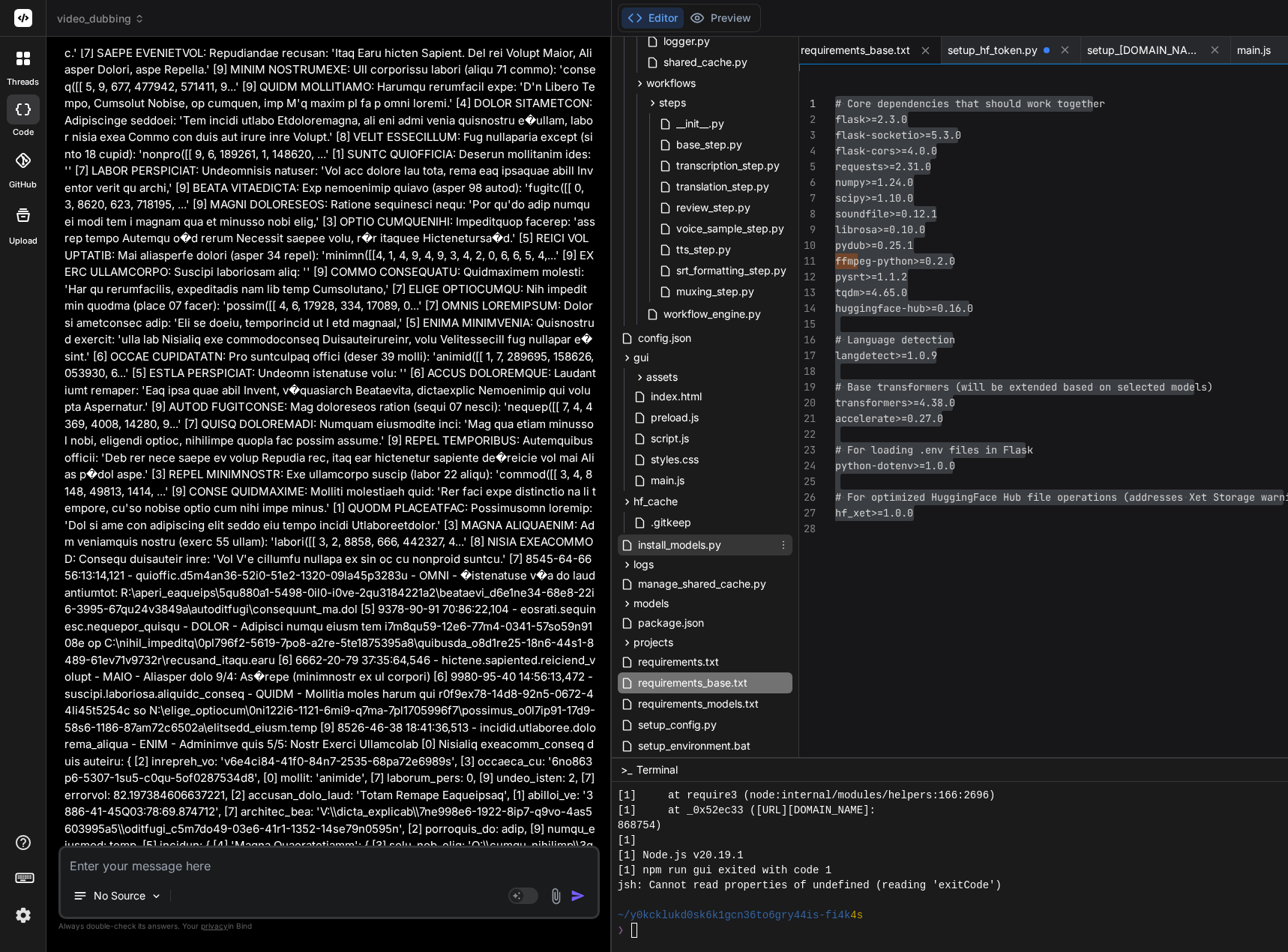
click at [698, 545] on span "install_models.py" at bounding box center [680, 545] width 86 height 18
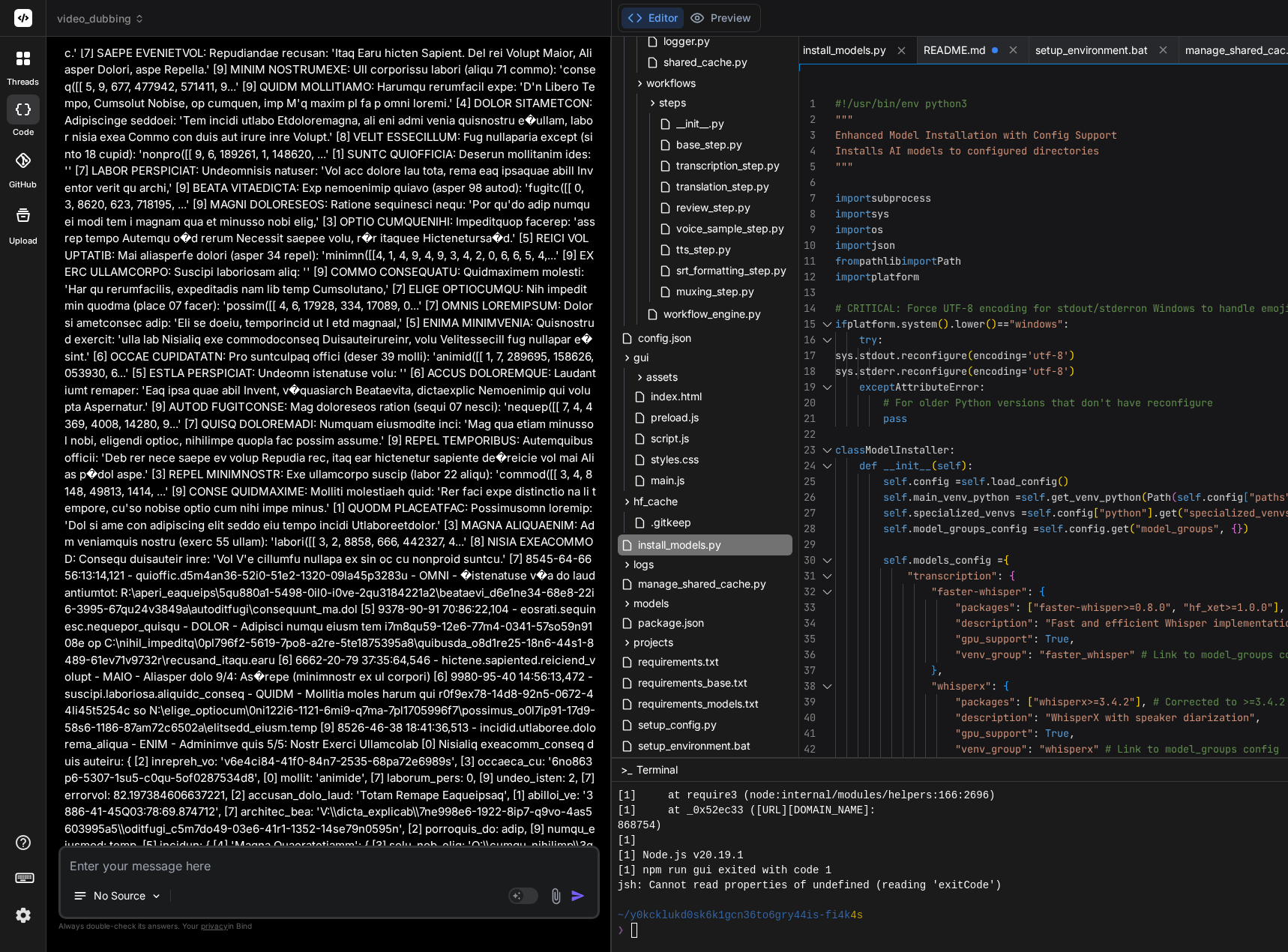
scroll to position [15, 0]
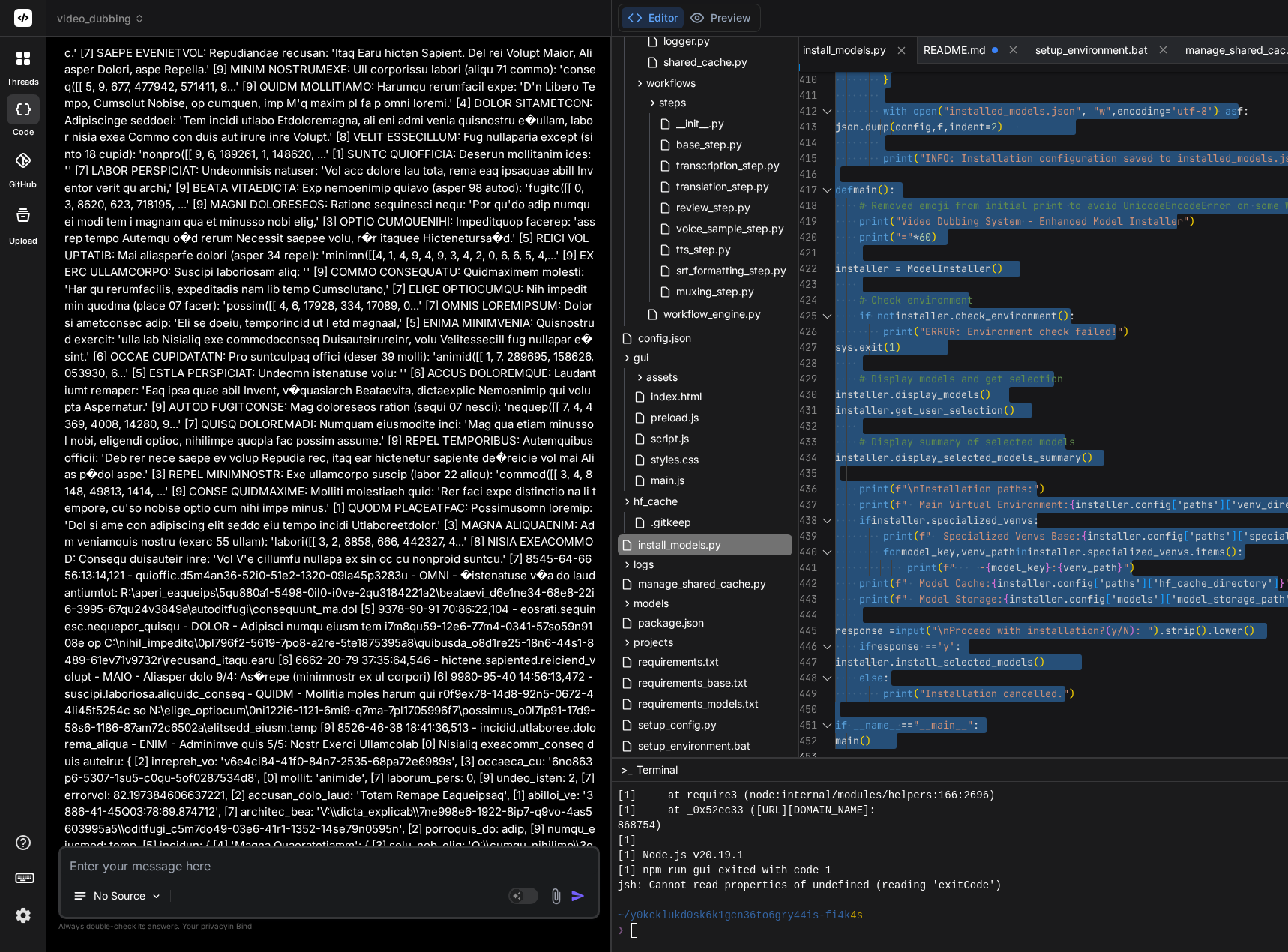
drag, startPoint x: 847, startPoint y: 104, endPoint x: 890, endPoint y: 824, distance: 721.3
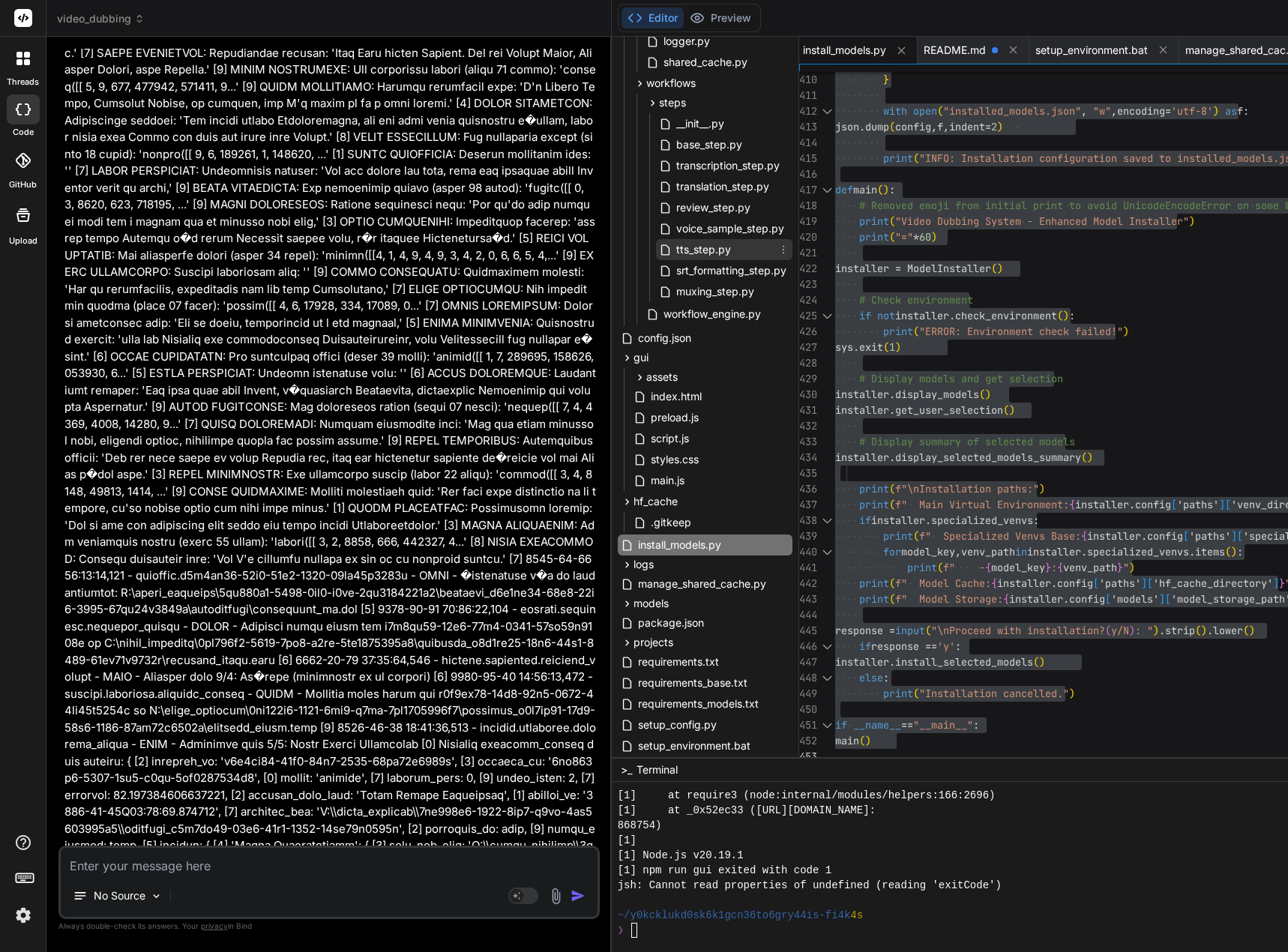
click at [707, 246] on span "tts_step.py" at bounding box center [703, 249] width 58 height 18
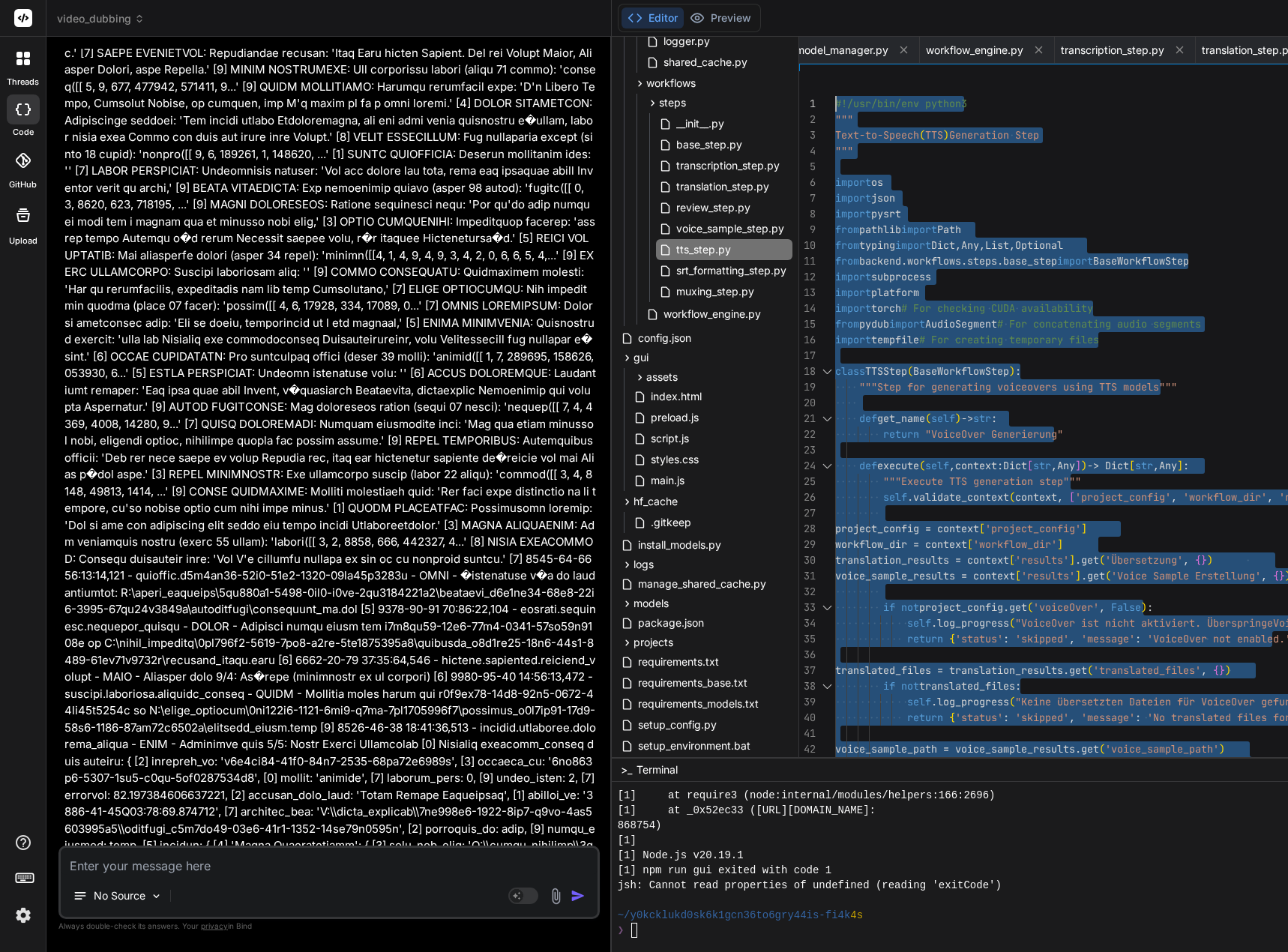
drag, startPoint x: 854, startPoint y: 753, endPoint x: 833, endPoint y: -91, distance: 844.3
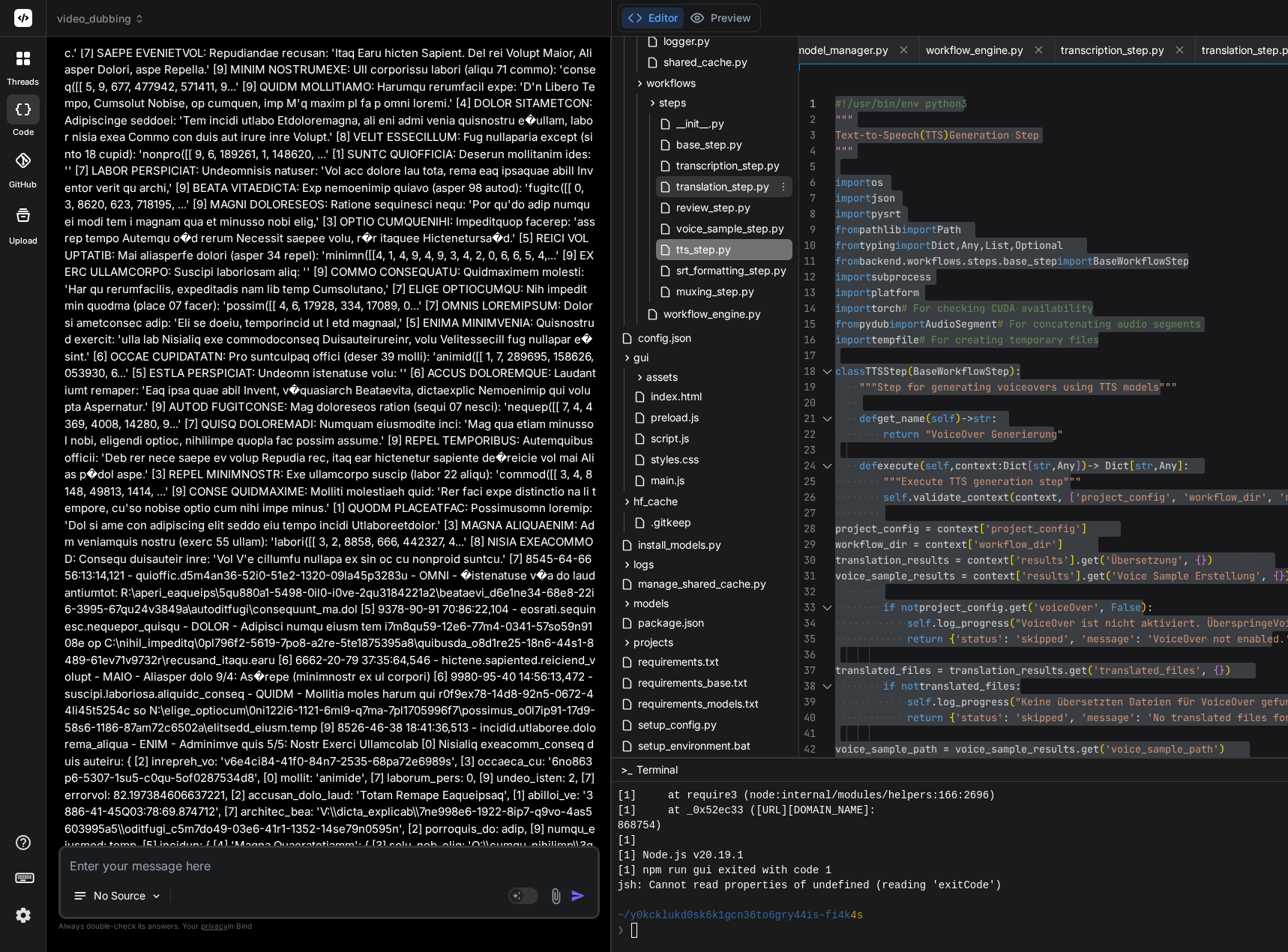
click at [731, 188] on span "translation_step.py" at bounding box center [723, 187] width 96 height 18
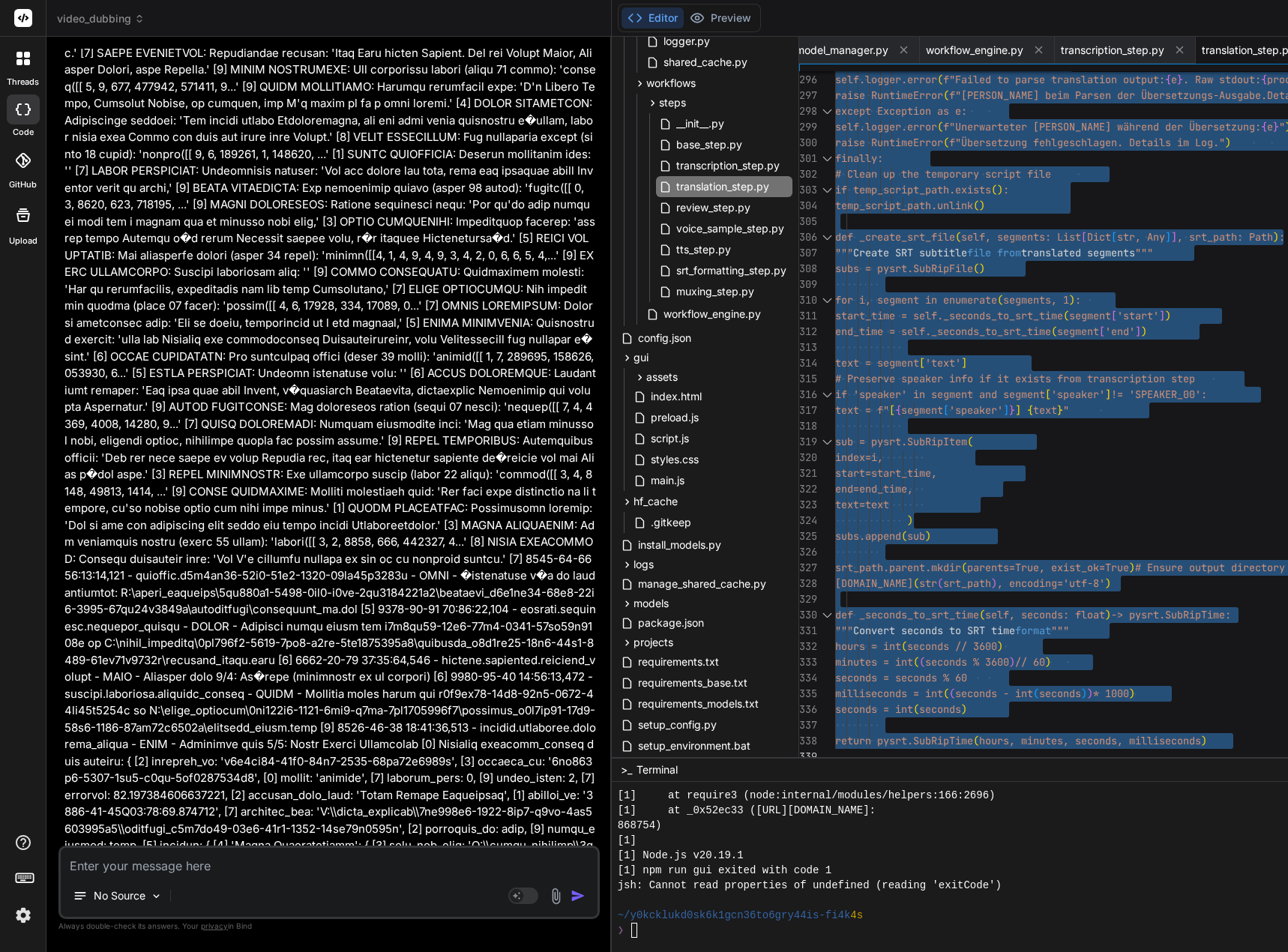
drag, startPoint x: 846, startPoint y: 102, endPoint x: 966, endPoint y: 869, distance: 776.3
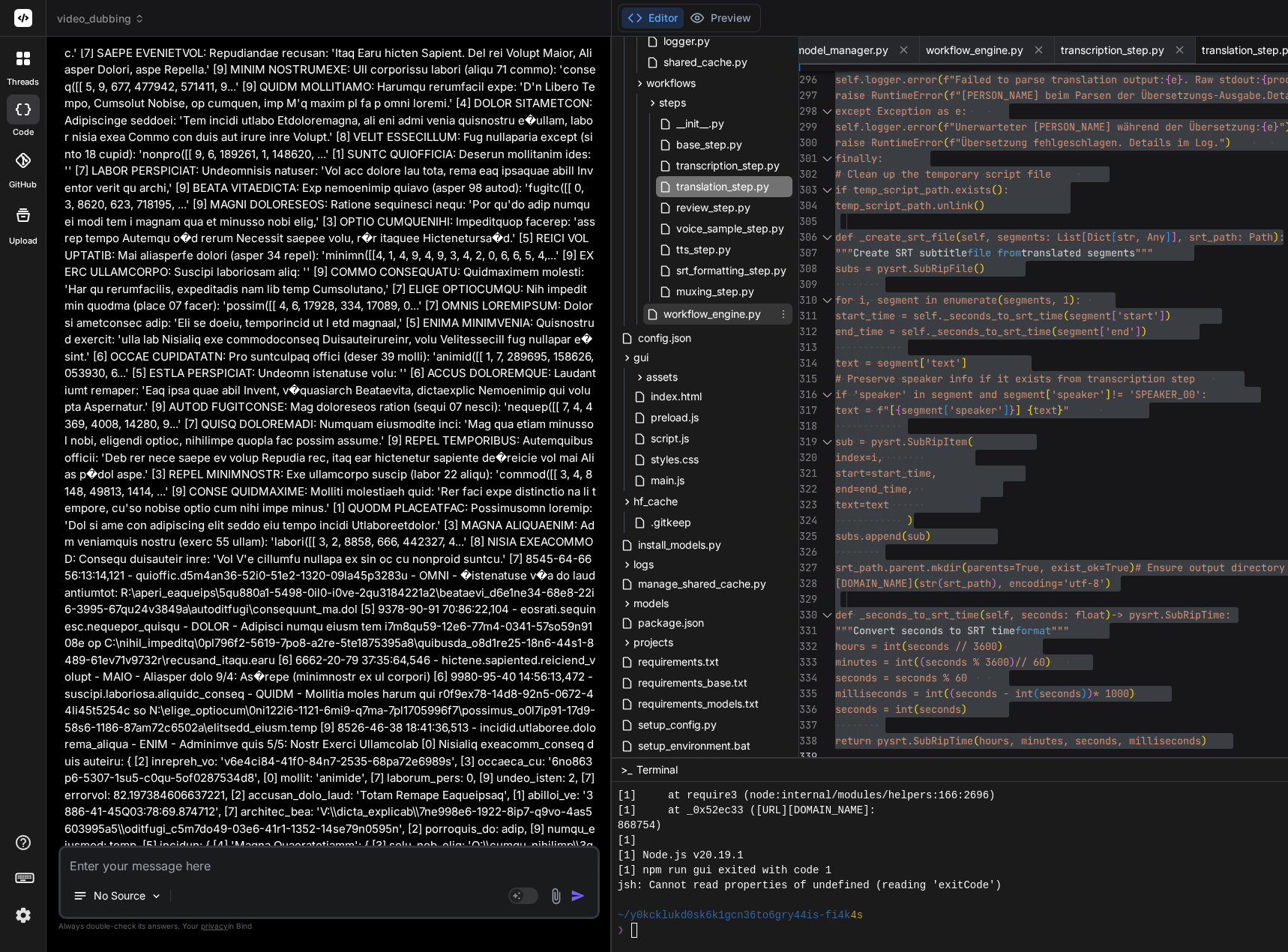
click at [736, 315] on span "workflow_engine.py" at bounding box center [712, 314] width 101 height 18
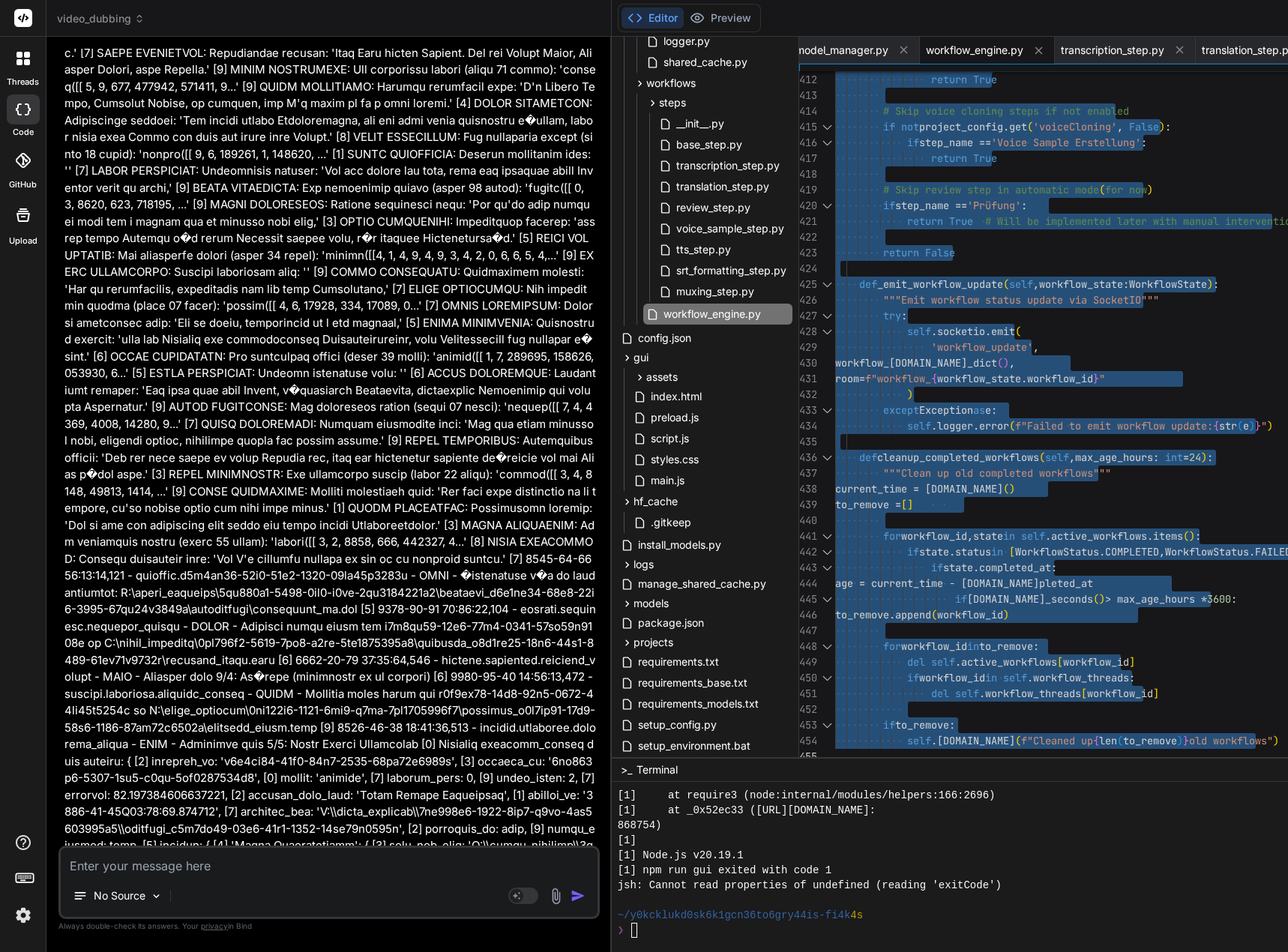
drag, startPoint x: 847, startPoint y: 101, endPoint x: 868, endPoint y: 863, distance: 762.3
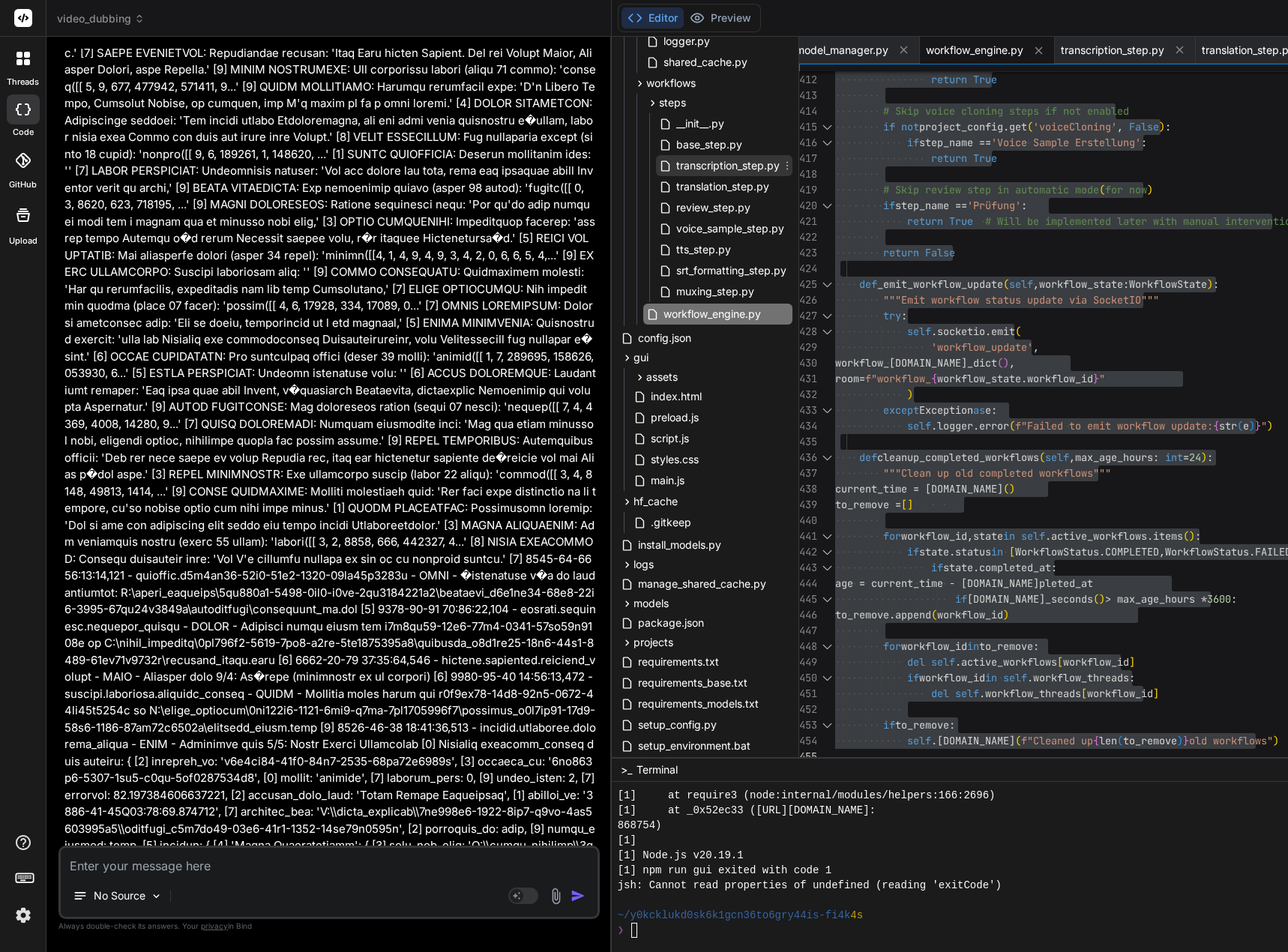
click at [724, 162] on span "transcription_step.py" at bounding box center [728, 165] width 107 height 18
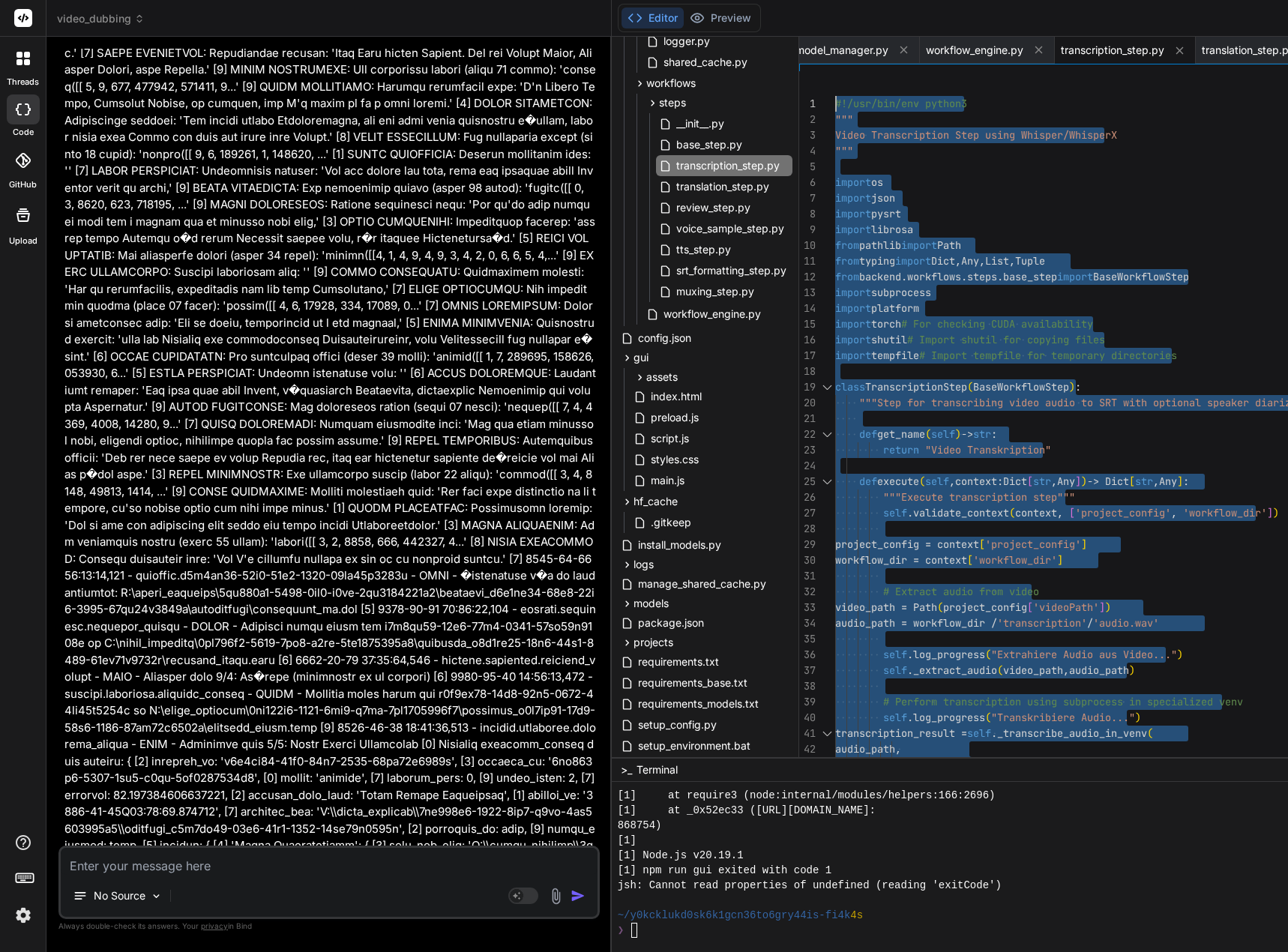
drag, startPoint x: 852, startPoint y: 755, endPoint x: 813, endPoint y: -91, distance: 846.9
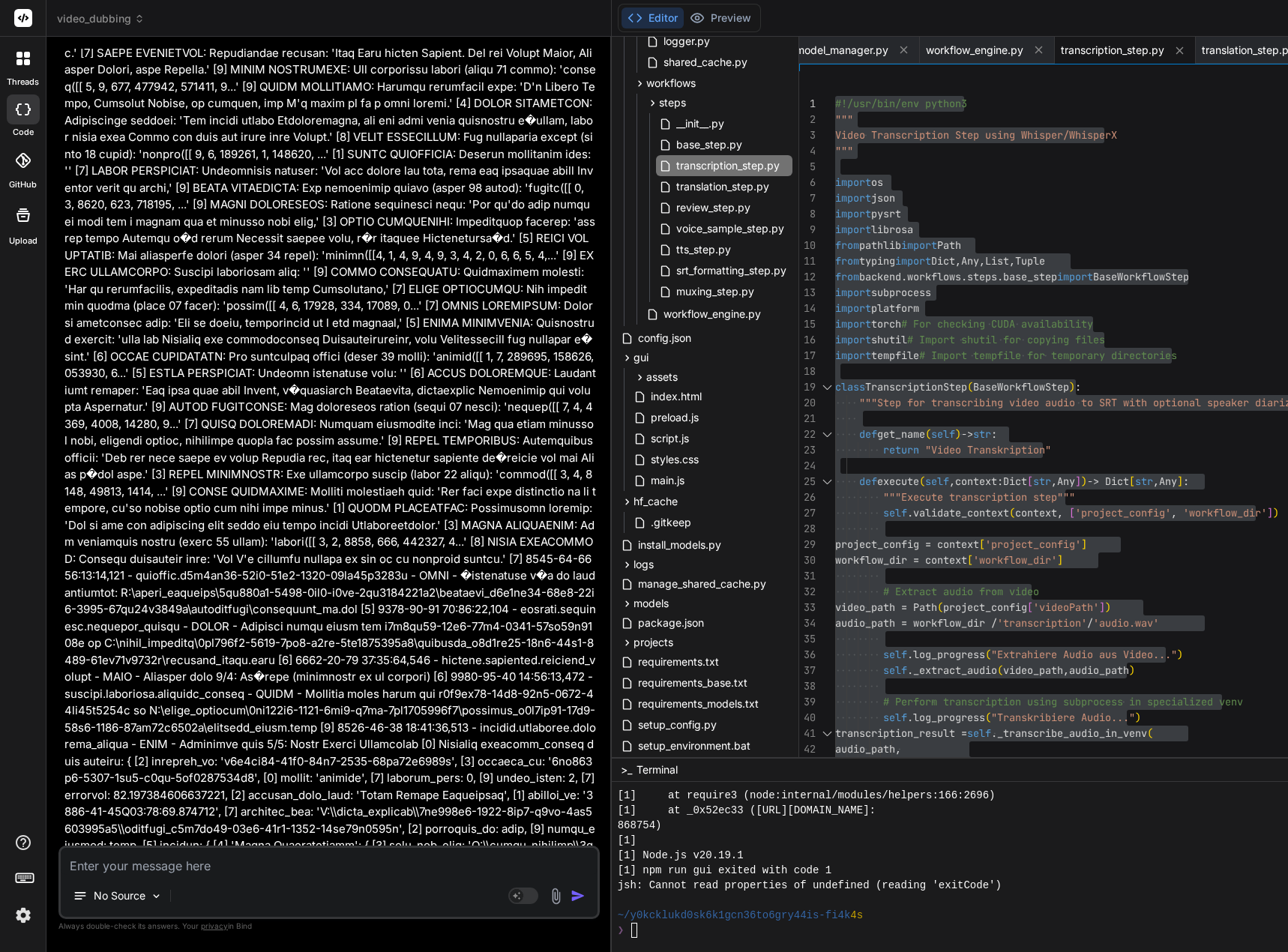
click at [198, 861] on textarea at bounding box center [329, 862] width 537 height 27
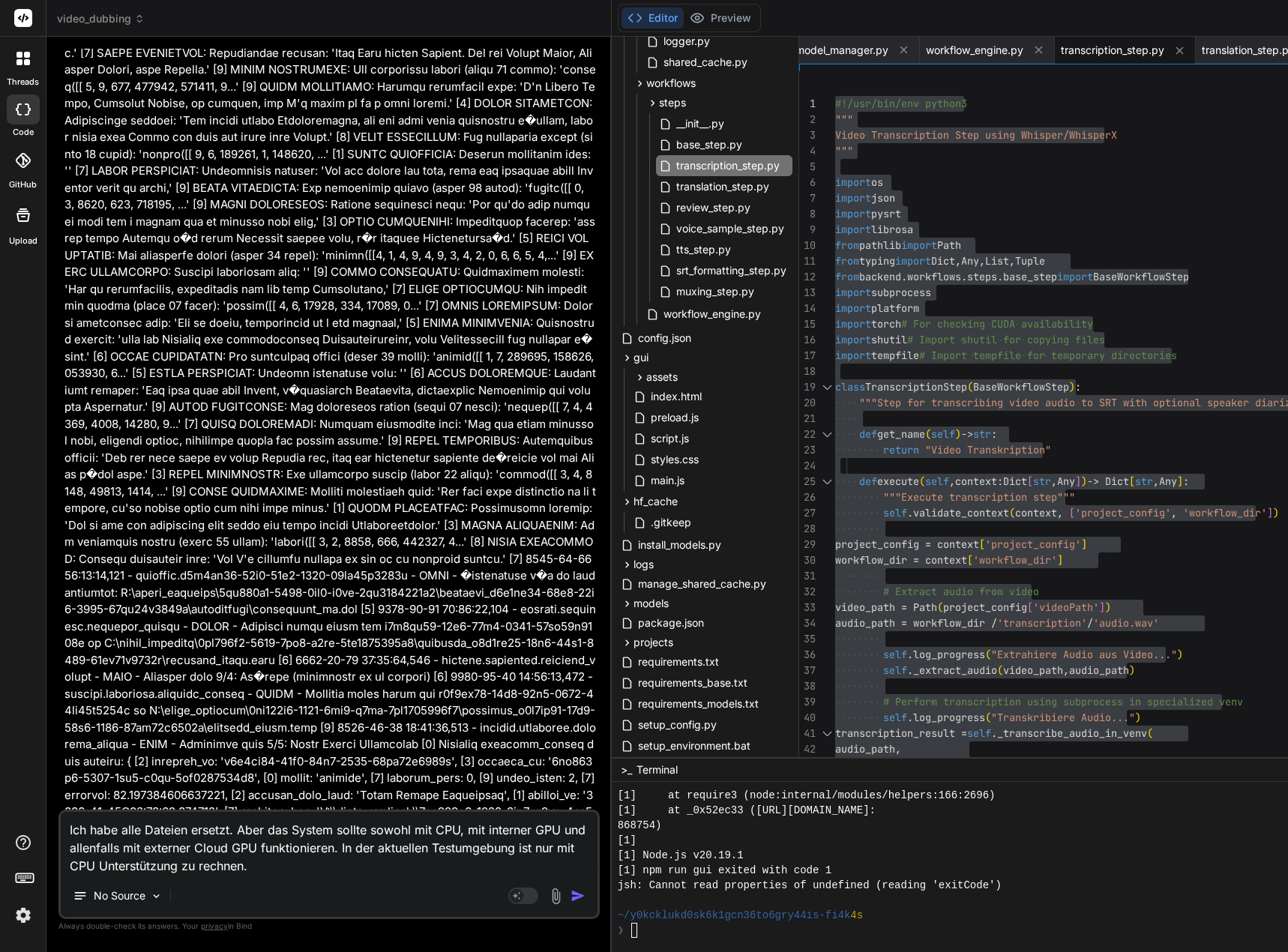
scroll to position [198803, 0]
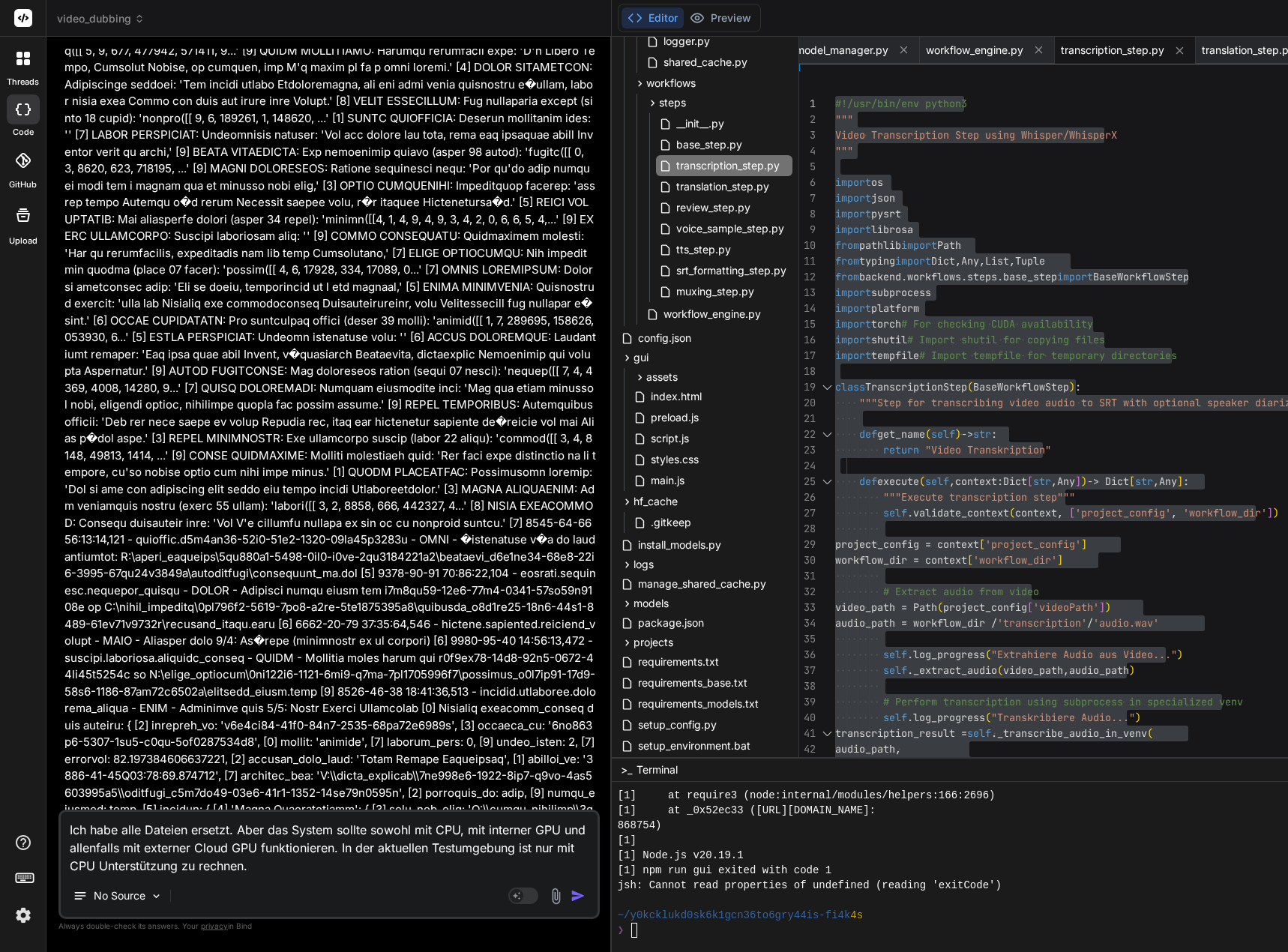
drag, startPoint x: 313, startPoint y: 637, endPoint x: 473, endPoint y: 634, distance: 160.0
copy code "python install_models.py"
click at [230, 831] on textarea "Ich habe alle Dateien ersetzt. Aber das System sollte sowohl mit CPU, mit inter…" at bounding box center [329, 843] width 537 height 63
paste textarea "python install_models.py"
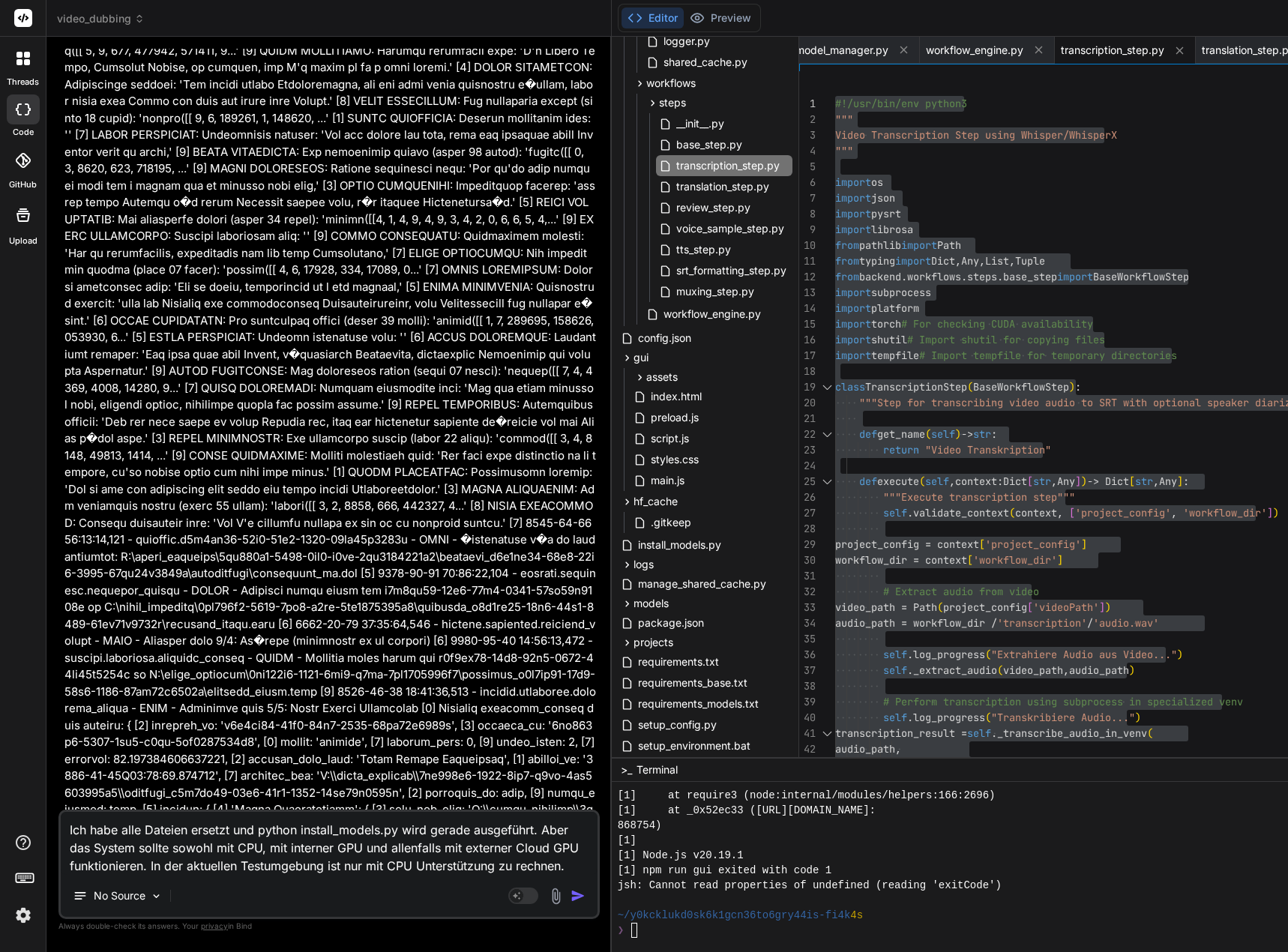
click at [586, 891] on img "button" at bounding box center [577, 895] width 15 height 15
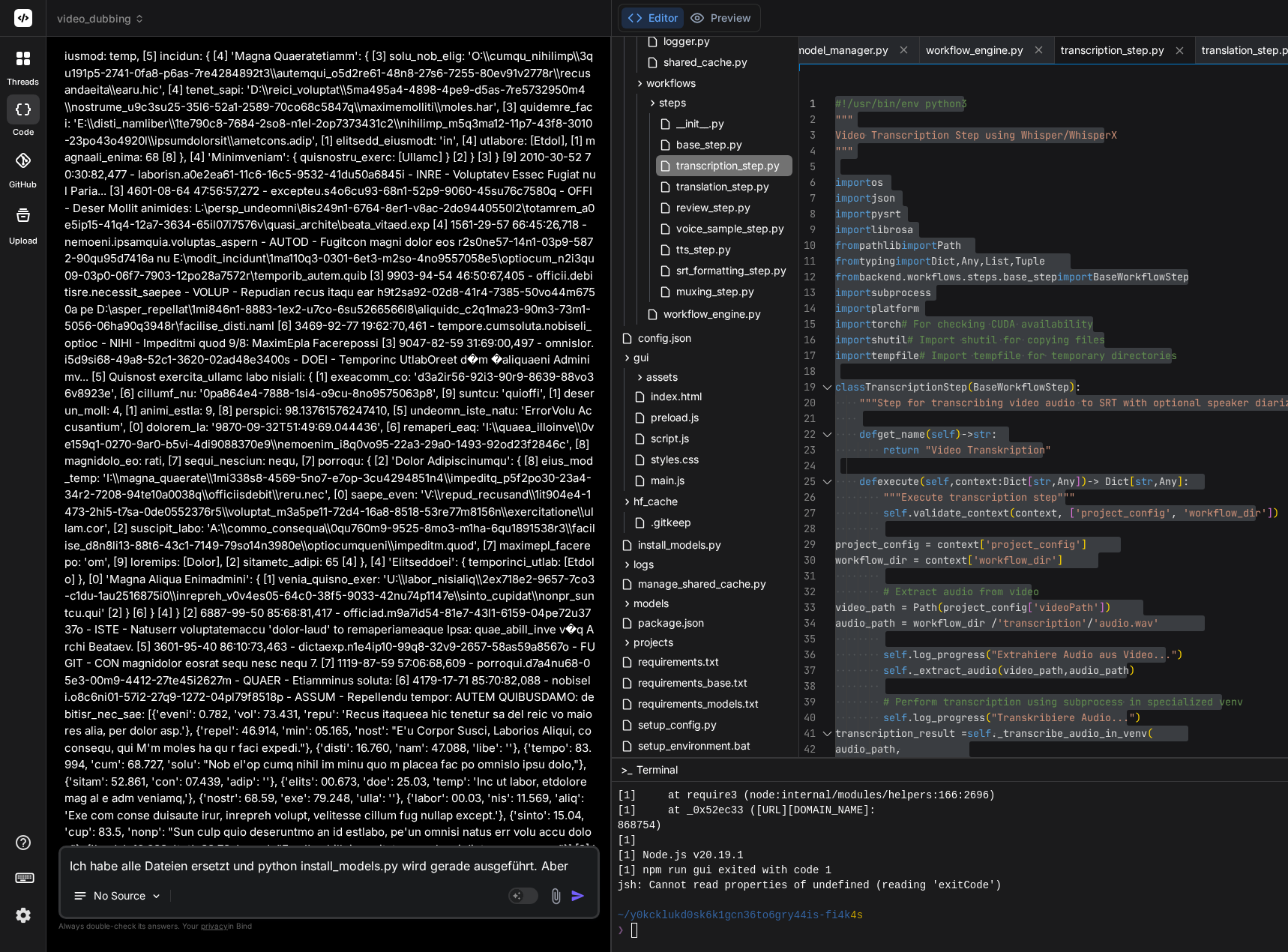
scroll to position [199576, 0]
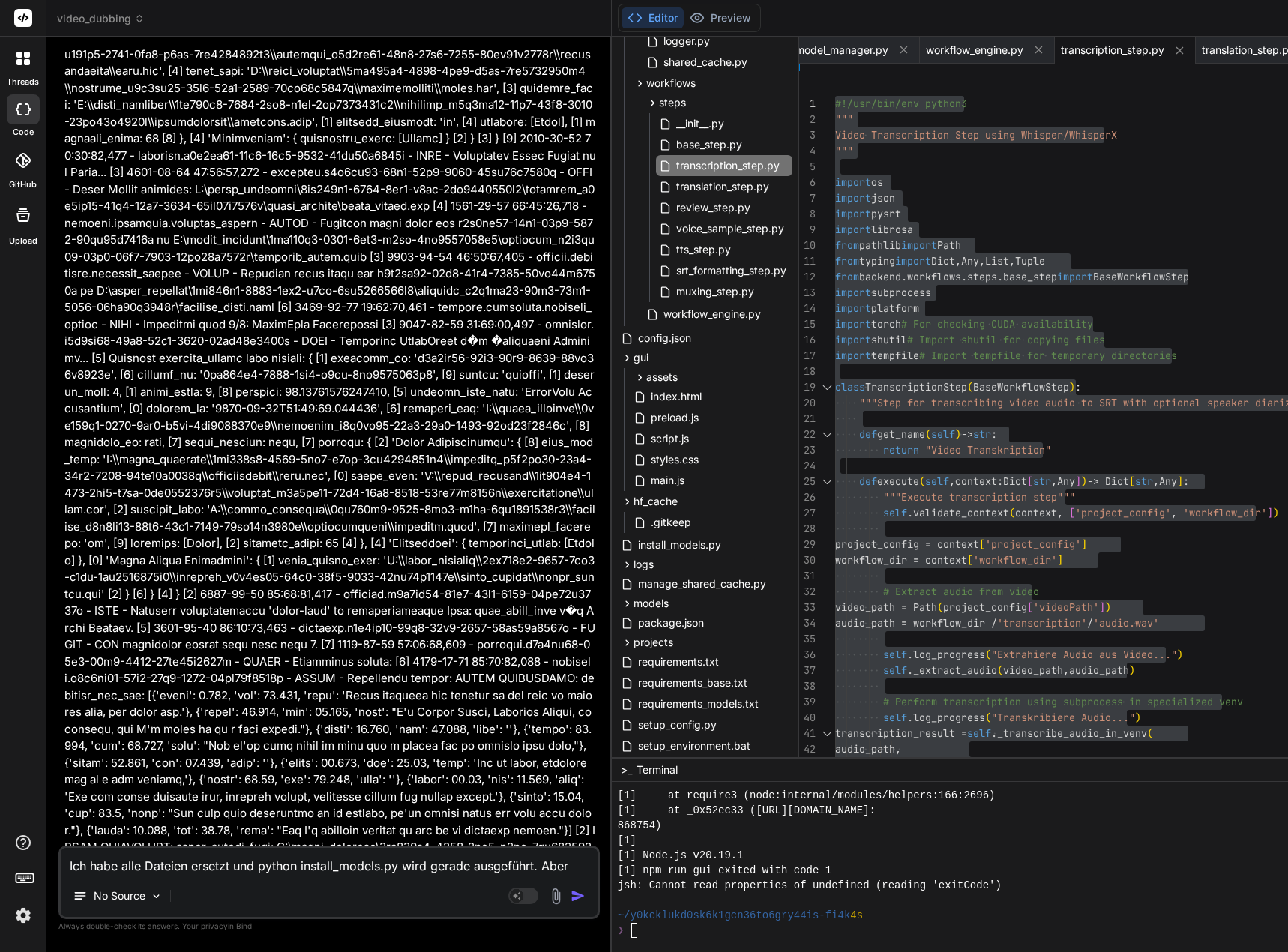
click at [159, 870] on textarea "Ich habe alle Dateien ersetzt und python install_models.py wird gerade ausgefüh…" at bounding box center [329, 862] width 537 height 27
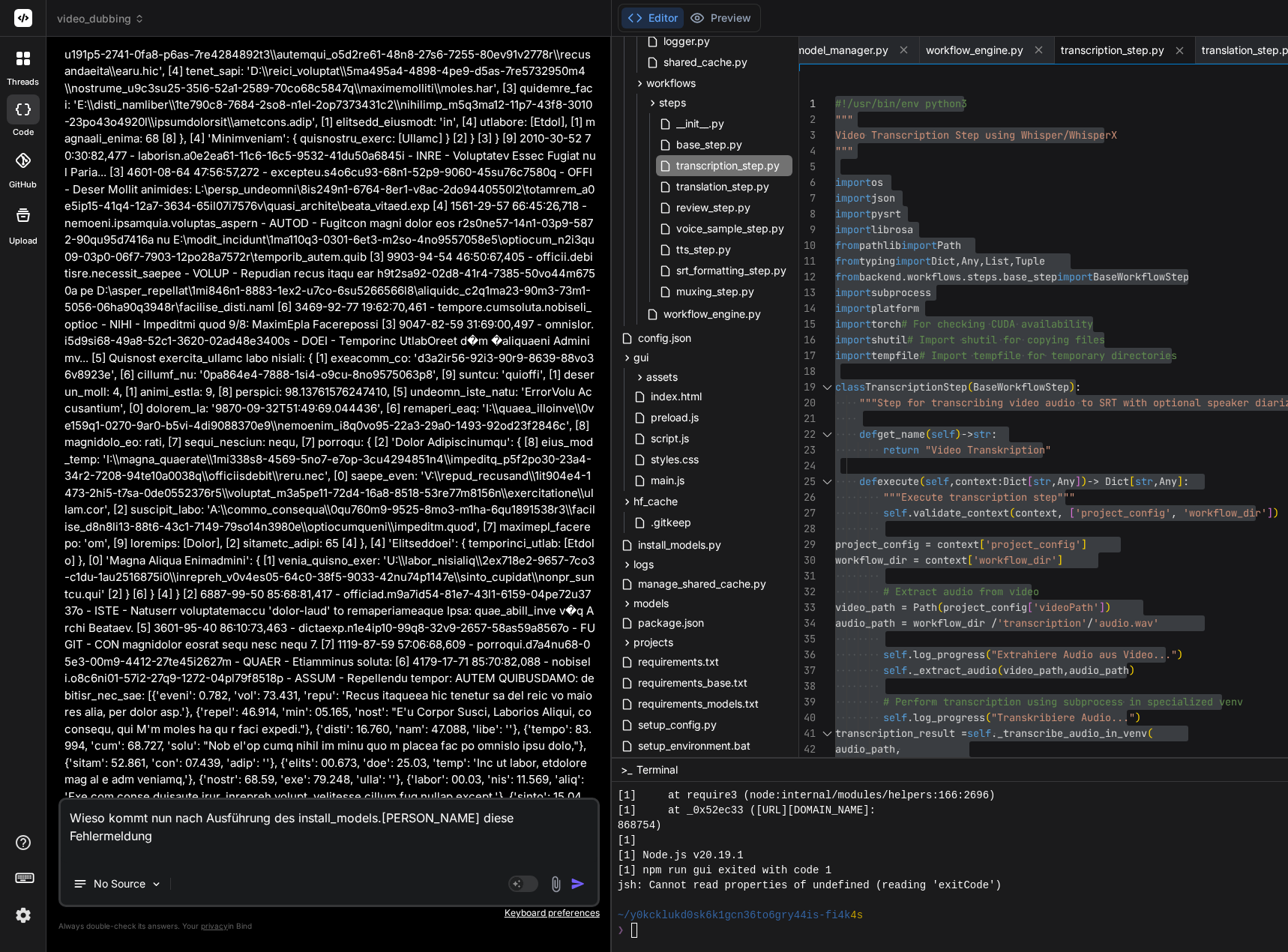
paste textarea "[0] [DATE] 14:45:00,013 - workflow.c8c3393d-3df9-46a5-bcbf-c30e466712e4 - ERROR…"
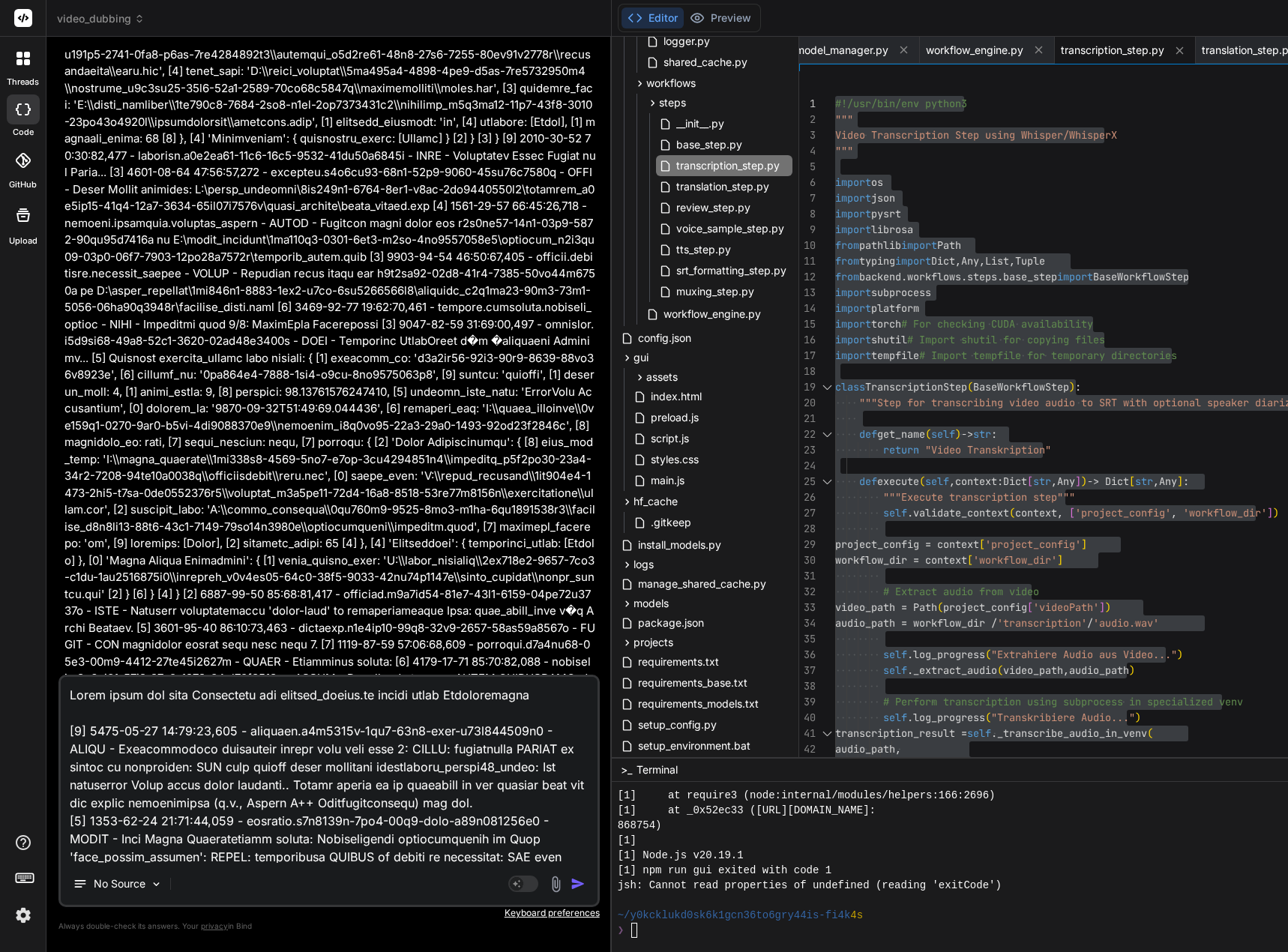
scroll to position [127, 0]
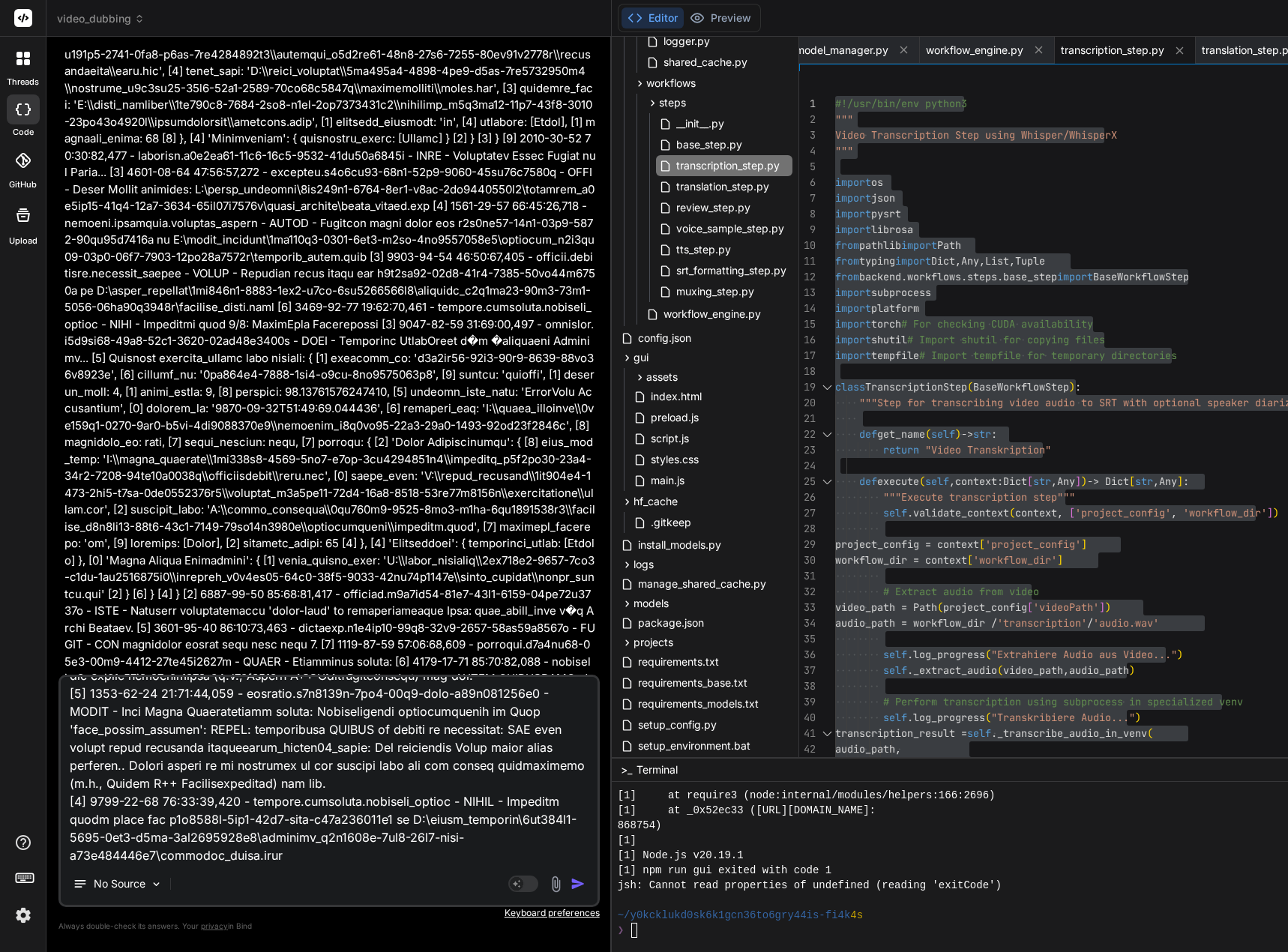
drag, startPoint x: 160, startPoint y: 747, endPoint x: 233, endPoint y: 750, distance: 73.1
click at [233, 750] on textarea at bounding box center [329, 770] width 537 height 186
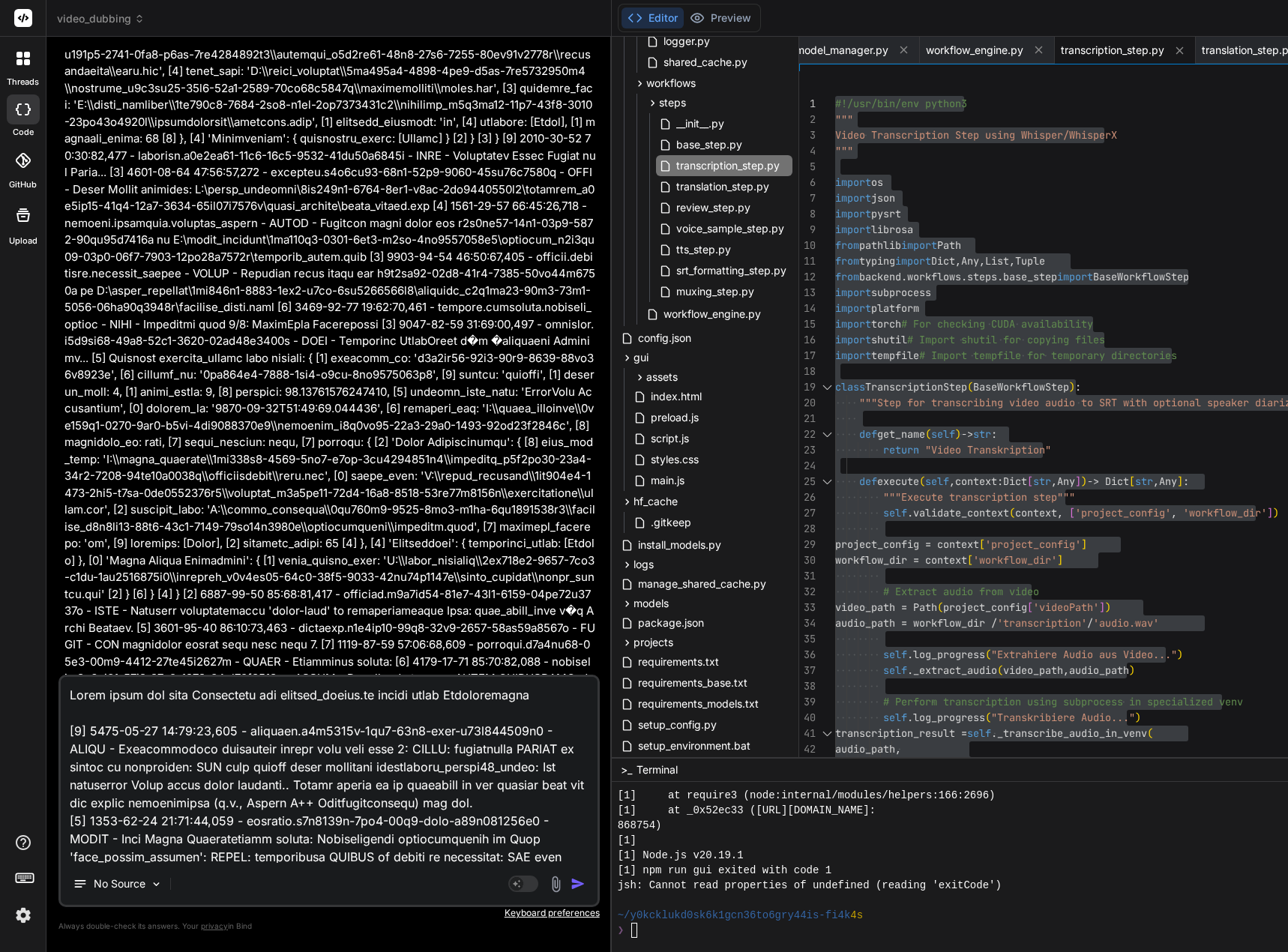
click at [569, 694] on textarea at bounding box center [329, 770] width 537 height 186
paste textarea "onnxruntime"
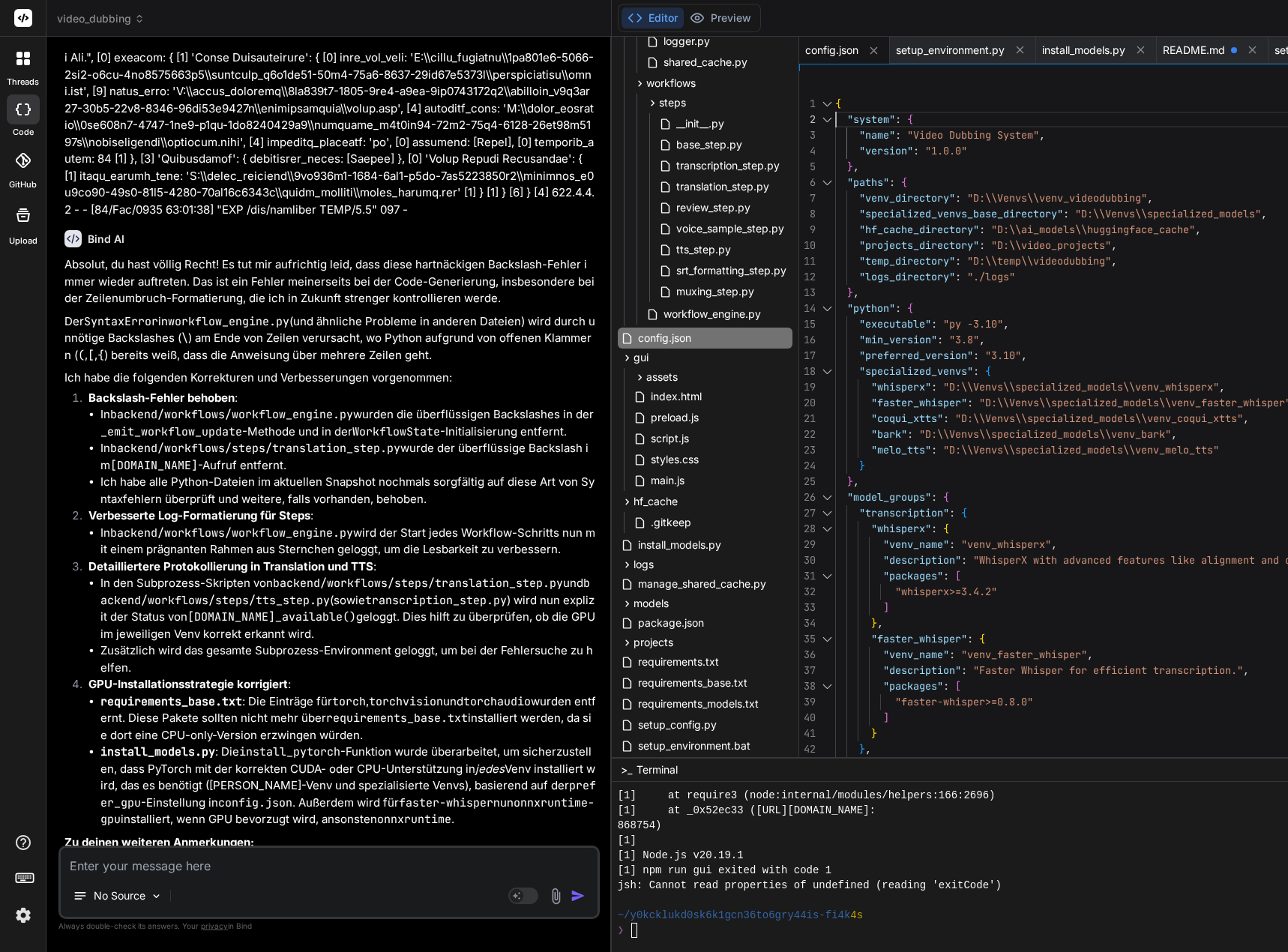
scroll to position [15, 0]
drag, startPoint x: 848, startPoint y: 105, endPoint x: 866, endPoint y: 111, distance: 19.0
click at [866, 111] on div ""packages" : [ "whisperx>=3.4.2" ] } , "faster_whisper" : { "venv_name" : "venv…" at bounding box center [1269, 934] width 868 height 1726
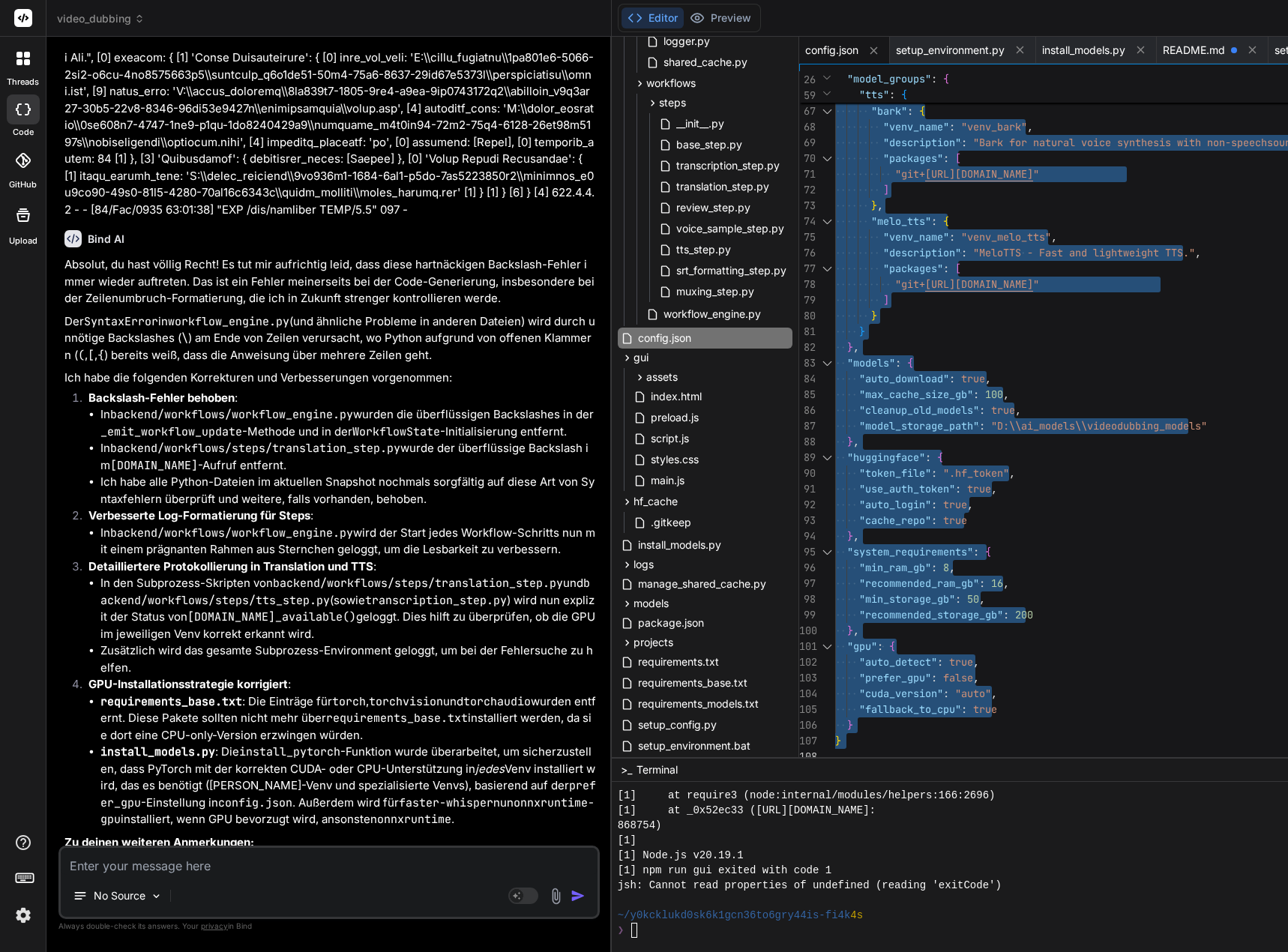
drag, startPoint x: 846, startPoint y: 101, endPoint x: 858, endPoint y: 876, distance: 775.1
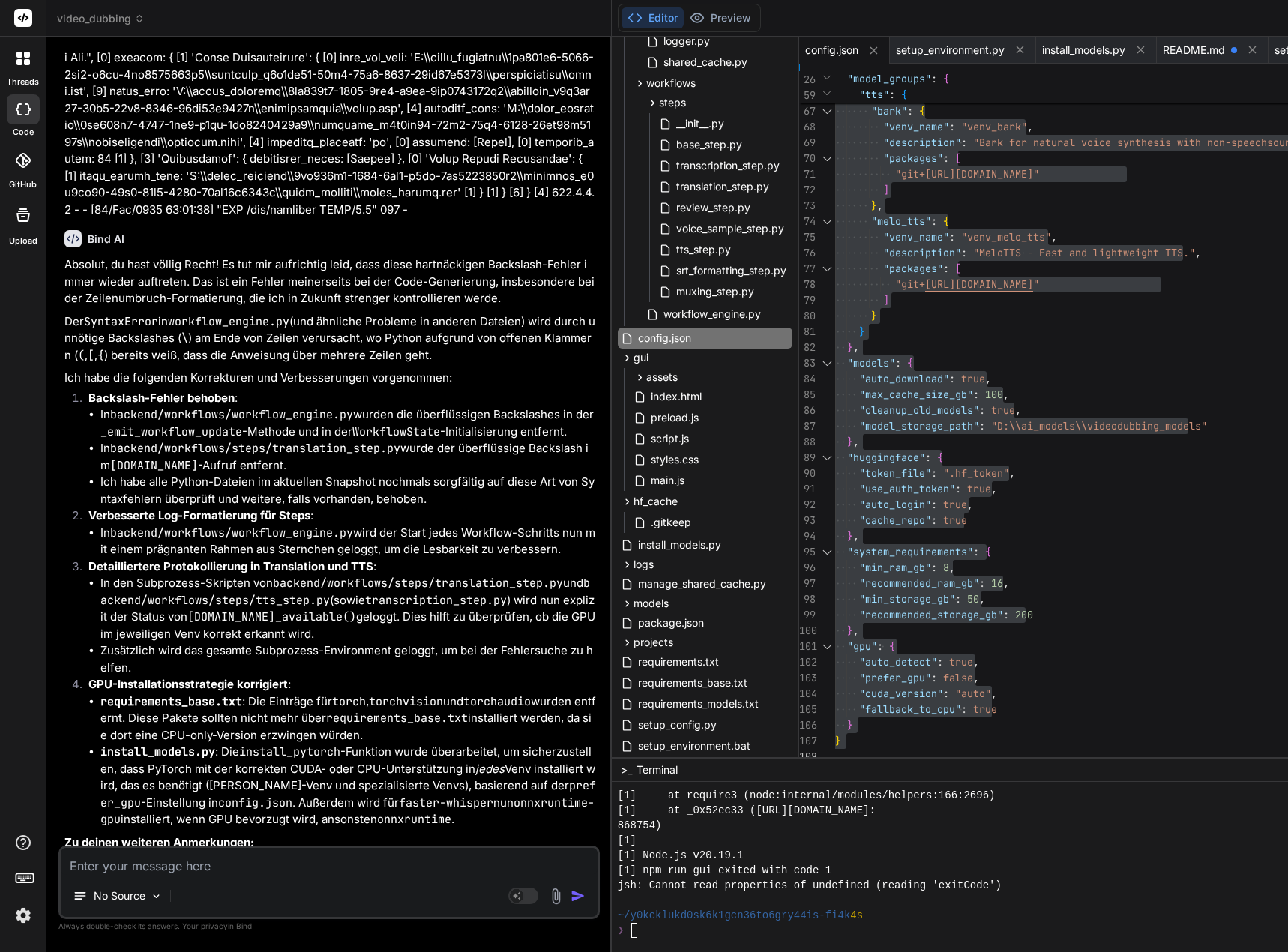
click at [155, 868] on textarea at bounding box center [329, 862] width 537 height 27
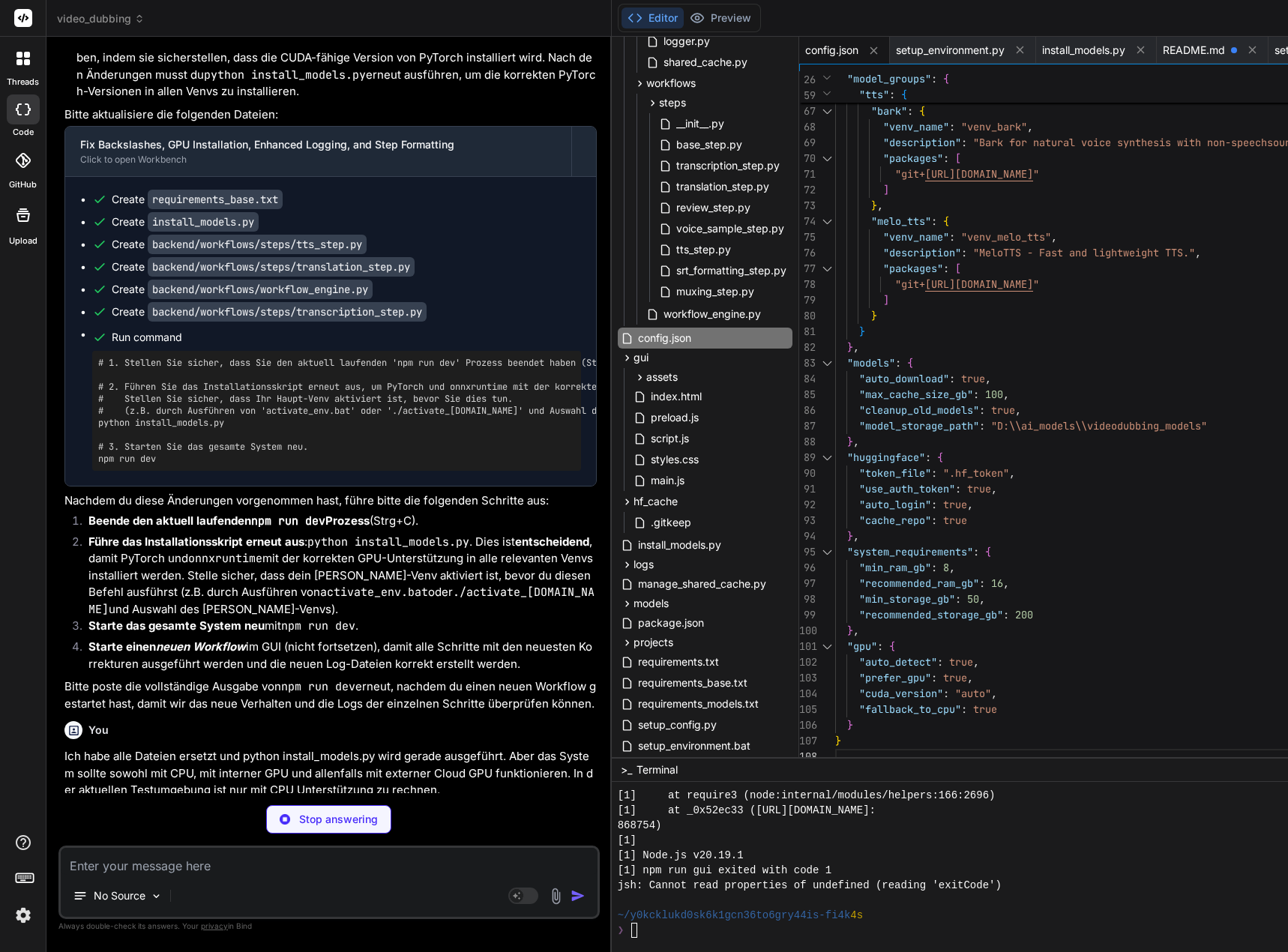
scroll to position [201649, 0]
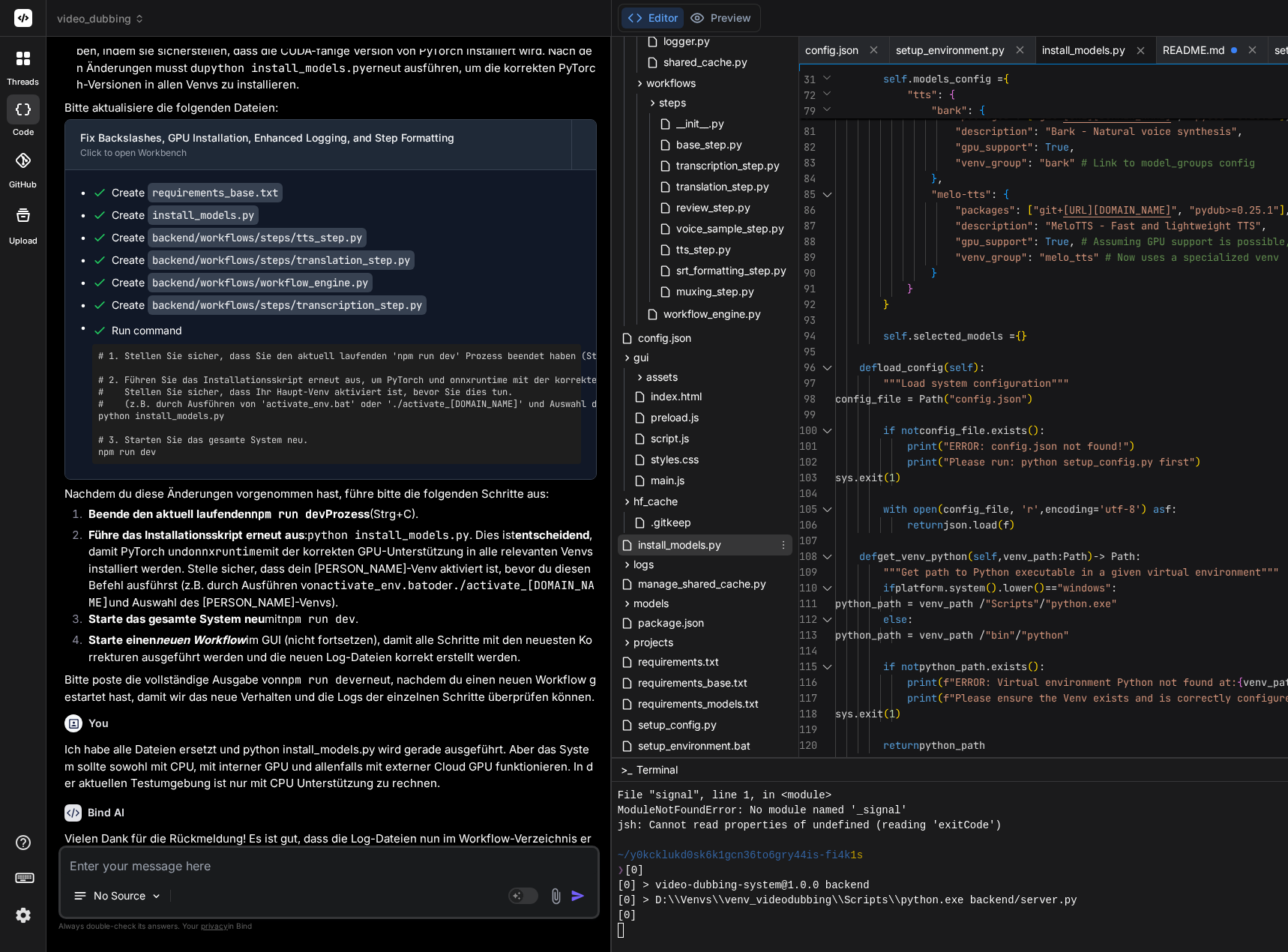
click at [695, 550] on span "install_models.py" at bounding box center [680, 545] width 86 height 18
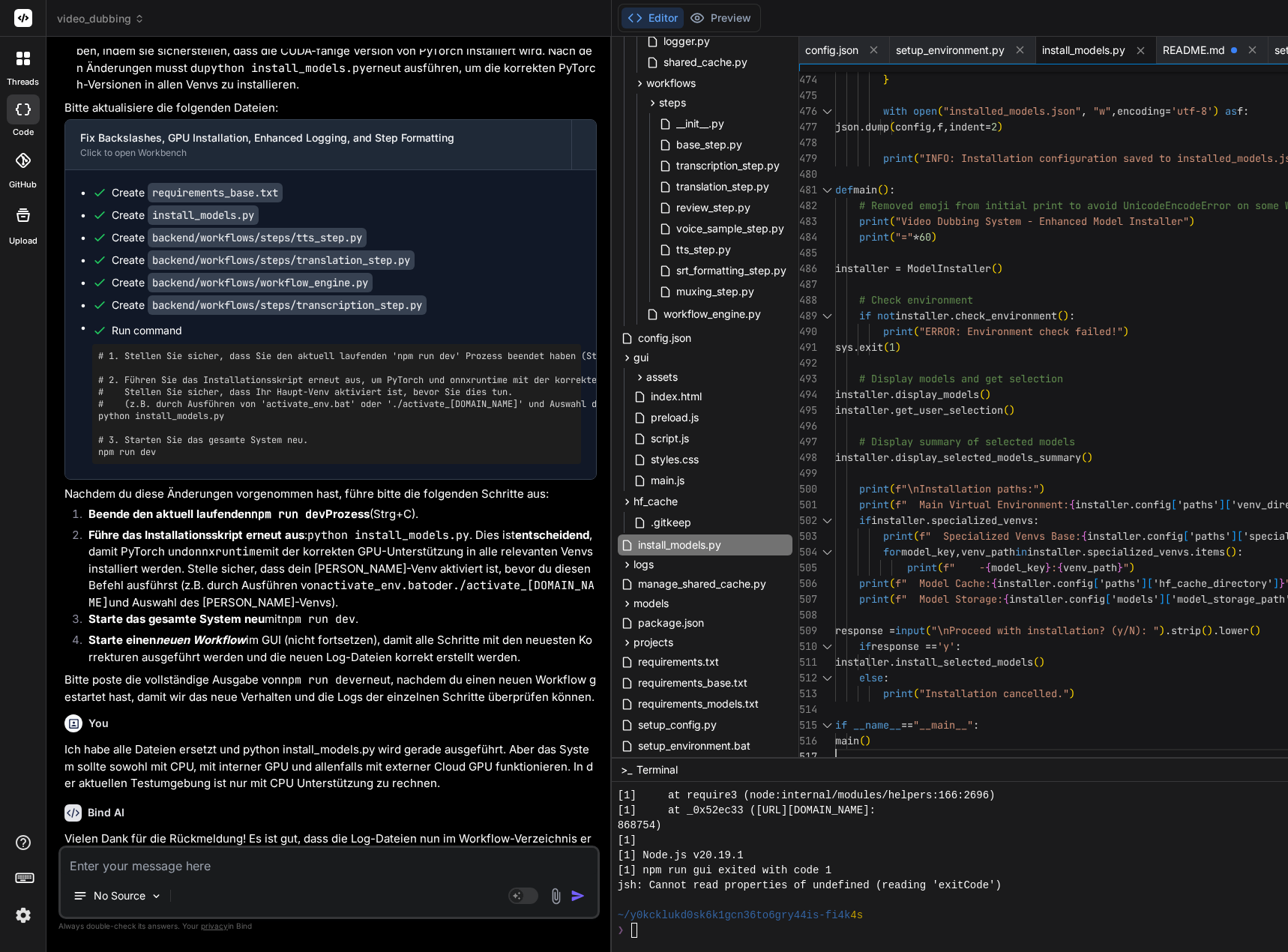
scroll to position [15, 0]
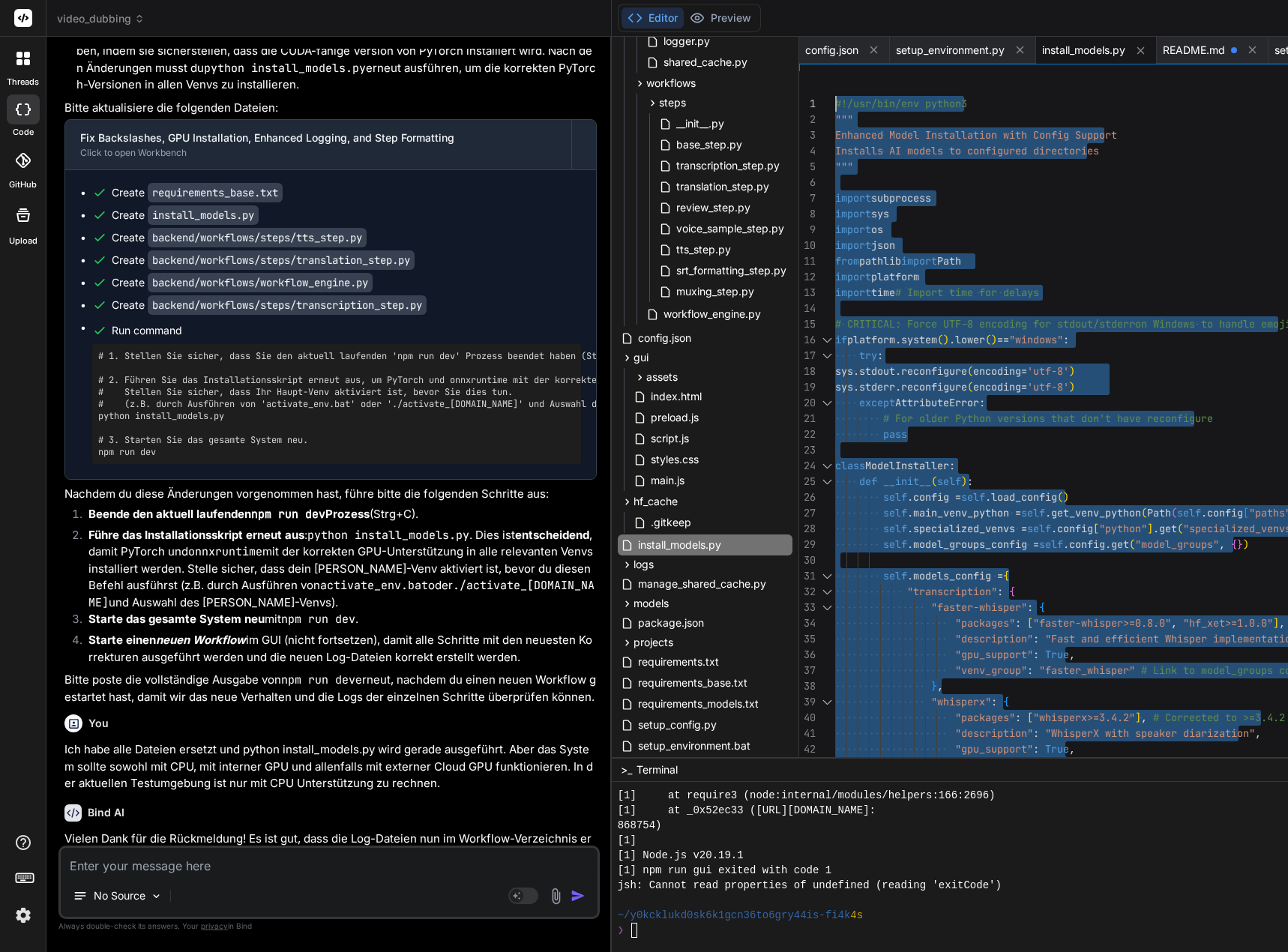
drag, startPoint x: 855, startPoint y: 755, endPoint x: 842, endPoint y: -91, distance: 846.1
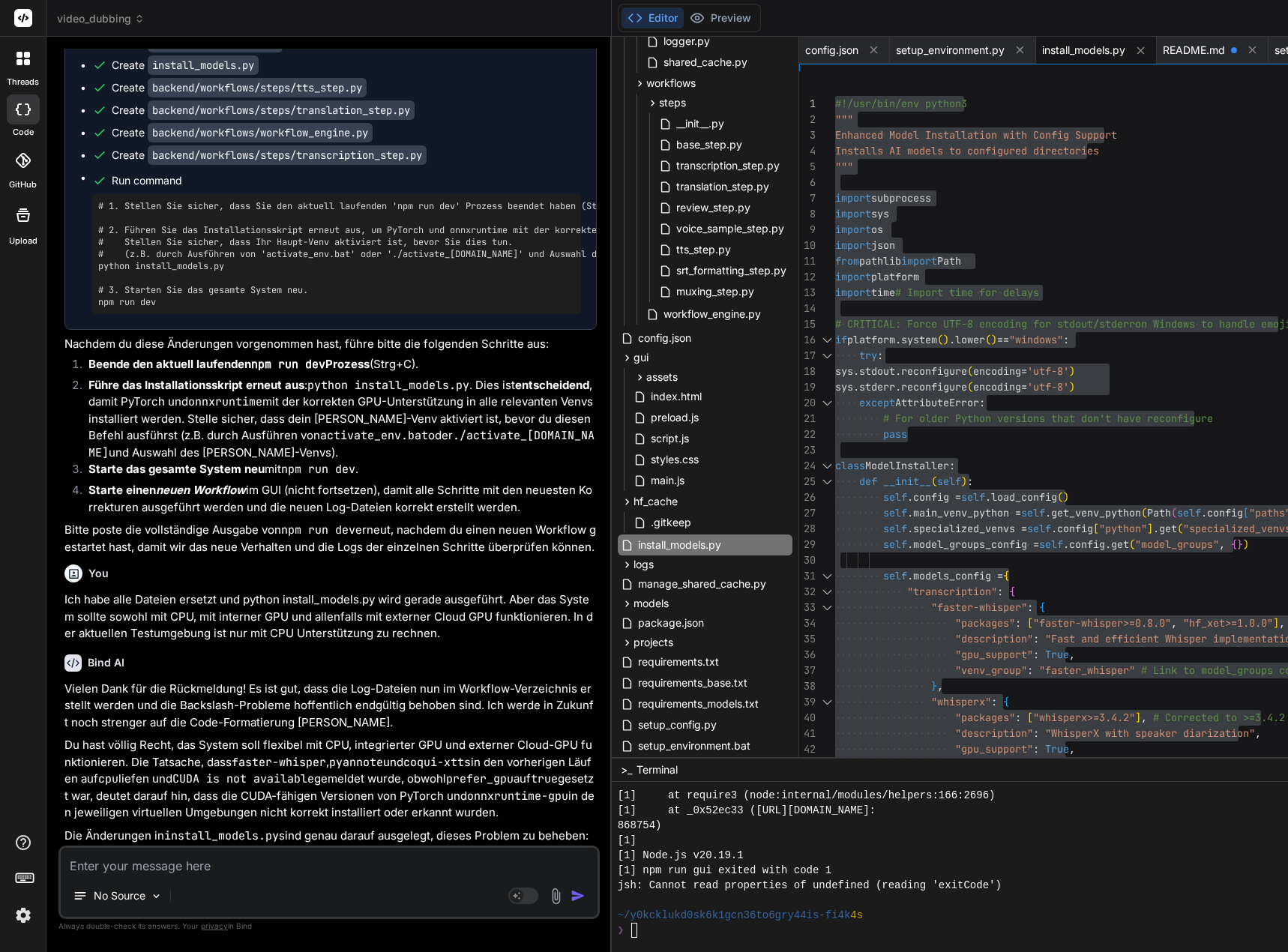
scroll to position [201874, 0]
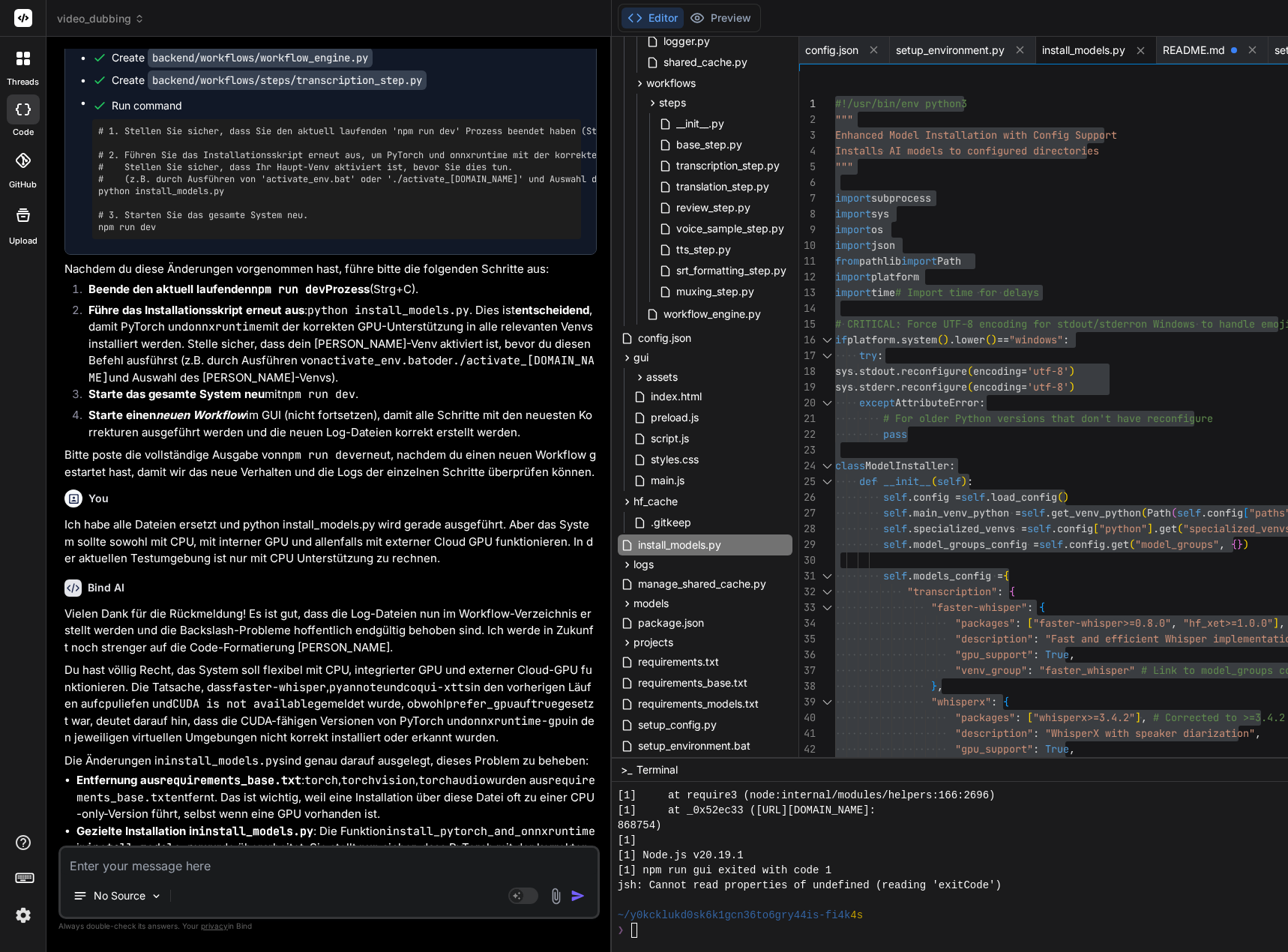
drag, startPoint x: 241, startPoint y: 655, endPoint x: 99, endPoint y: 655, distance: 142.0
copy pre "python install_models.py"
